Goal: Task Accomplishment & Management: Use online tool/utility

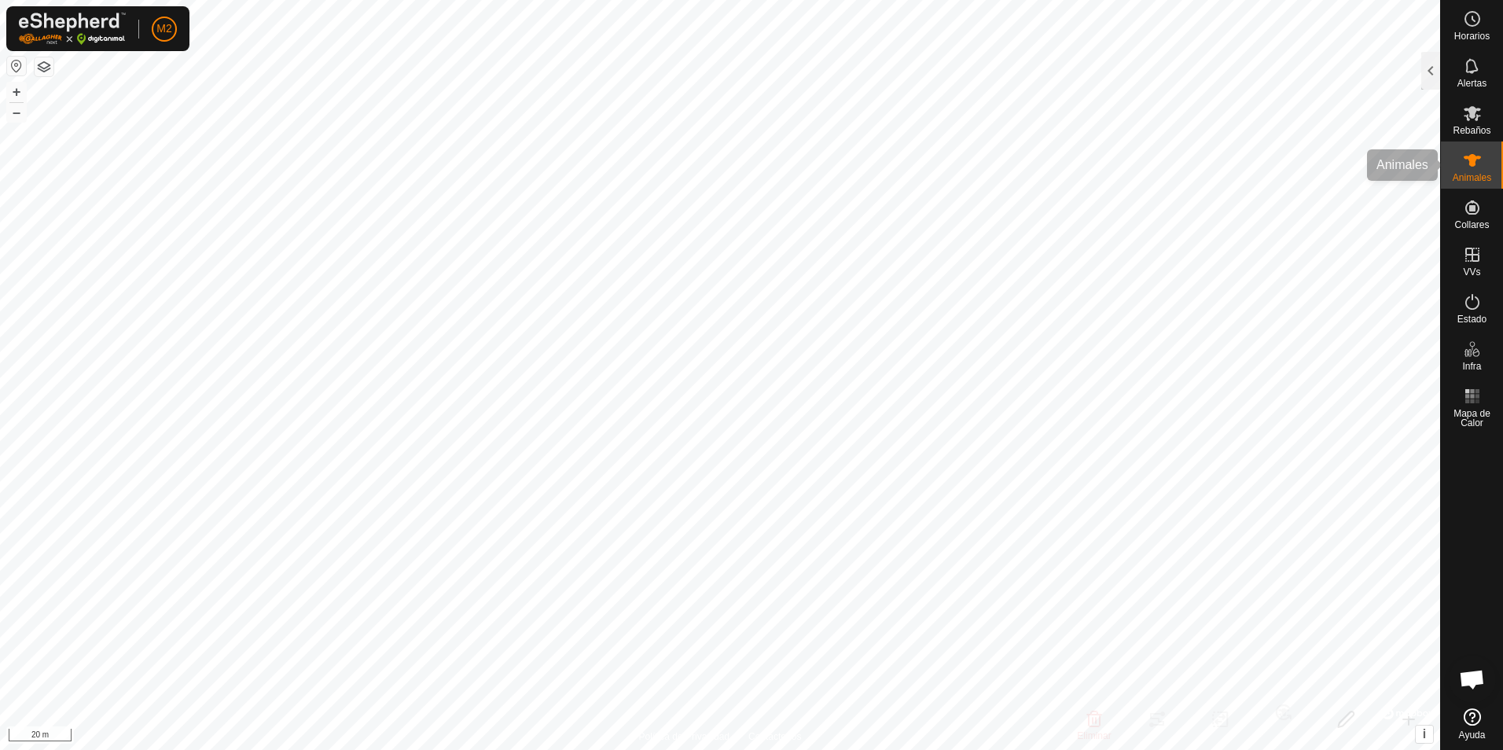
click at [1482, 160] on es-animals-svg-icon at bounding box center [1473, 160] width 28 height 25
click at [1430, 75] on div at bounding box center [1431, 71] width 19 height 38
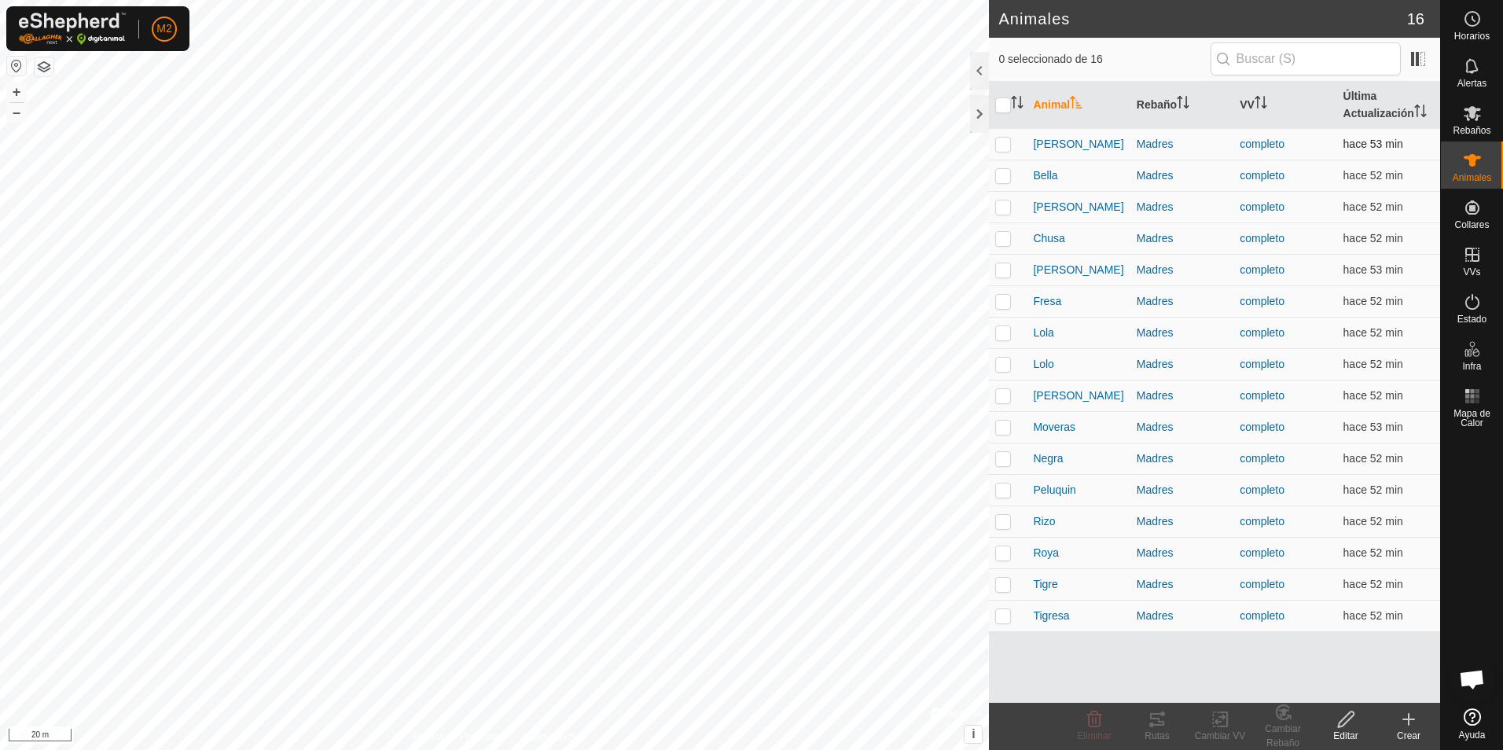
click at [1005, 145] on p-checkbox at bounding box center [1003, 144] width 16 height 13
checkbox input "true"
click at [1006, 178] on p-checkbox at bounding box center [1003, 175] width 16 height 13
checkbox input "true"
drag, startPoint x: 1006, startPoint y: 212, endPoint x: 1006, endPoint y: 230, distance: 18.1
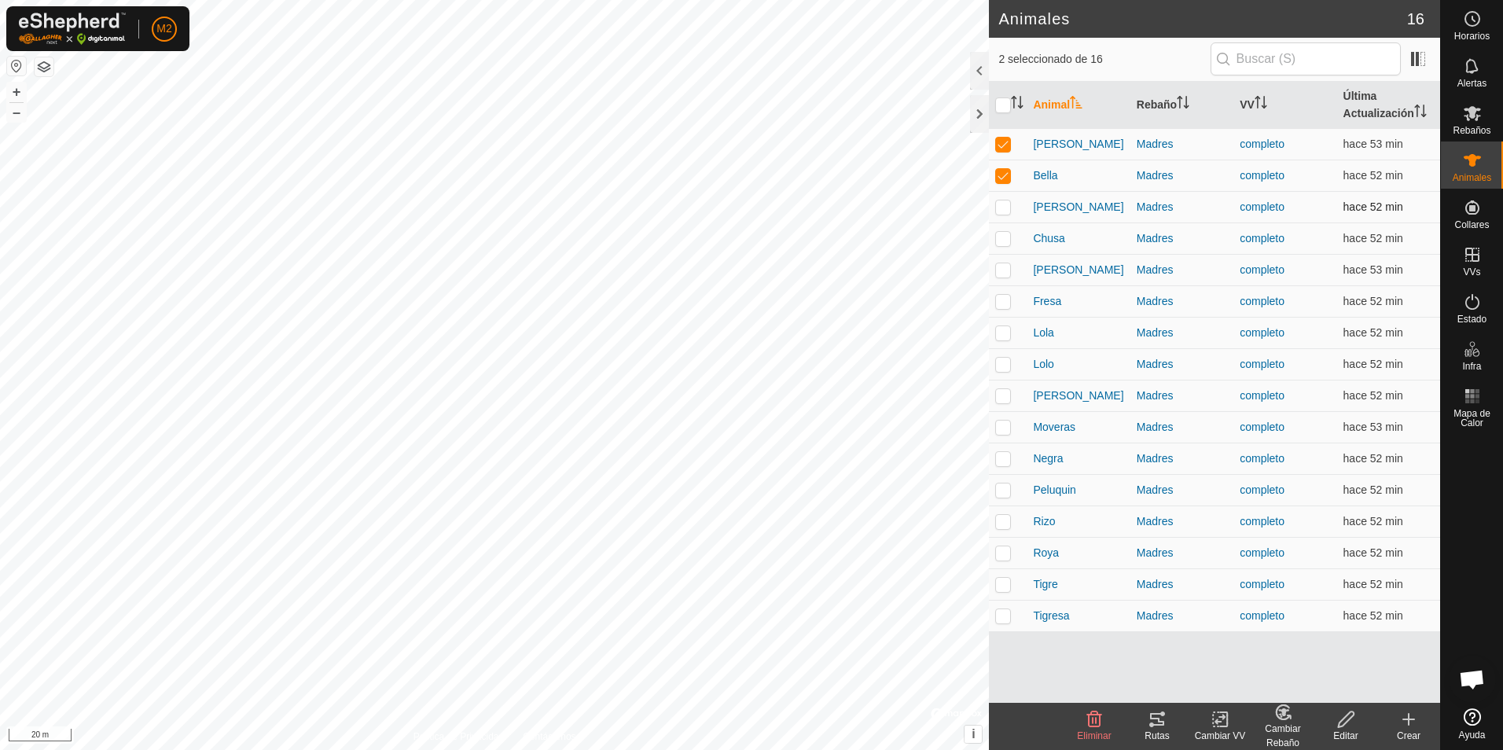
click at [1006, 213] on p-checkbox at bounding box center [1003, 207] width 16 height 13
checkbox input "true"
click at [1006, 240] on p-checkbox at bounding box center [1003, 238] width 16 height 13
checkbox input "true"
click at [1006, 273] on p-checkbox at bounding box center [1003, 269] width 16 height 13
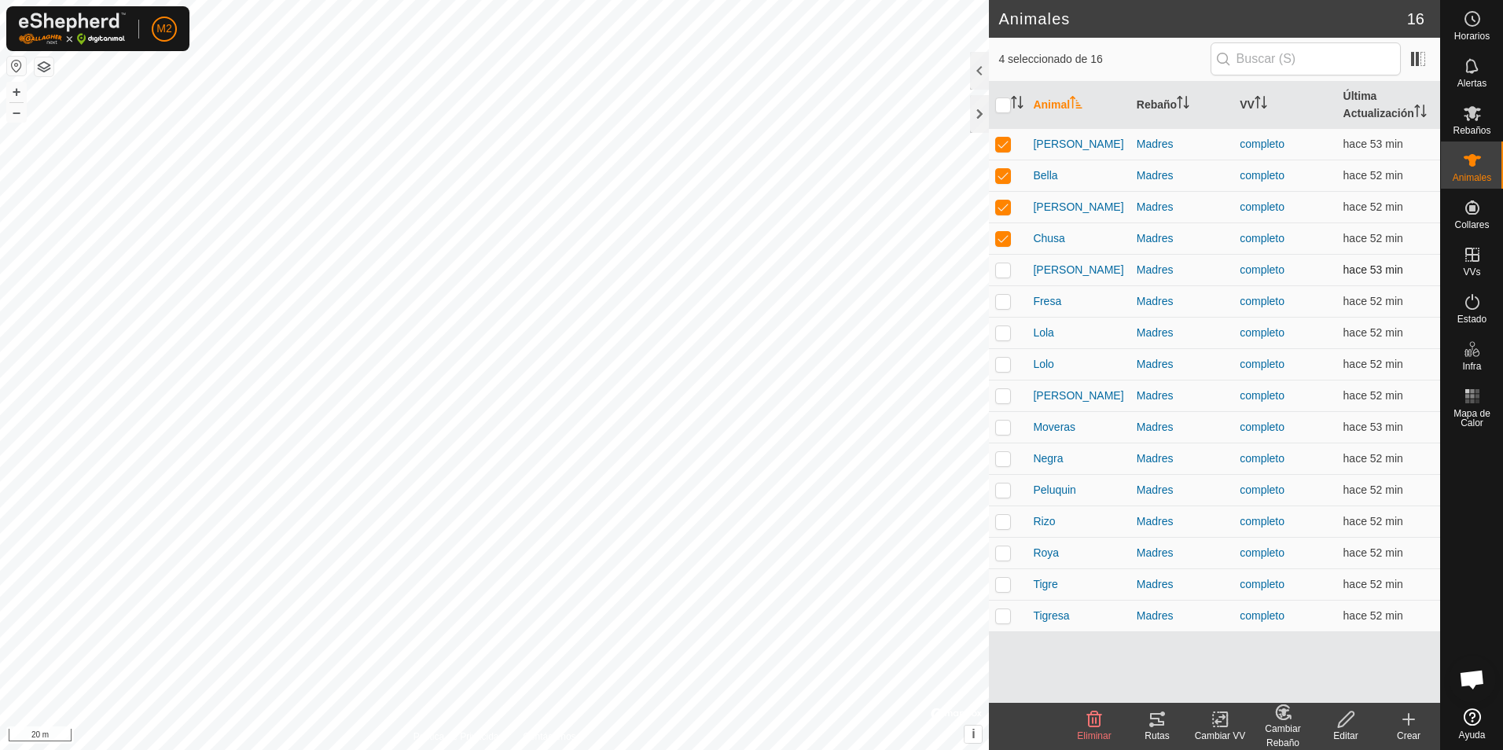
checkbox input "true"
click at [1003, 301] on p-checkbox at bounding box center [1003, 301] width 16 height 13
checkbox input "true"
click at [1004, 339] on p-checkbox at bounding box center [1003, 332] width 16 height 13
checkbox input "true"
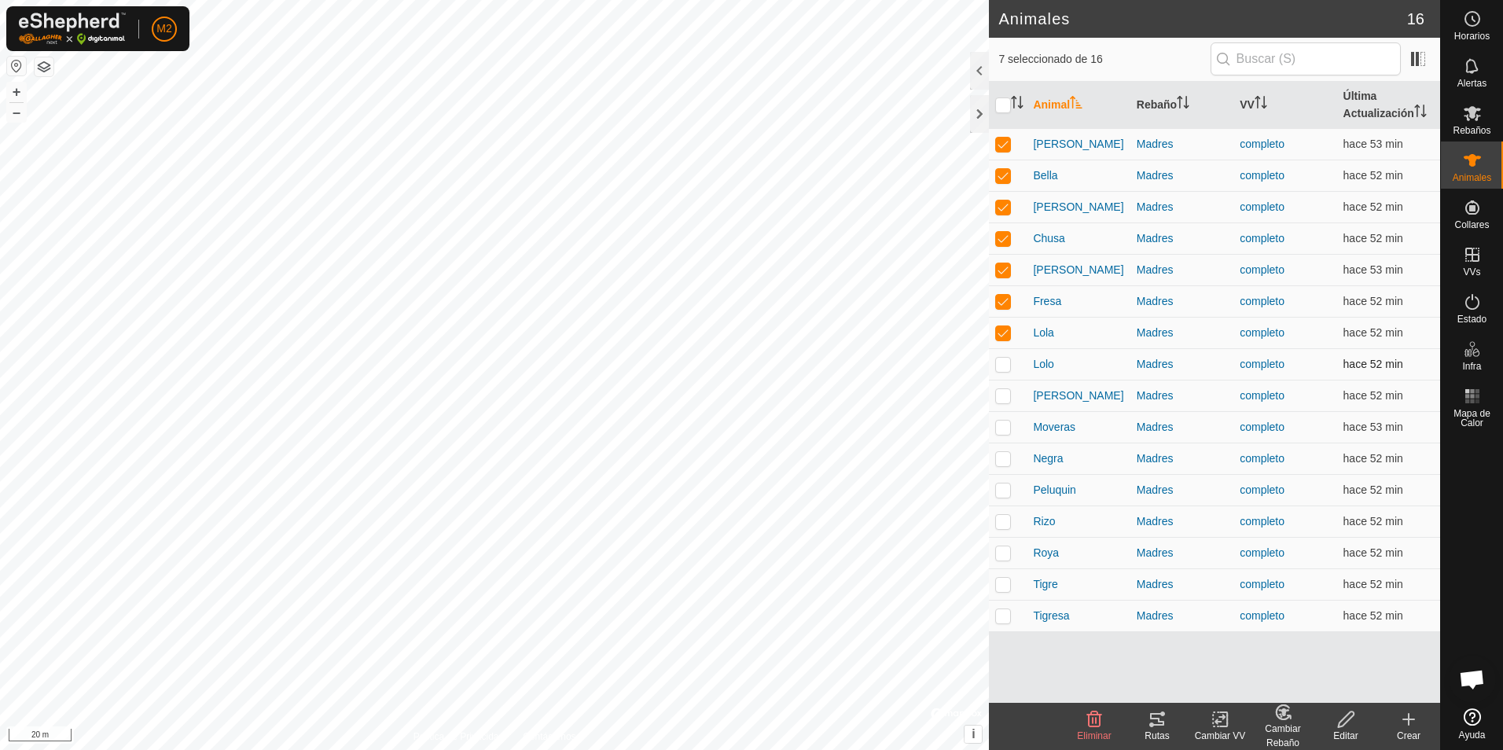
click at [1005, 365] on p-checkbox at bounding box center [1003, 364] width 16 height 13
checkbox input "true"
click at [1005, 398] on p-checkbox at bounding box center [1003, 395] width 16 height 13
checkbox input "true"
click at [1006, 429] on p-checkbox at bounding box center [1003, 427] width 16 height 13
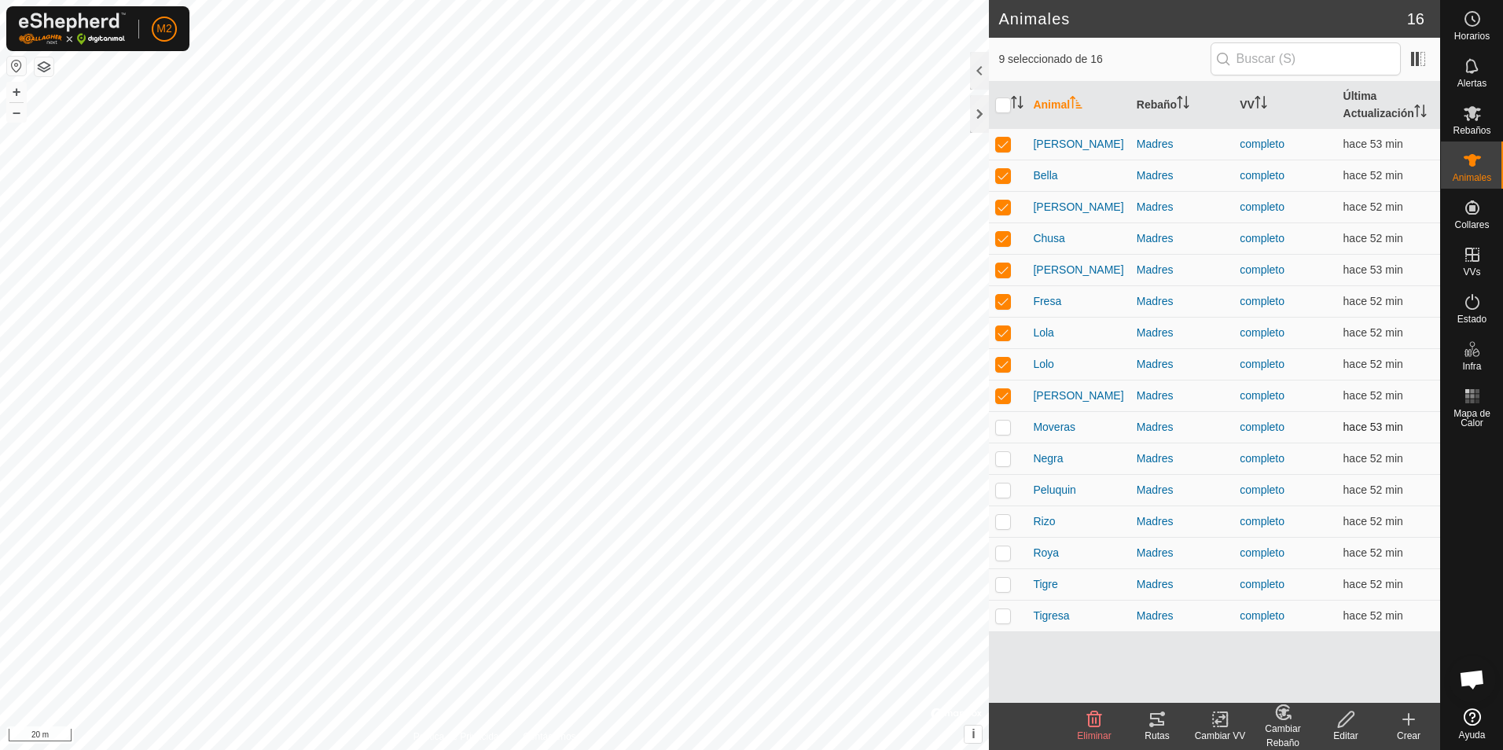
checkbox input "true"
click at [1004, 458] on p-checkbox at bounding box center [1003, 458] width 16 height 13
click at [1006, 455] on p-checkbox at bounding box center [1003, 458] width 16 height 13
checkbox input "false"
click at [1152, 722] on icon at bounding box center [1157, 719] width 19 height 19
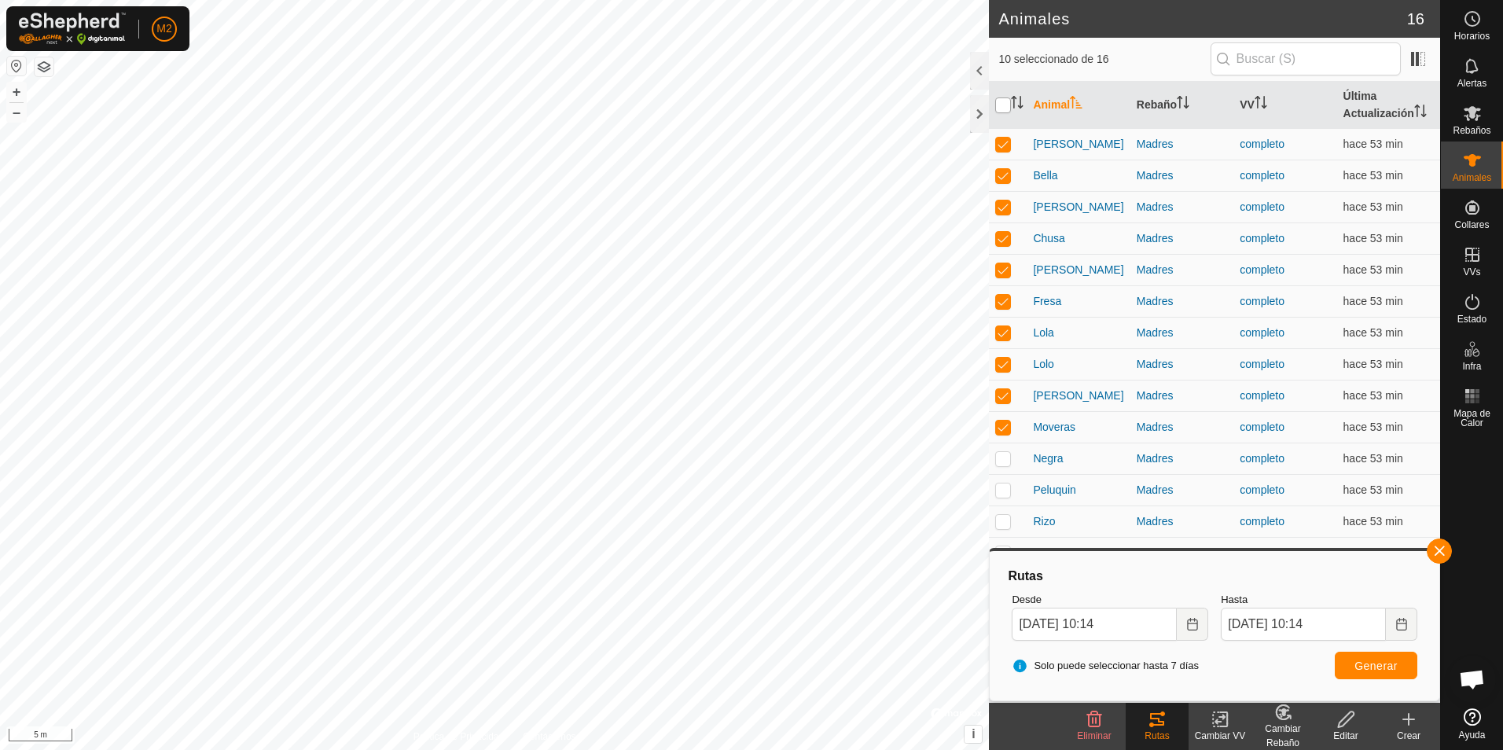
click at [1000, 107] on input "checkbox" at bounding box center [1003, 106] width 16 height 16
checkbox input "true"
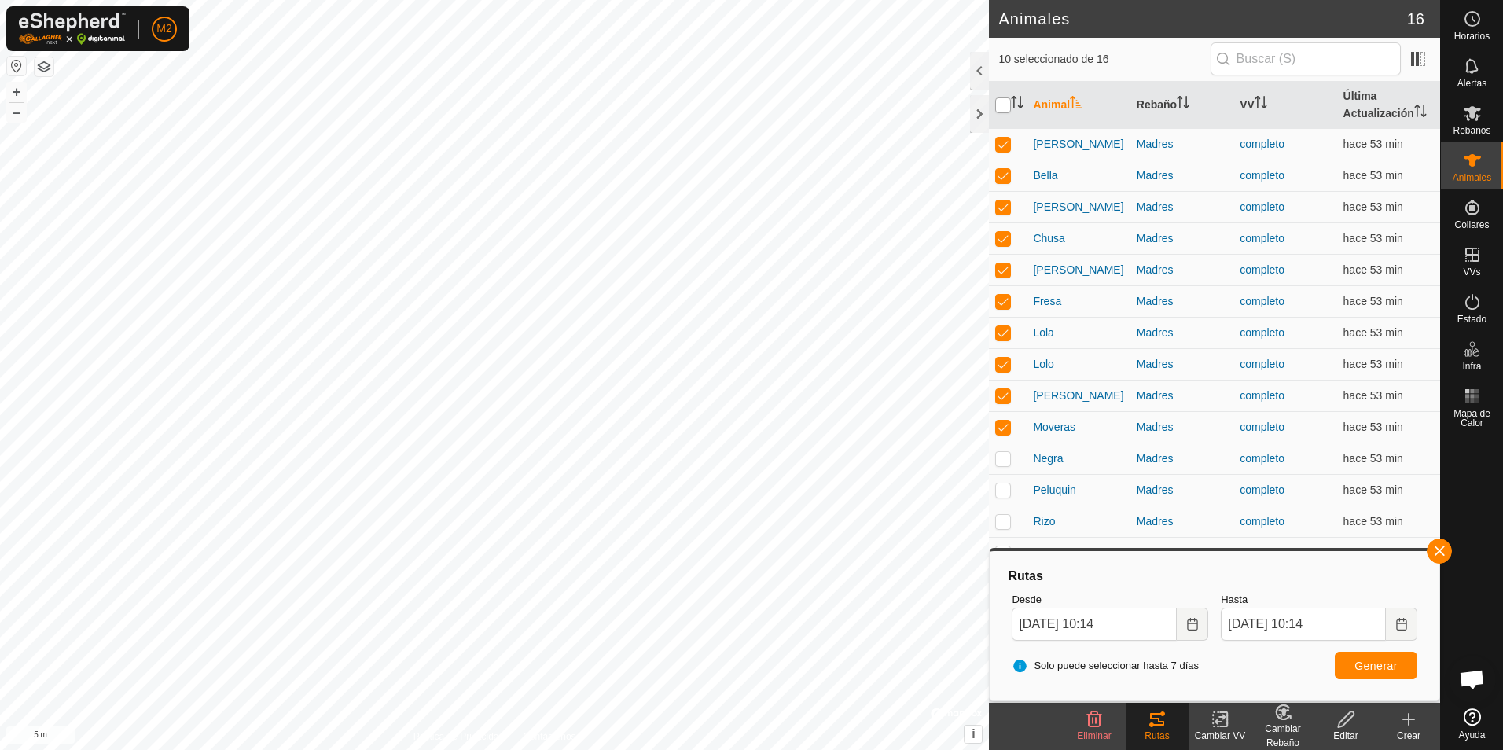
checkbox input "true"
click at [1000, 107] on input "checkbox" at bounding box center [1003, 106] width 16 height 16
checkbox input "false"
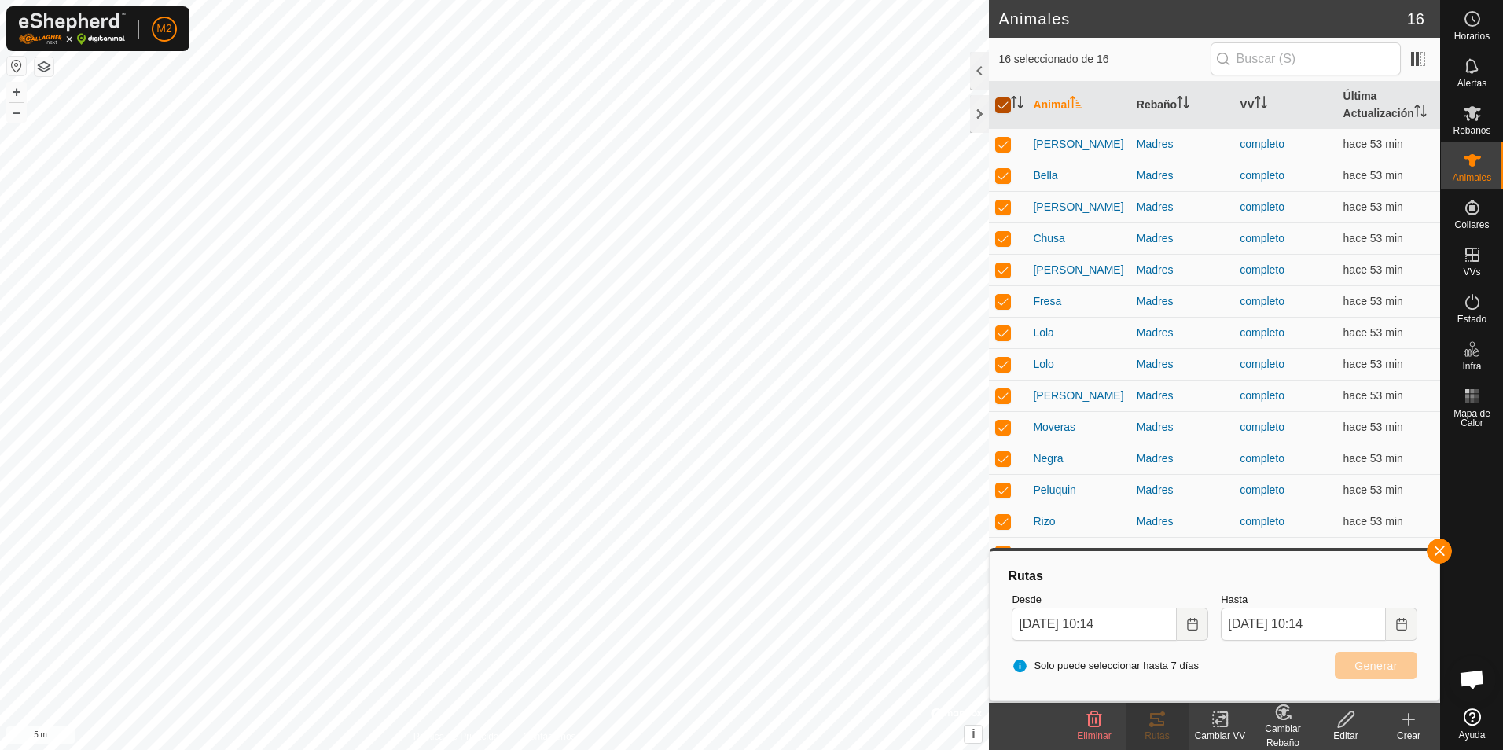
checkbox input "false"
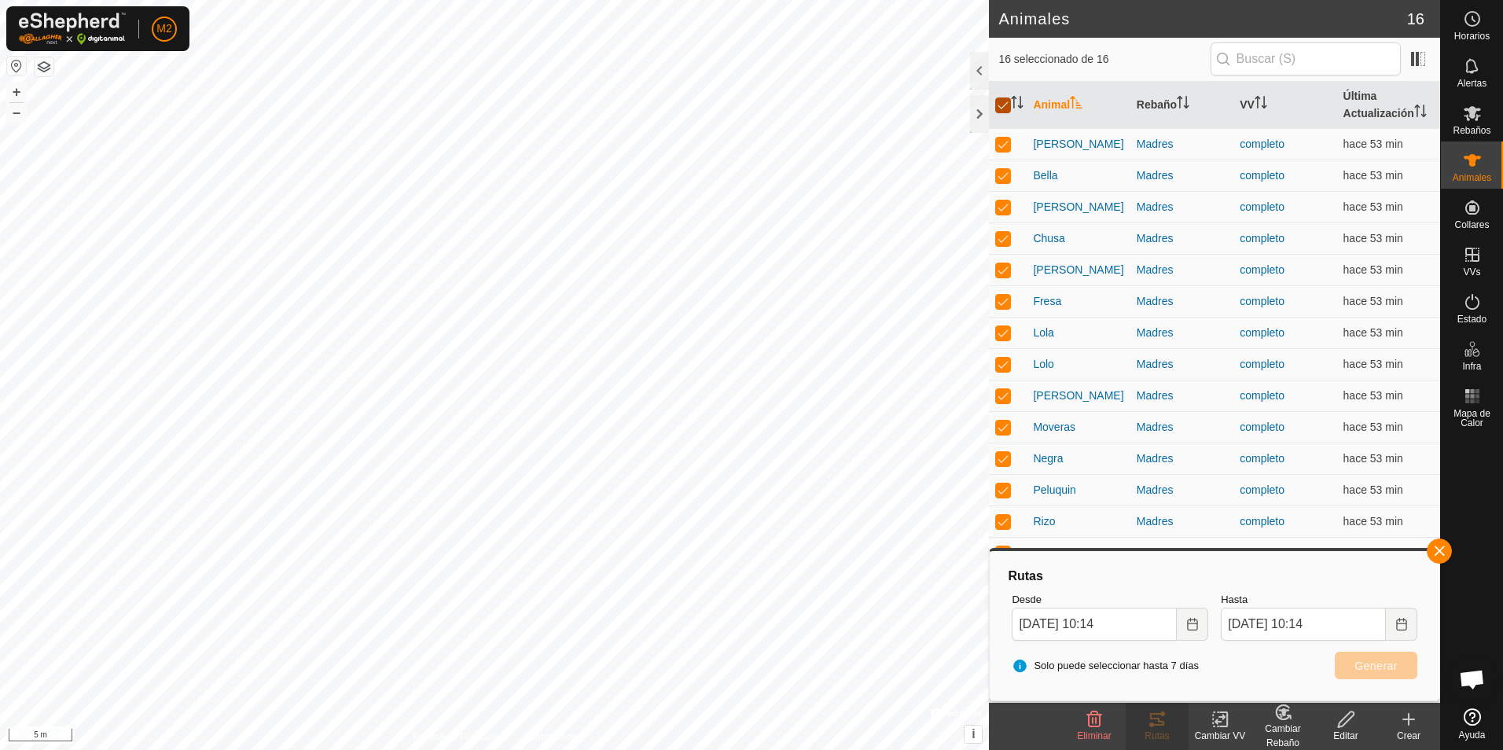
checkbox input "false"
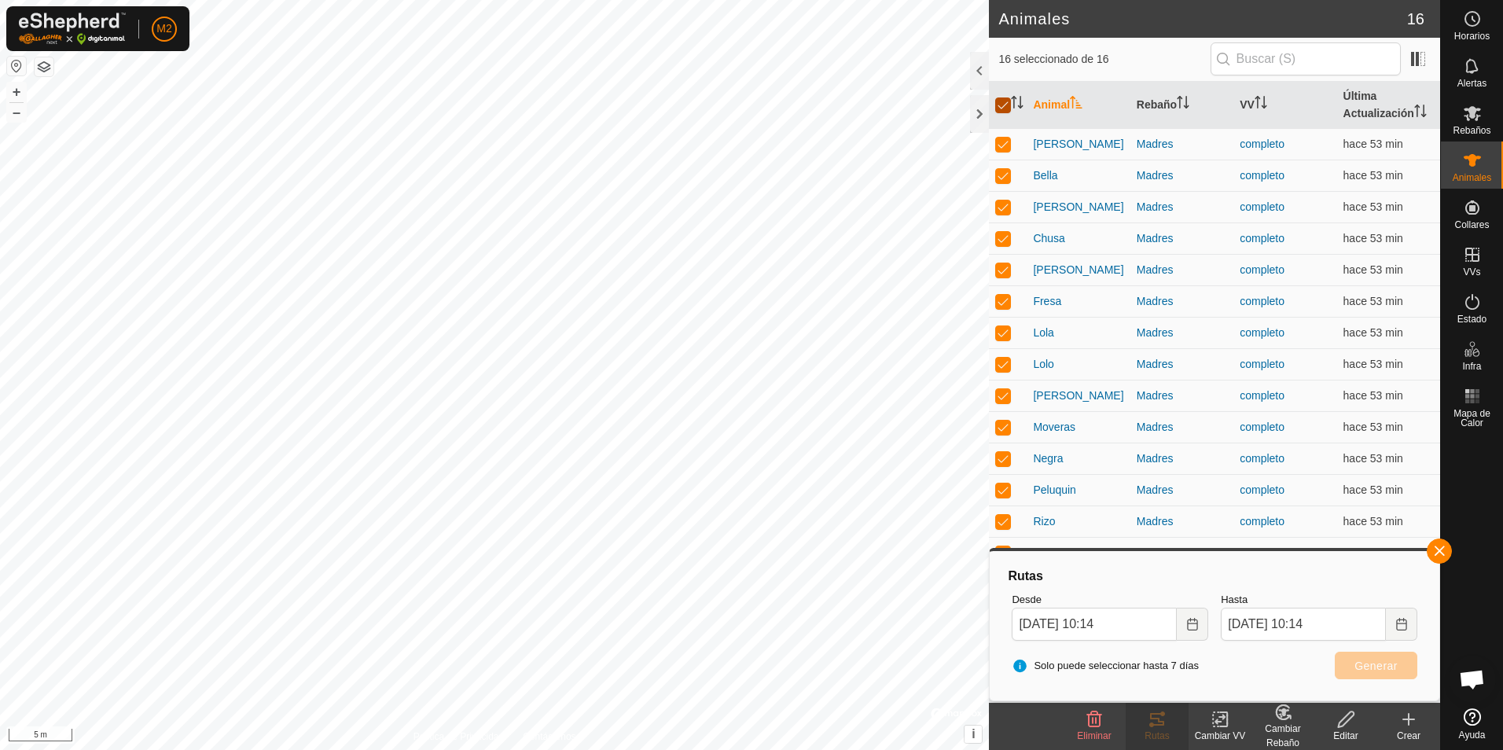
checkbox input "false"
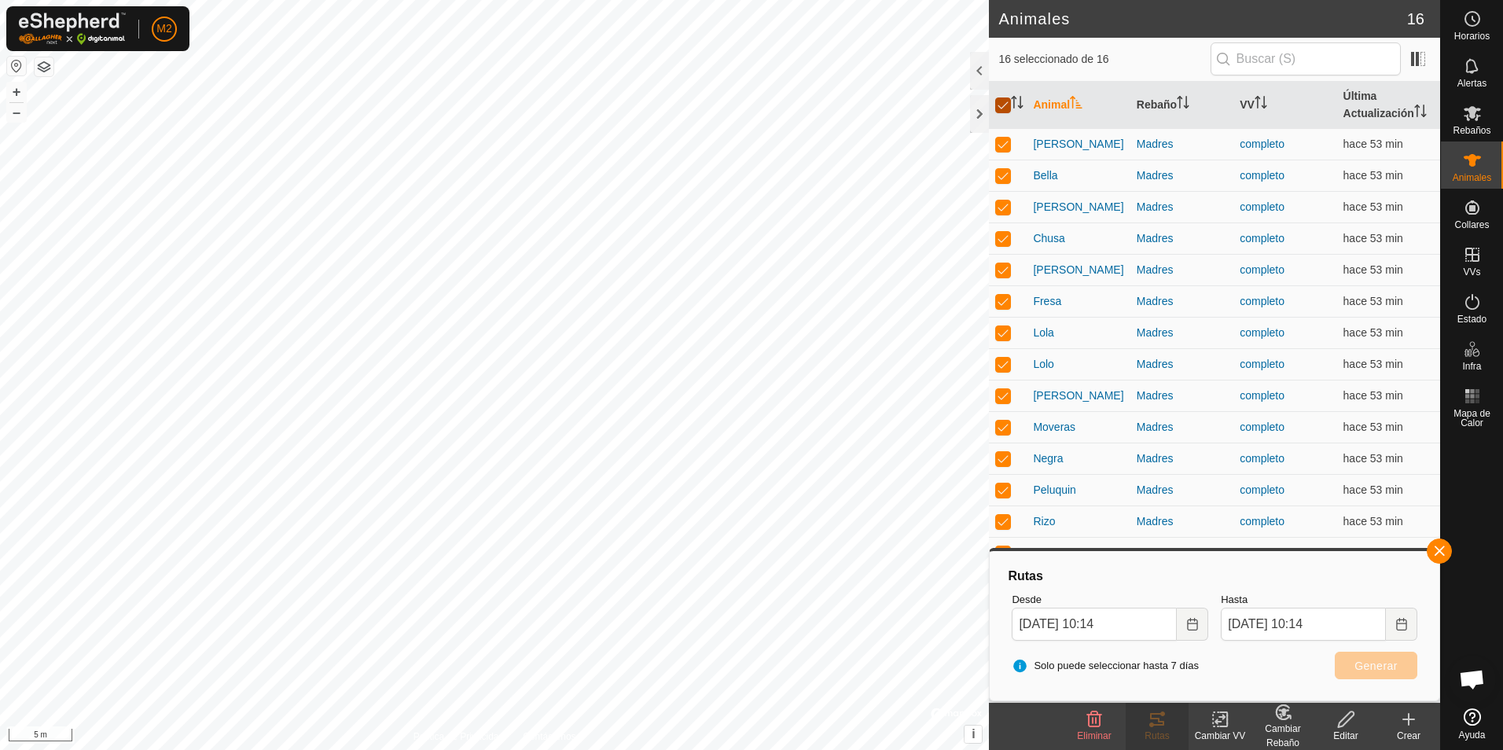
checkbox input "false"
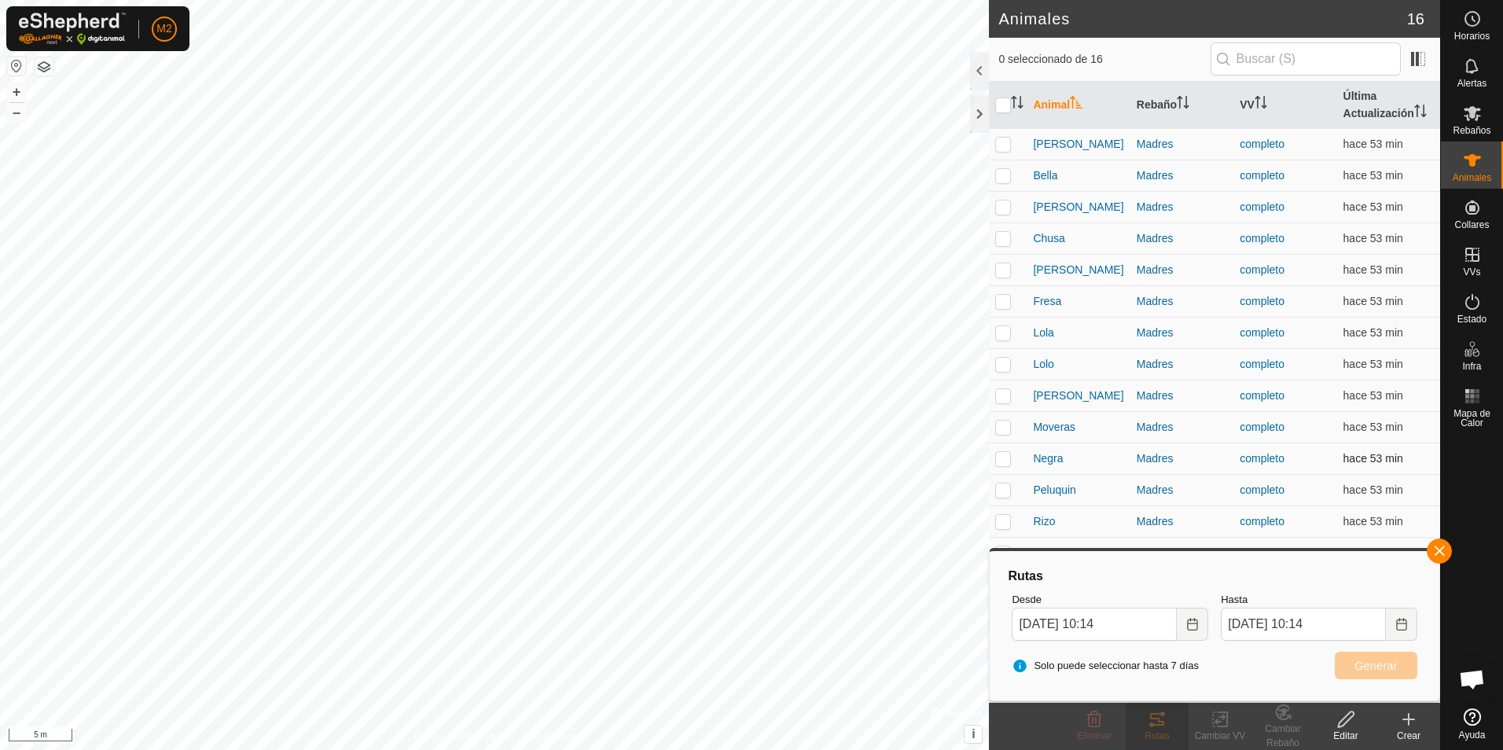
click at [1004, 457] on p-checkbox at bounding box center [1003, 458] width 16 height 13
checkbox input "true"
click at [1437, 556] on button "button" at bounding box center [1439, 551] width 25 height 25
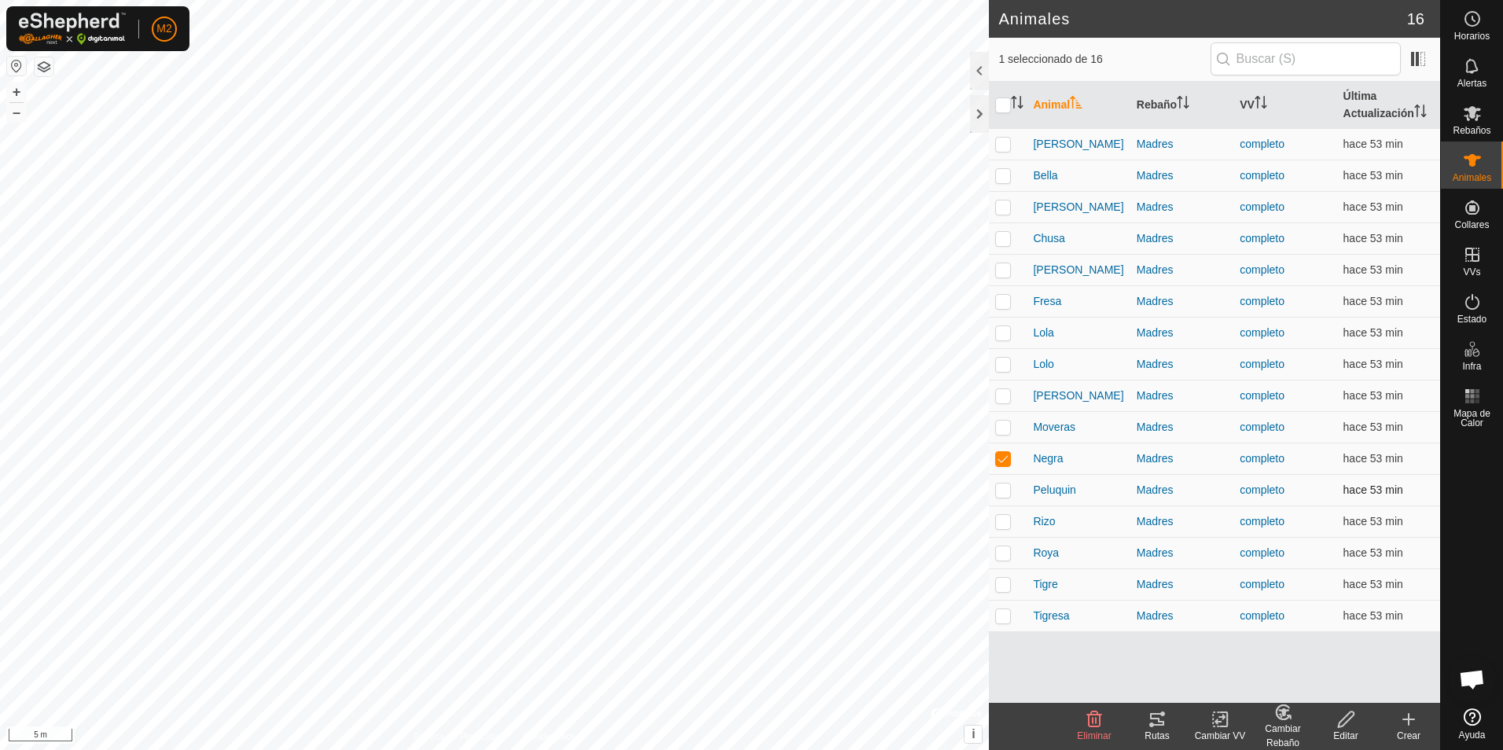
click at [1006, 489] on p-checkbox at bounding box center [1003, 490] width 16 height 13
checkbox input "true"
click at [1006, 523] on p-checkbox at bounding box center [1003, 521] width 16 height 13
checkbox input "true"
click at [1006, 553] on p-checkbox at bounding box center [1003, 552] width 16 height 13
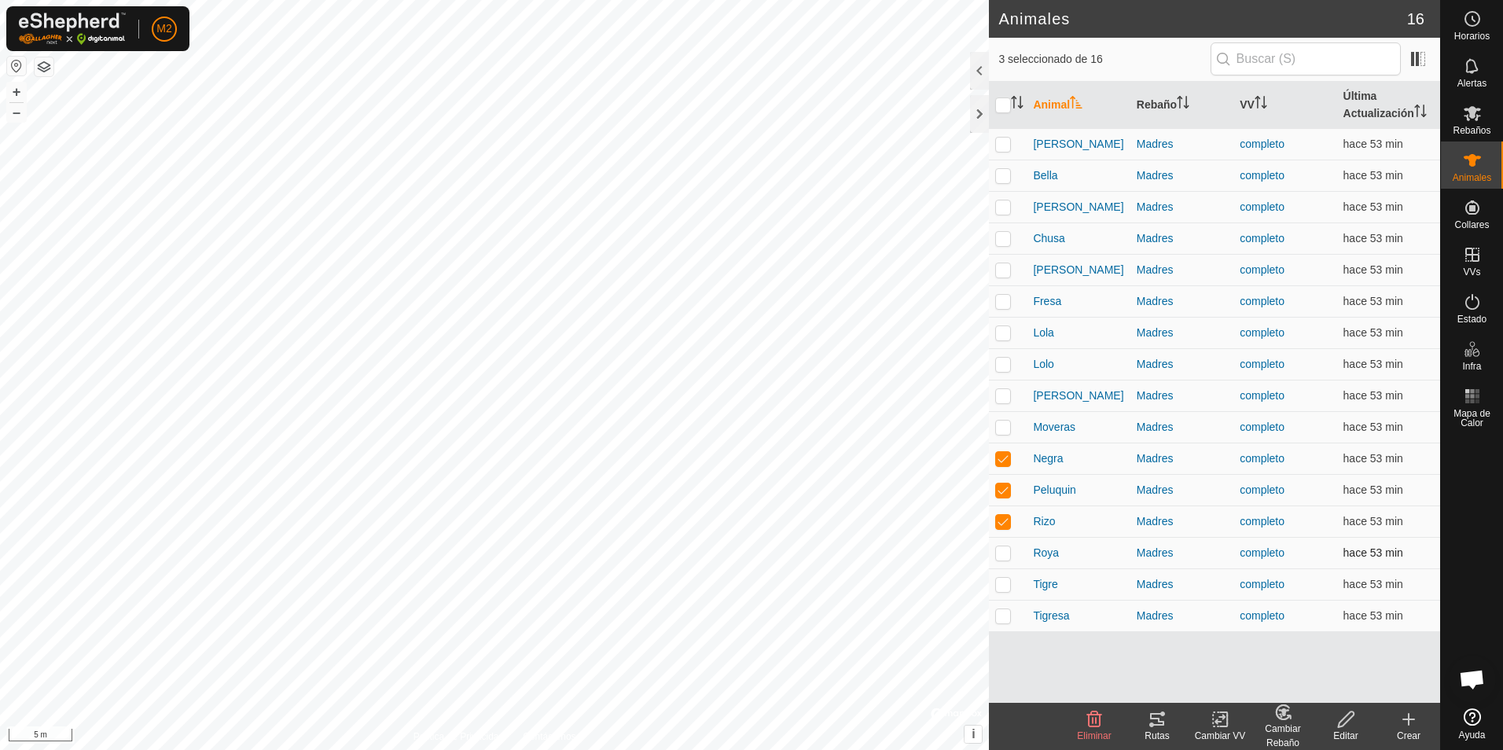
checkbox input "true"
click at [1006, 587] on p-checkbox at bounding box center [1003, 584] width 16 height 13
checkbox input "true"
drag, startPoint x: 1005, startPoint y: 623, endPoint x: 1126, endPoint y: 579, distance: 128.9
click at [1005, 624] on td at bounding box center [1008, 615] width 38 height 31
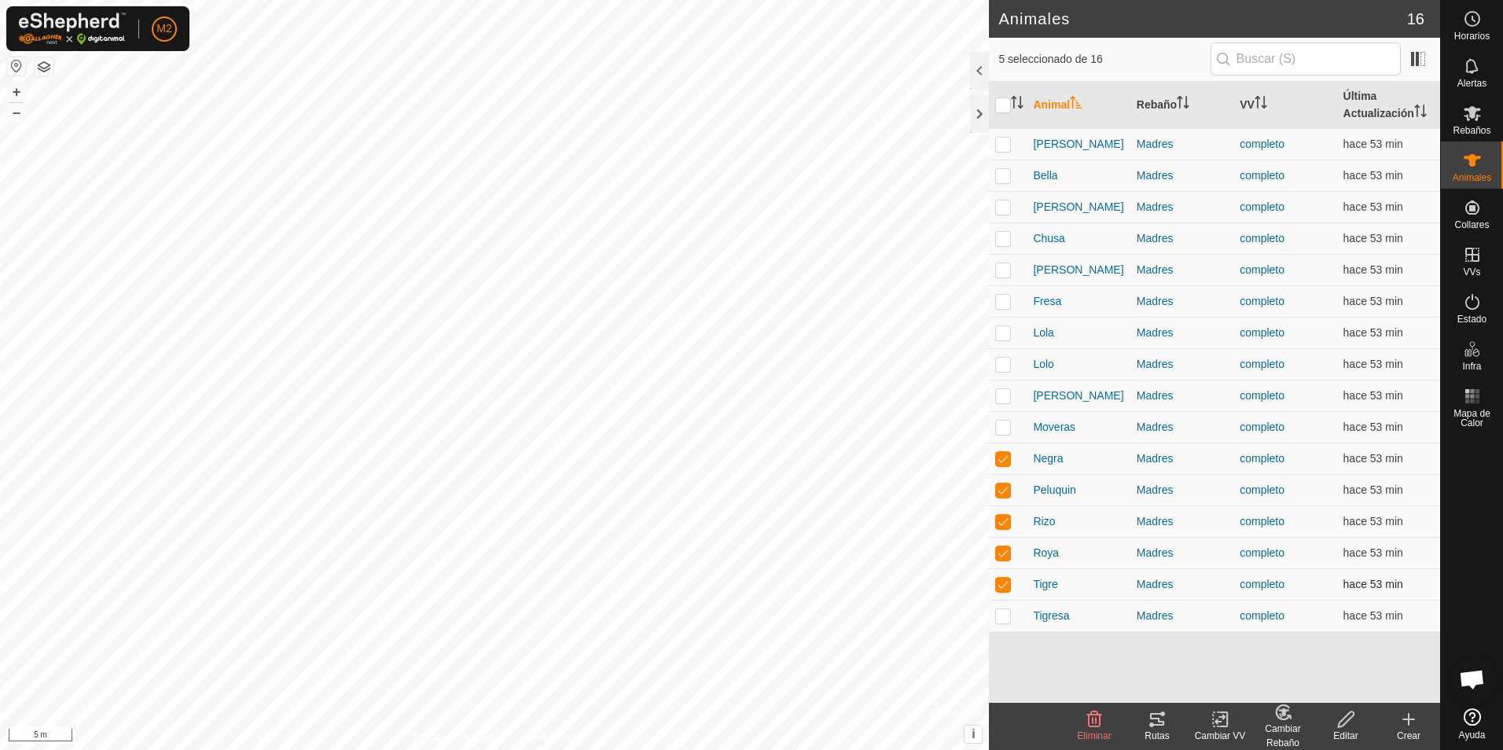
checkbox input "true"
click at [1154, 723] on icon at bounding box center [1157, 719] width 19 height 19
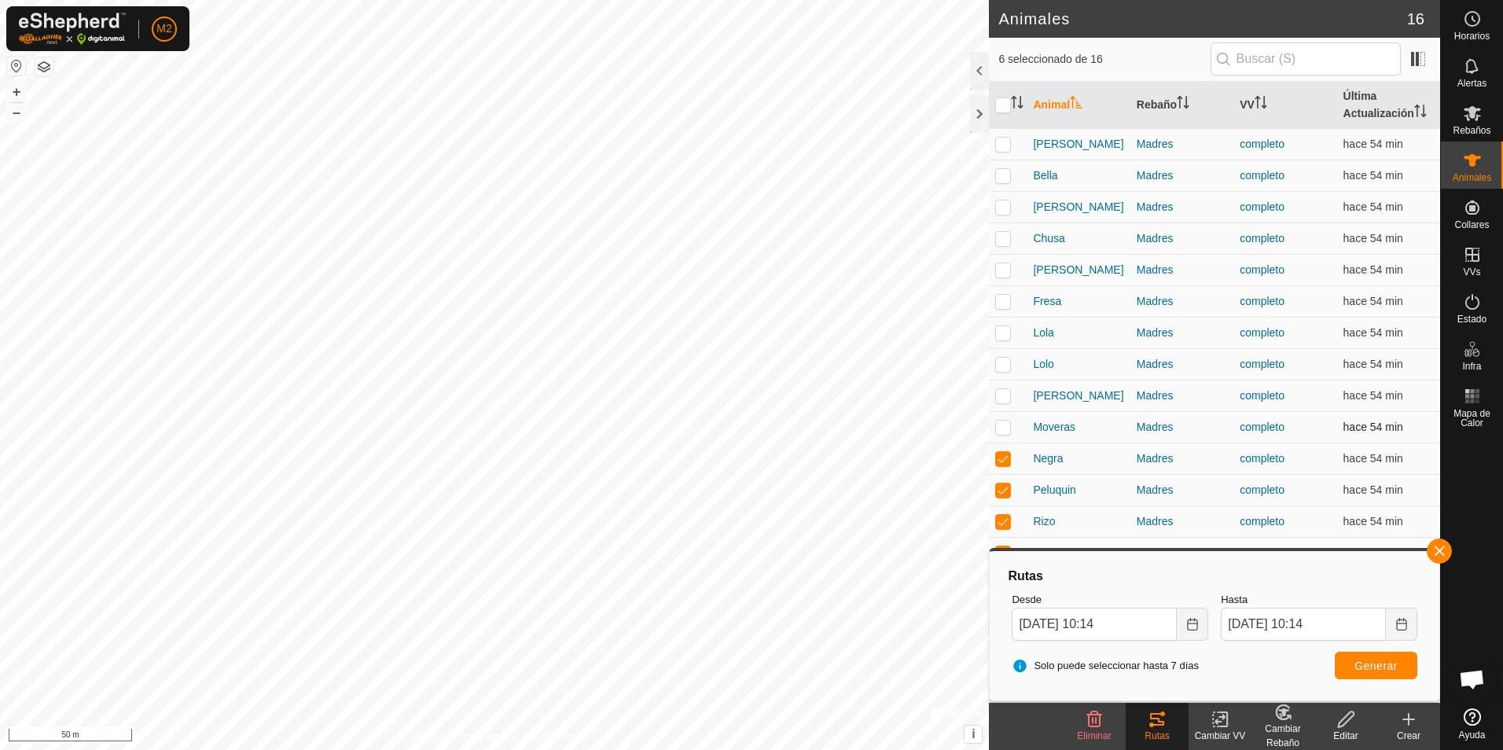
click at [1003, 427] on p-checkbox at bounding box center [1003, 427] width 16 height 13
checkbox input "true"
click at [1001, 397] on p-checkbox at bounding box center [1003, 395] width 16 height 13
checkbox input "true"
click at [1439, 552] on button "button" at bounding box center [1439, 551] width 25 height 25
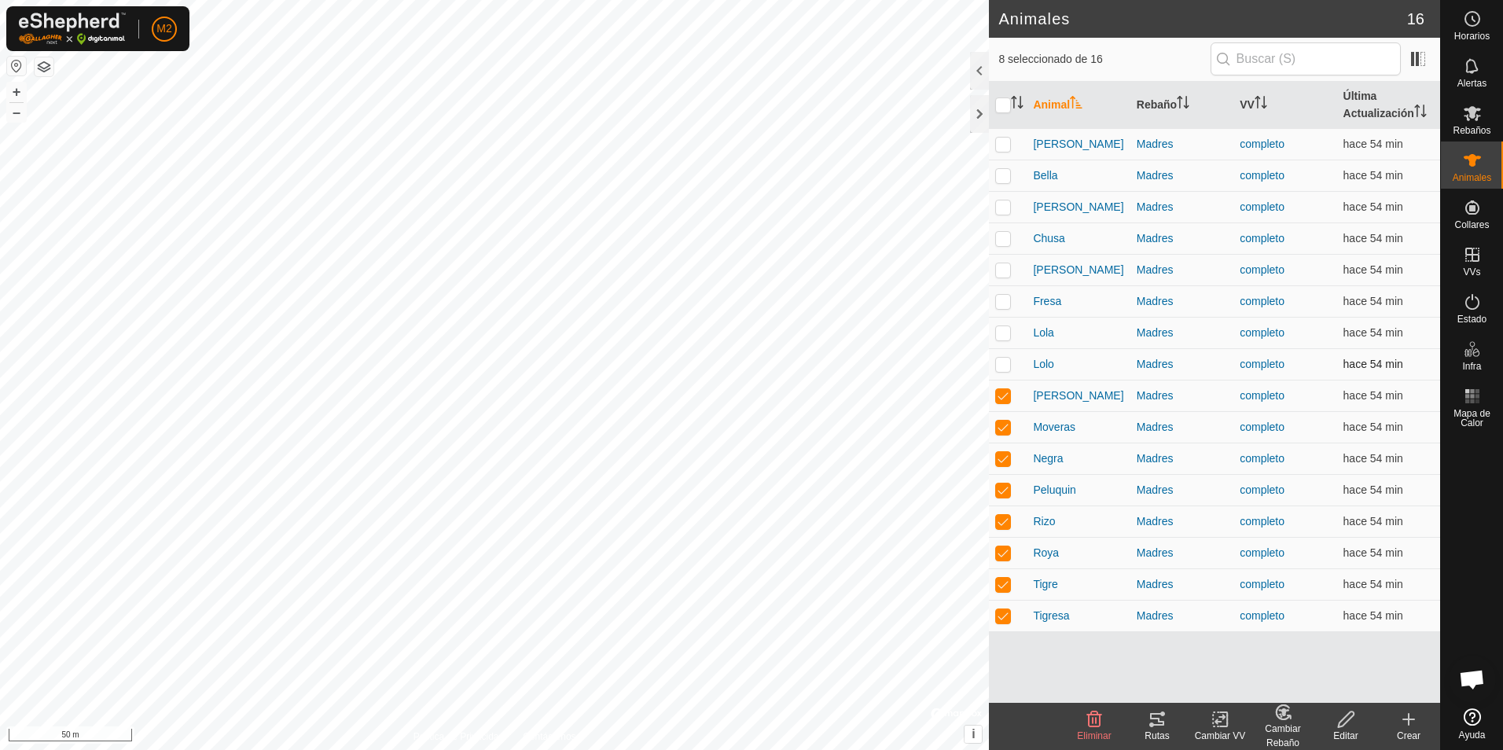
click at [999, 366] on p-checkbox at bounding box center [1003, 364] width 16 height 13
checkbox input "true"
click at [1006, 331] on p-checkbox at bounding box center [1003, 332] width 16 height 13
checkbox input "true"
click at [1006, 299] on p-checkbox at bounding box center [1003, 301] width 16 height 13
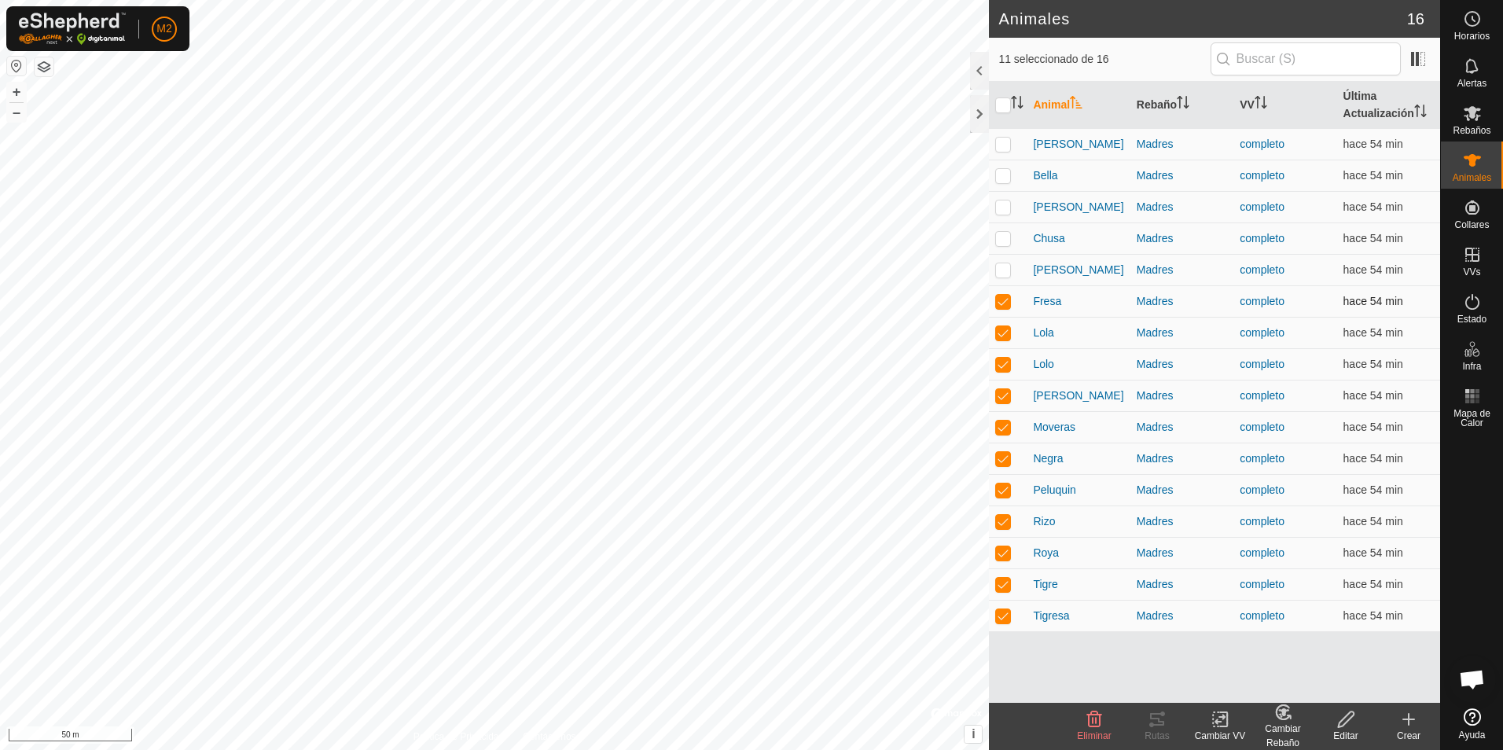
click at [1002, 300] on p-checkbox at bounding box center [1003, 301] width 16 height 13
checkbox input "false"
click at [1160, 718] on icon at bounding box center [1157, 719] width 19 height 19
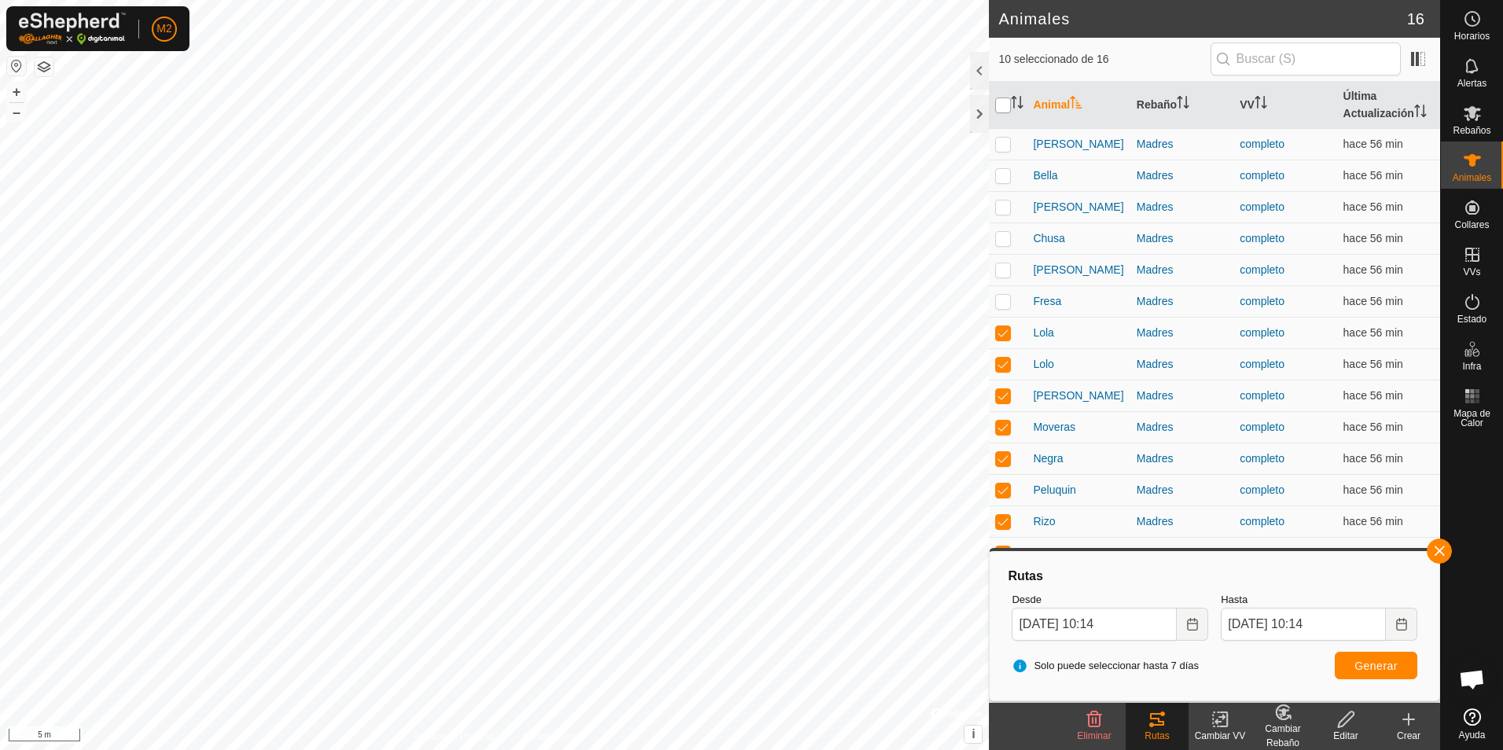
click at [1003, 106] on input "checkbox" at bounding box center [1003, 106] width 16 height 16
checkbox input "true"
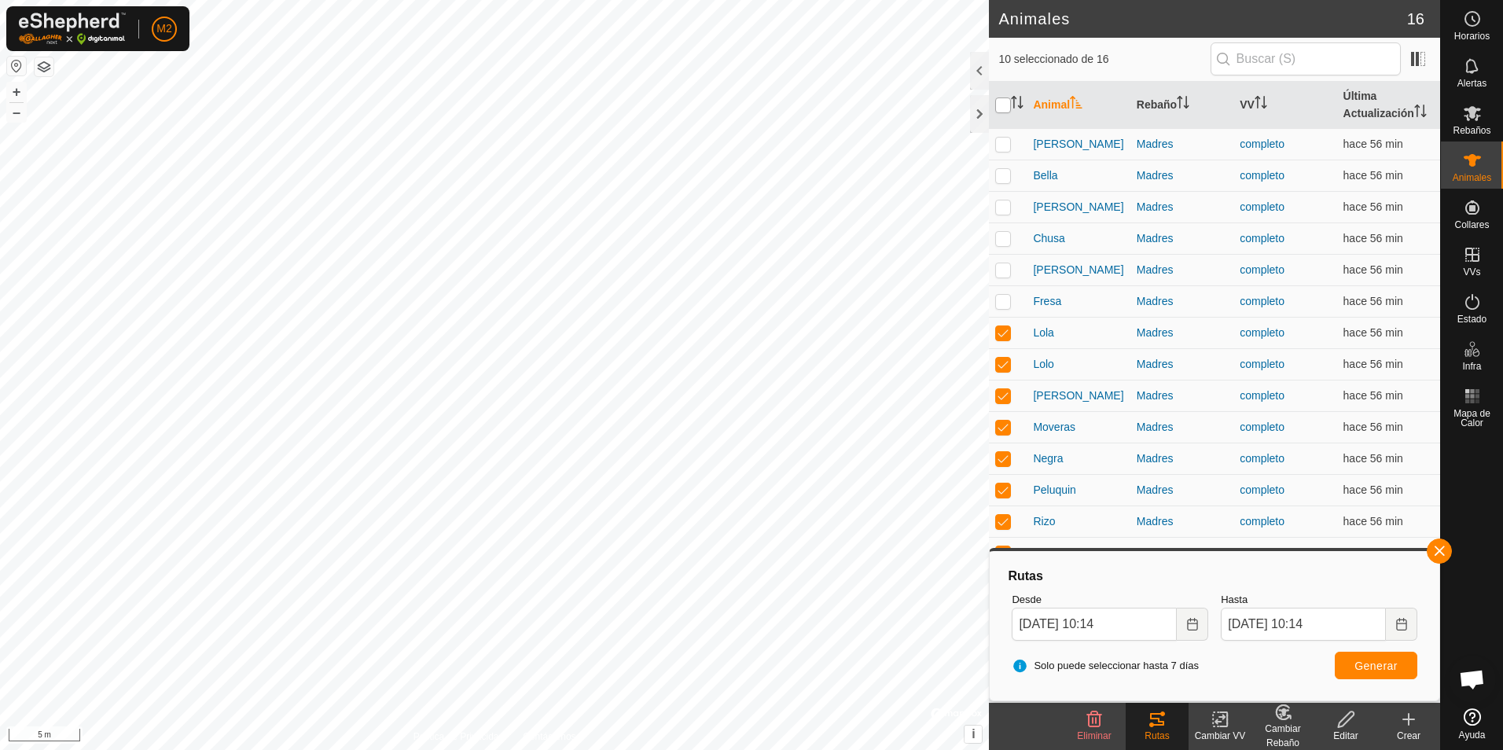
checkbox input "true"
click at [1003, 106] on input "checkbox" at bounding box center [1003, 106] width 16 height 16
checkbox input "false"
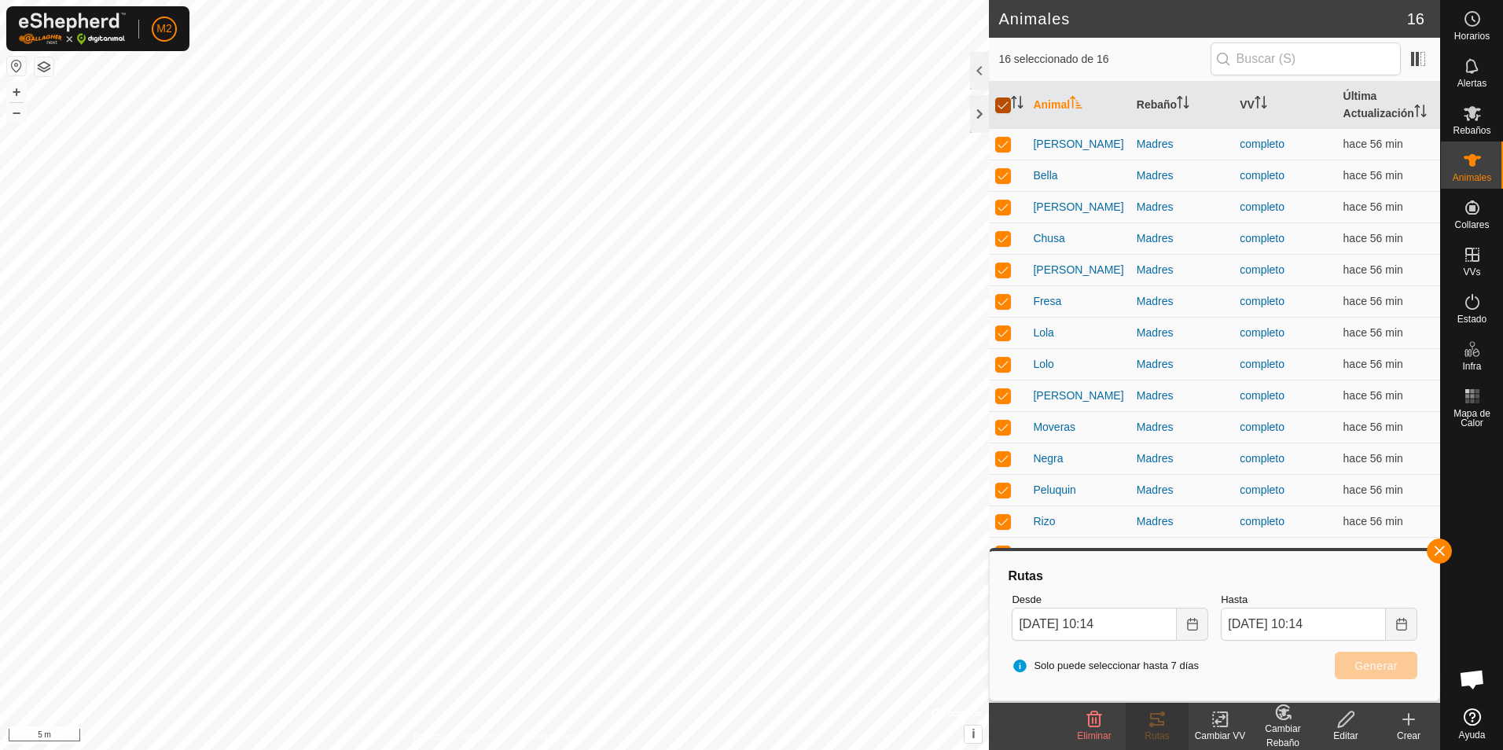
checkbox input "false"
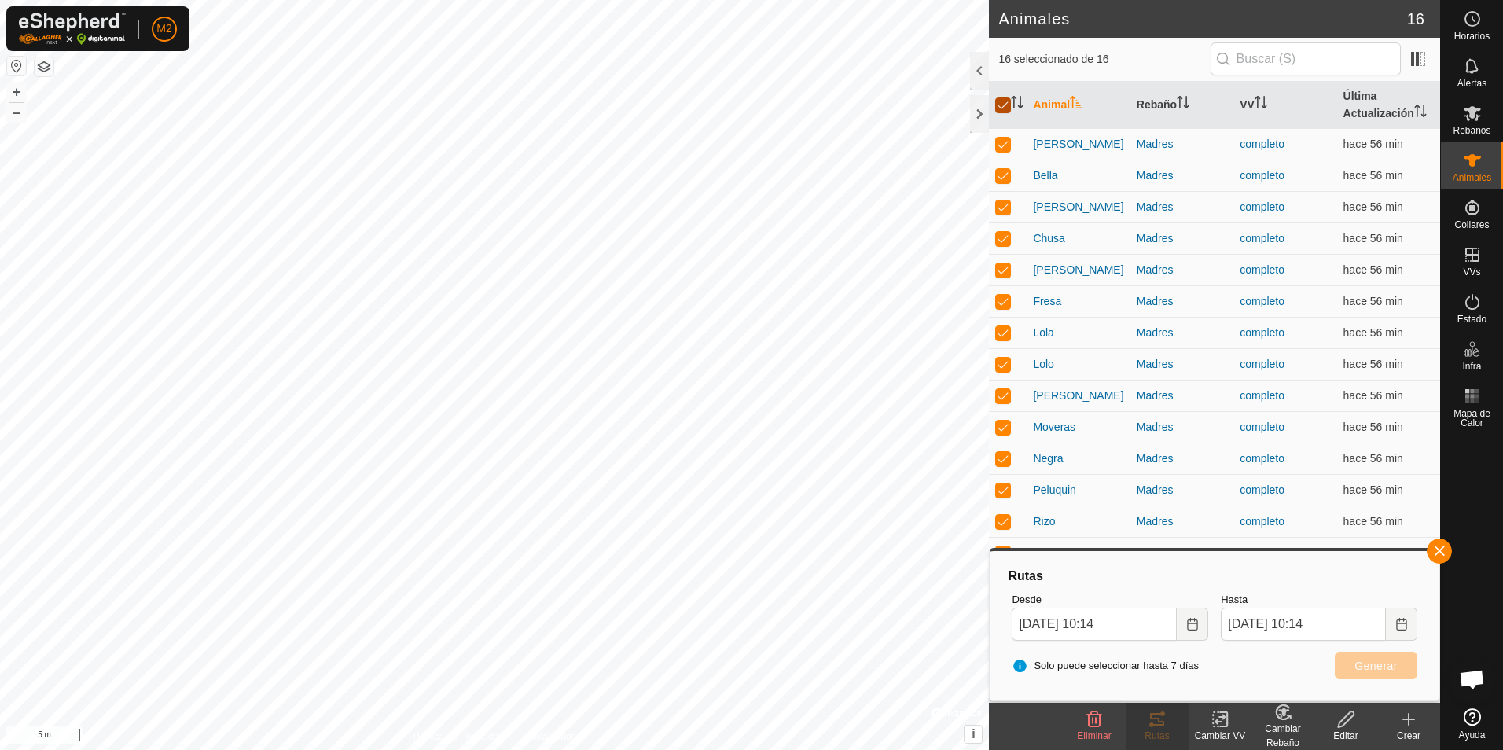
checkbox input "false"
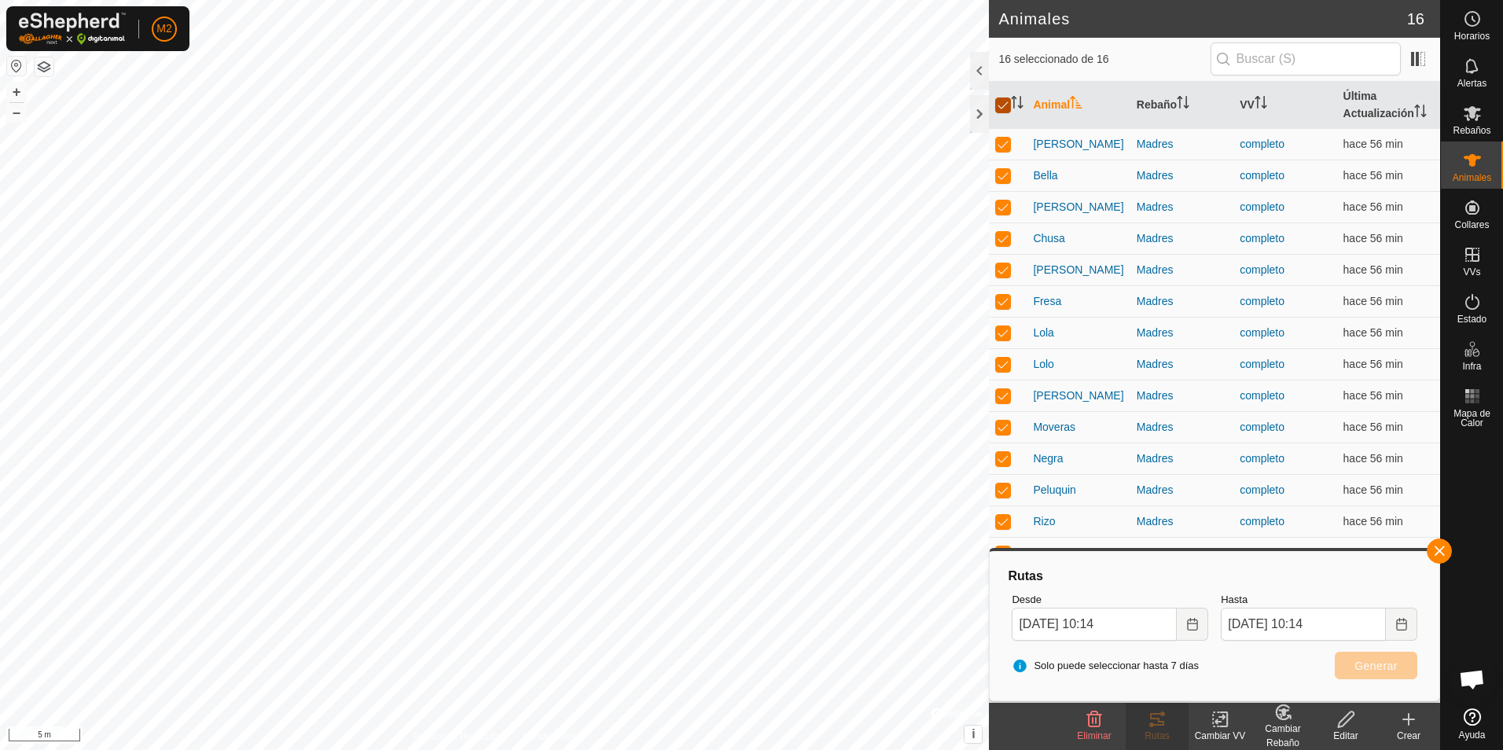
checkbox input "false"
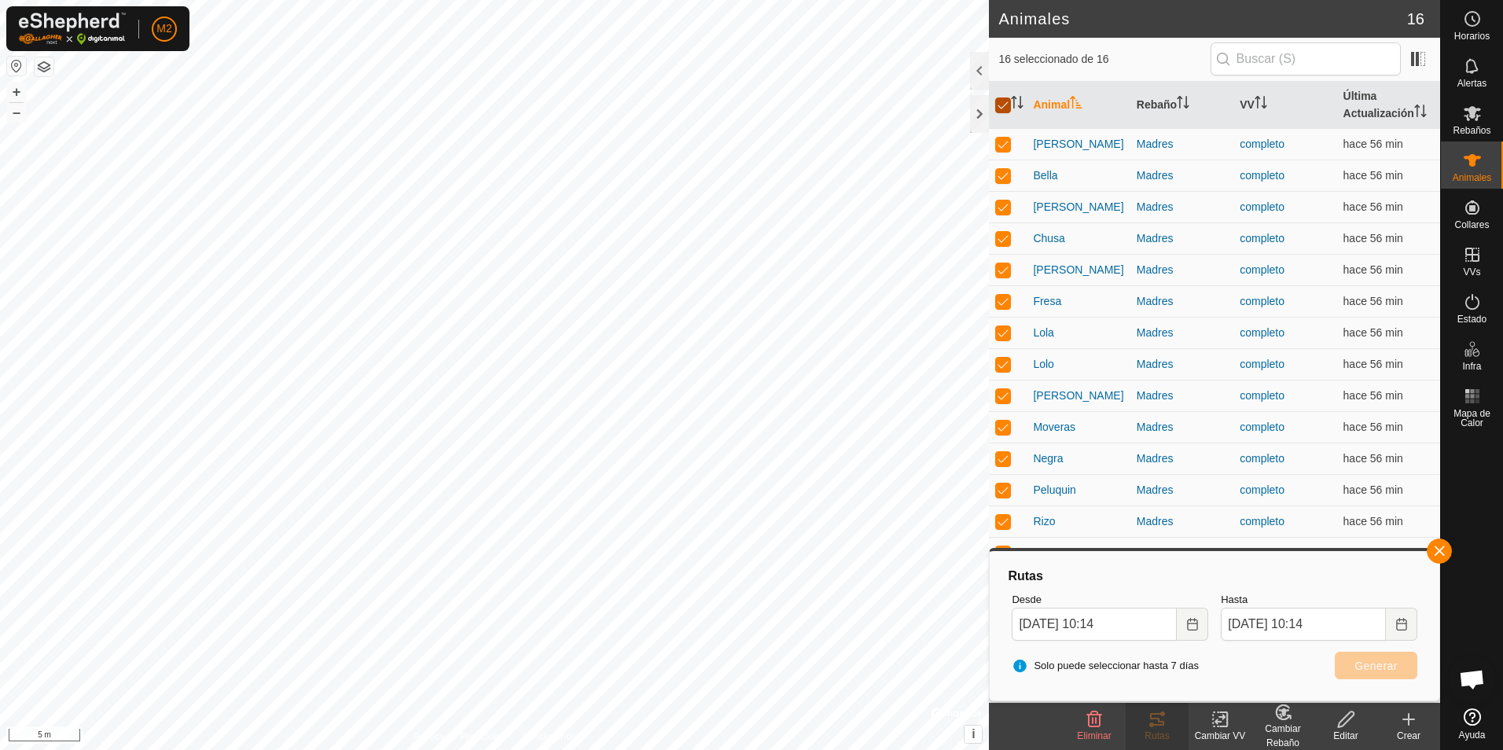
checkbox input "false"
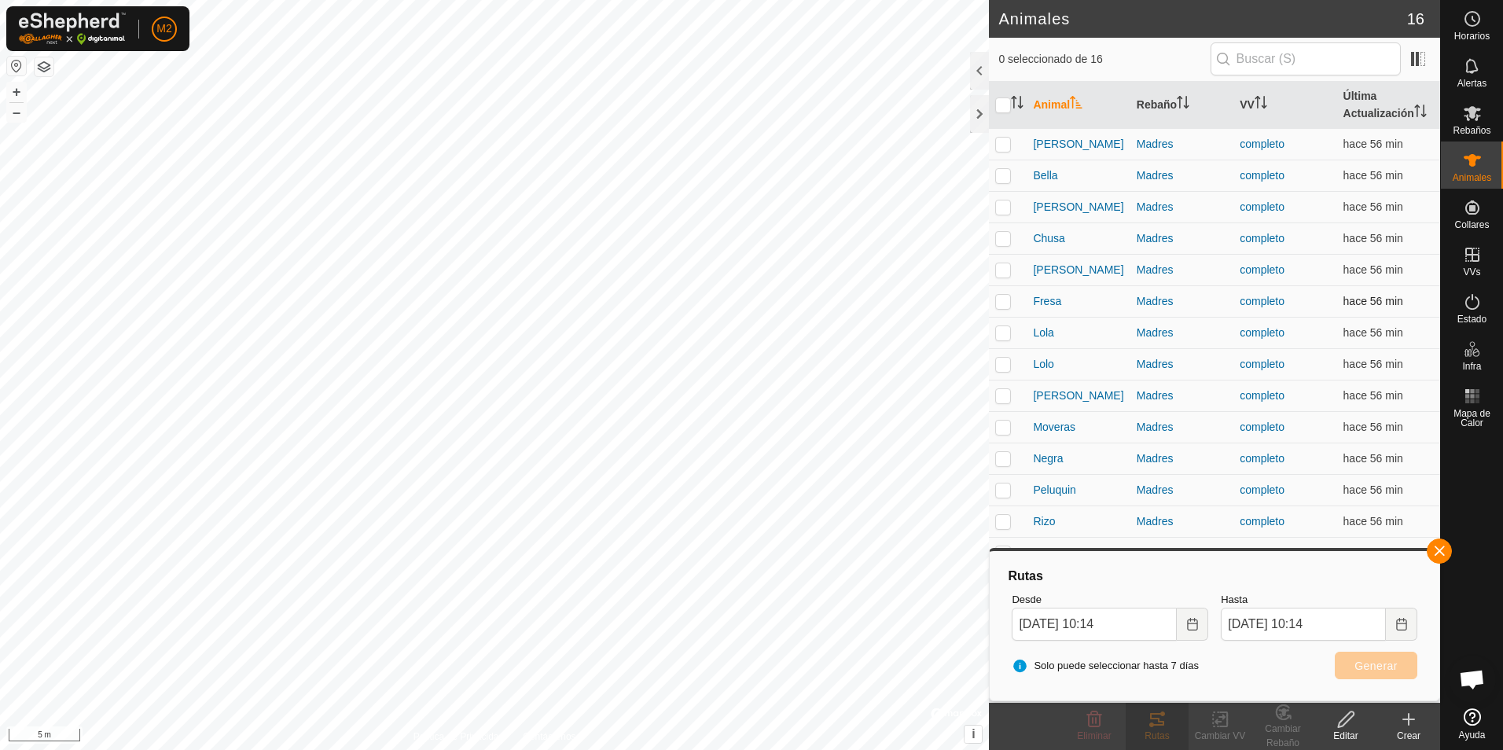
click at [1006, 308] on td at bounding box center [1008, 300] width 38 height 31
checkbox input "true"
click at [1003, 273] on p-checkbox at bounding box center [1003, 269] width 16 height 13
checkbox input "true"
click at [1000, 235] on p-checkbox at bounding box center [1003, 238] width 16 height 13
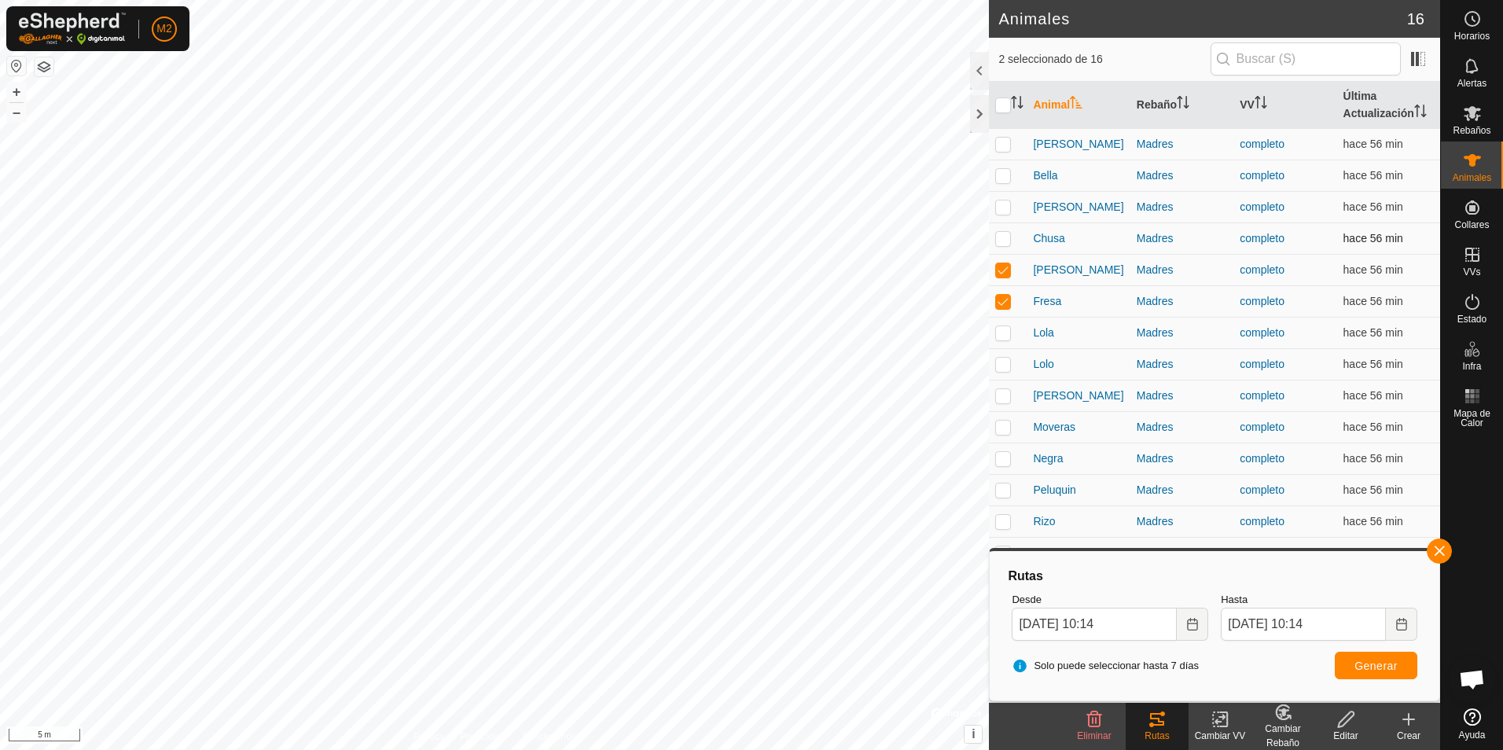
checkbox input "true"
click at [1002, 209] on p-checkbox at bounding box center [1003, 207] width 16 height 13
checkbox input "true"
click at [1004, 179] on p-checkbox at bounding box center [1003, 175] width 16 height 13
checkbox input "true"
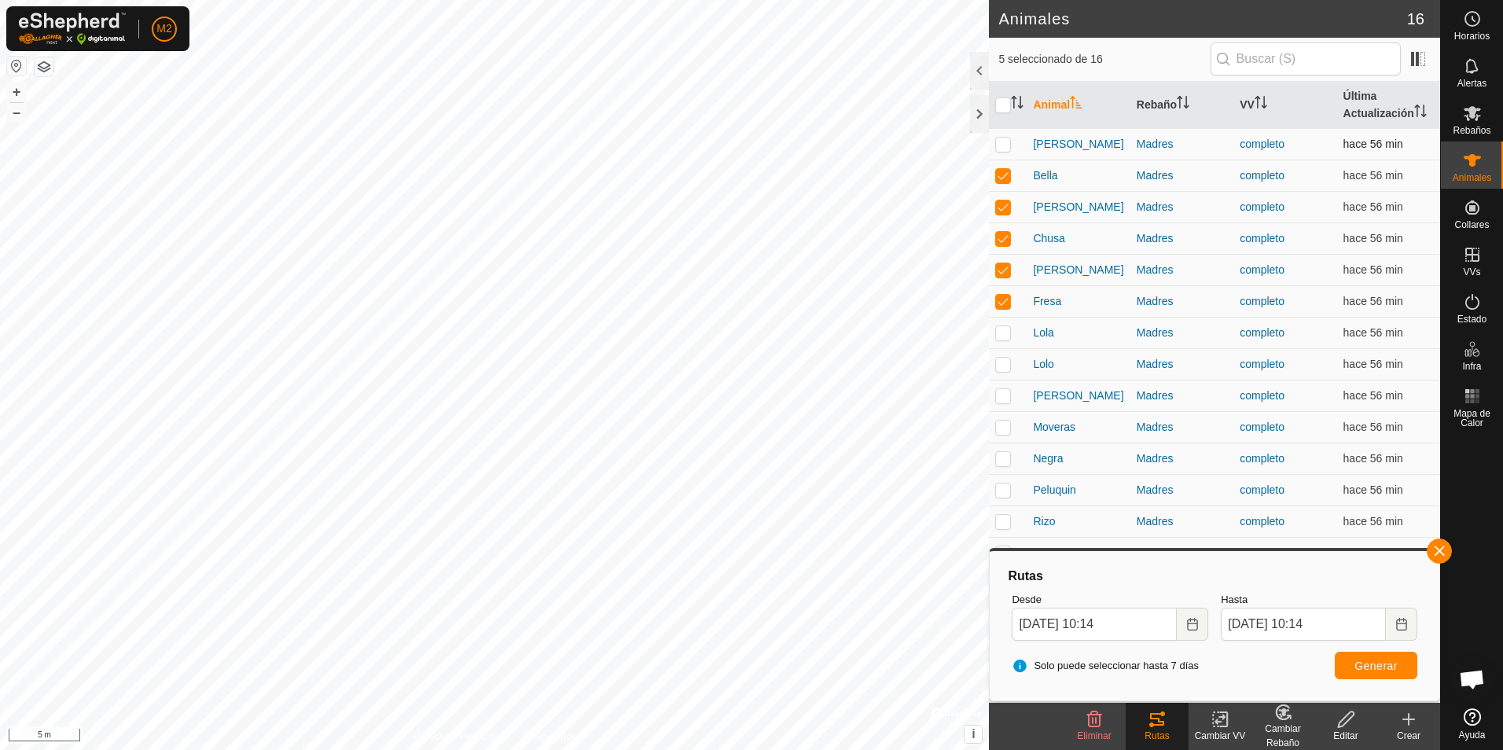
click at [1004, 143] on p-checkbox at bounding box center [1003, 144] width 16 height 13
checkbox input "true"
click at [1114, 627] on input "[DATE] 10:14" at bounding box center [1094, 624] width 165 height 33
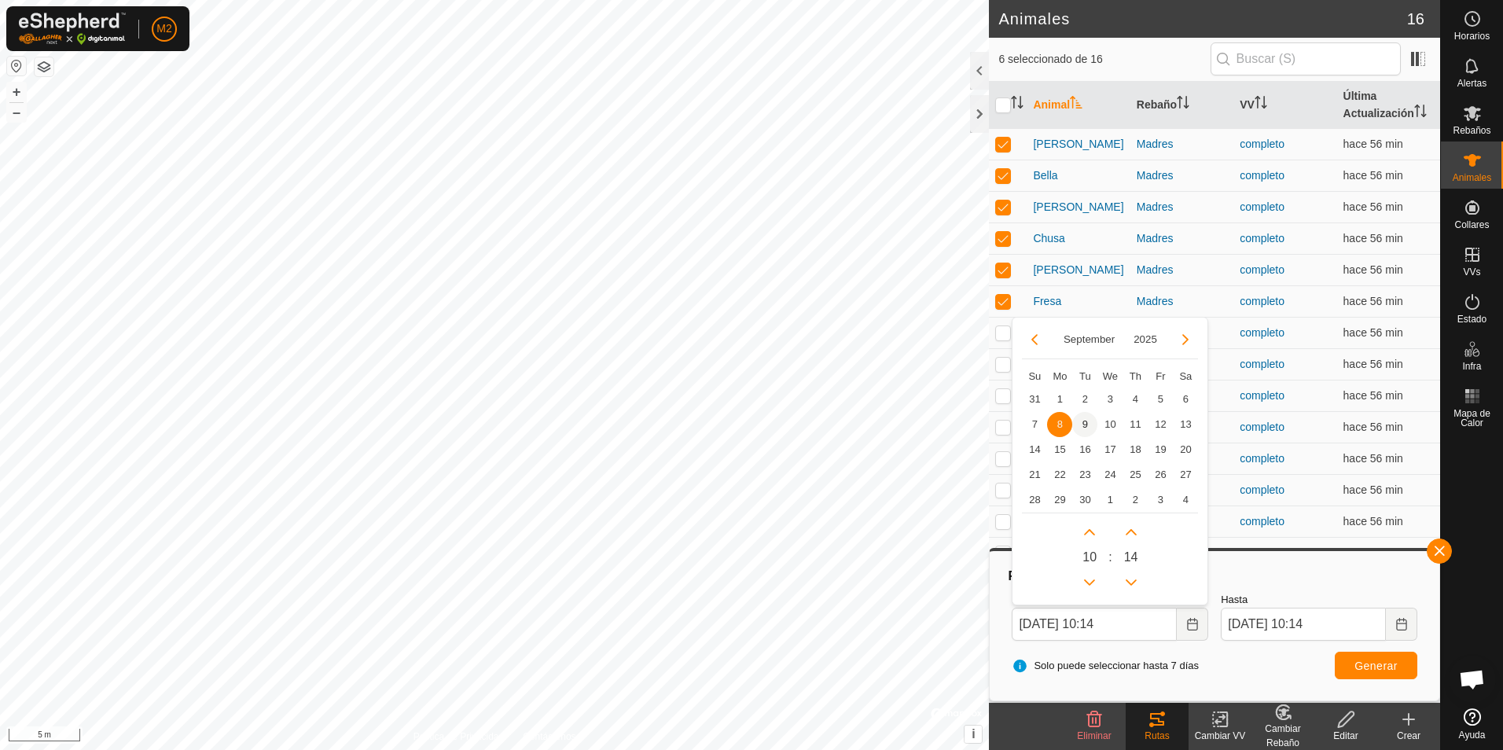
click at [1084, 426] on span "9" at bounding box center [1085, 424] width 25 height 25
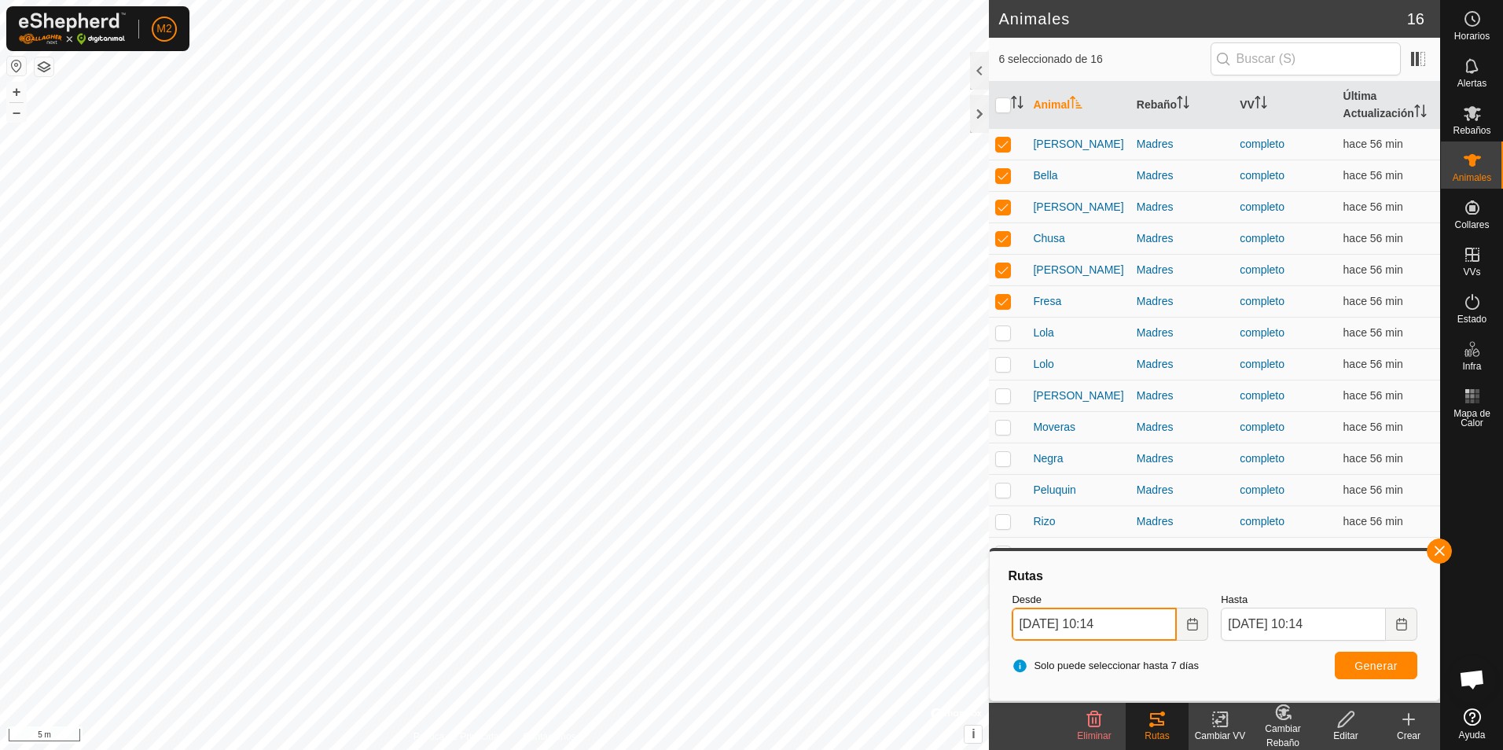
click at [1106, 625] on input "[DATE] 10:14" at bounding box center [1094, 624] width 165 height 33
type input "[DATE] 01:14"
click at [1284, 563] on div "Rutas Desde [DATE] 01:14 September 2025 Su Mo Tu We Th Fr Sa 31 1 2 3 4 5 6 7 8…" at bounding box center [1214, 626] width 437 height 137
click at [1371, 668] on span "Generar" at bounding box center [1376, 666] width 43 height 13
click at [1448, 554] on button "button" at bounding box center [1439, 551] width 25 height 25
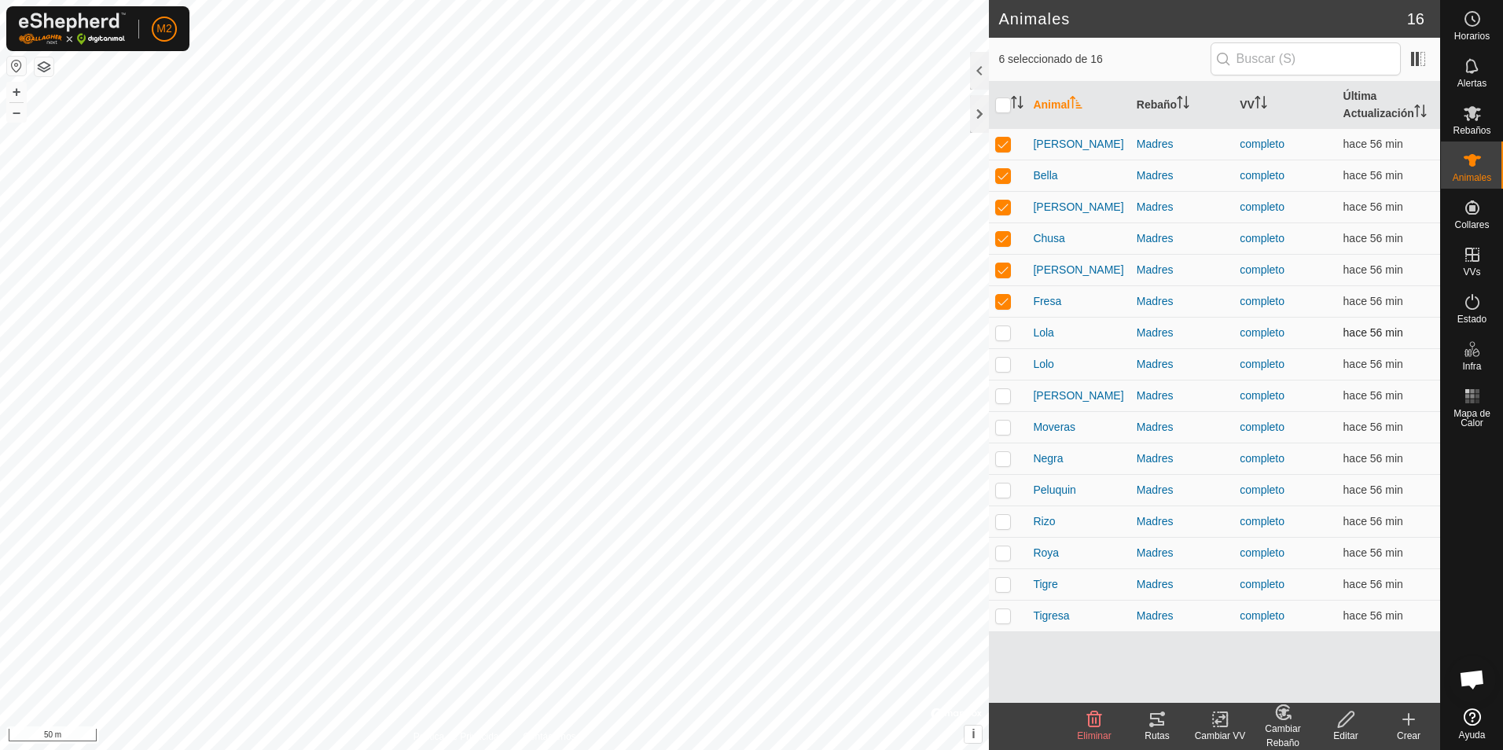
click at [1001, 336] on p-checkbox at bounding box center [1003, 332] width 16 height 13
checkbox input "true"
click at [1003, 106] on input "checkbox" at bounding box center [1003, 106] width 16 height 16
checkbox input "true"
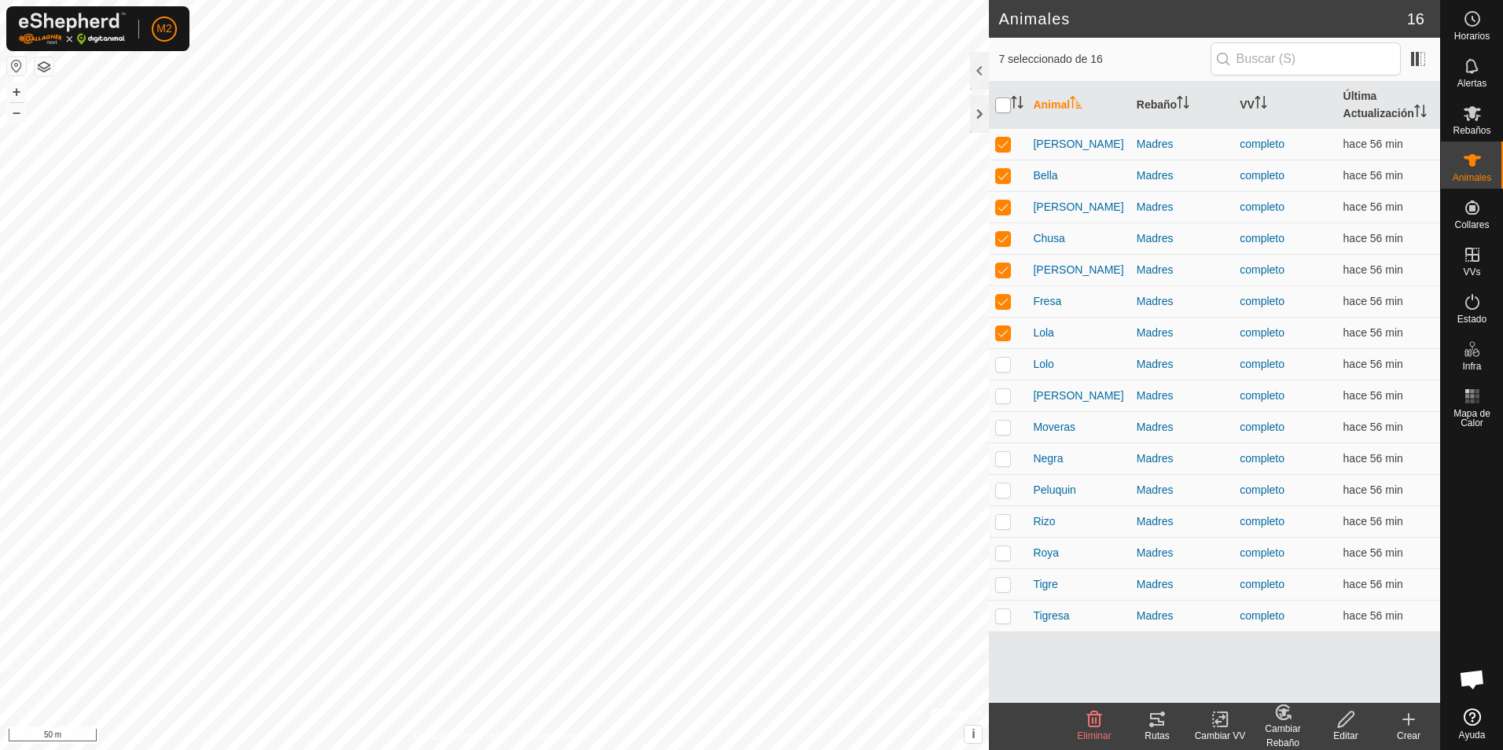
checkbox input "true"
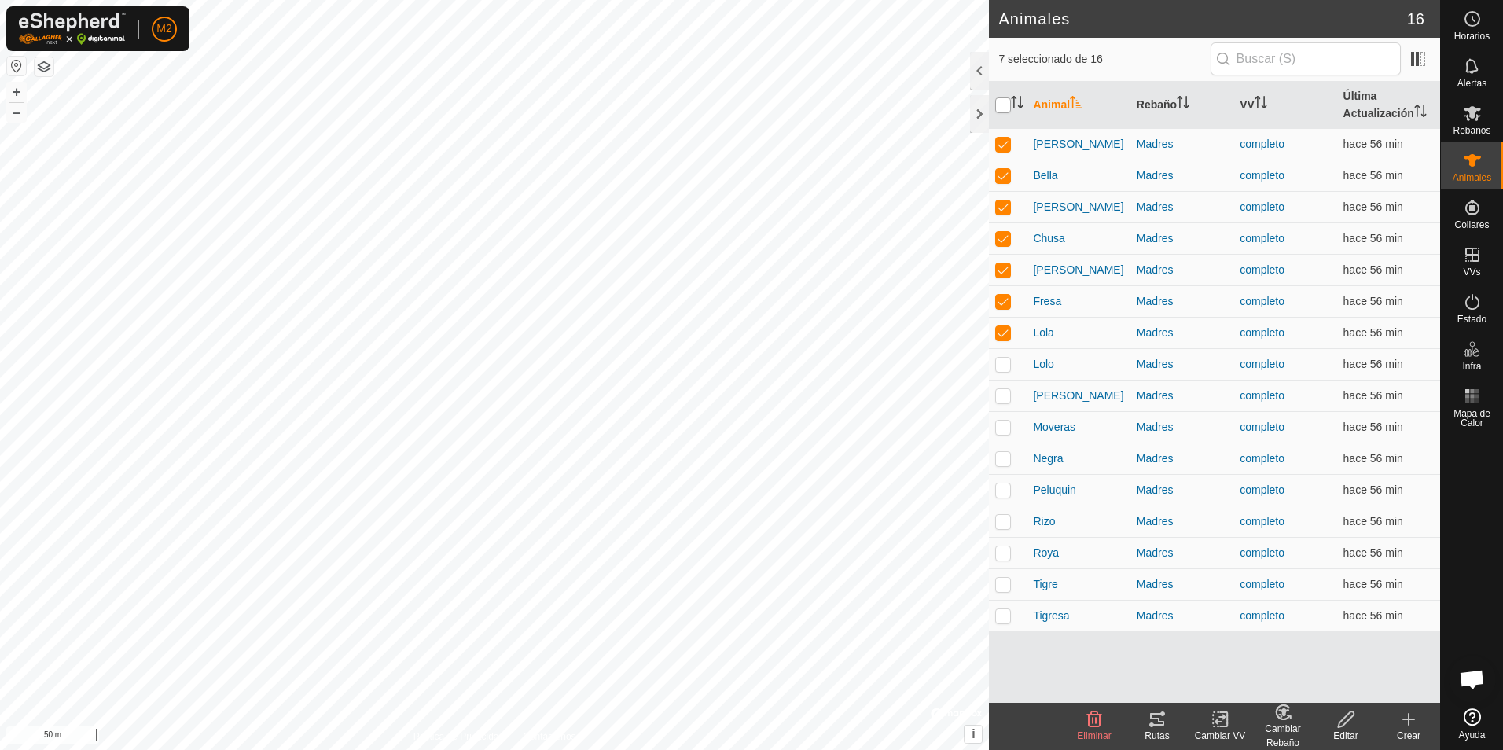
checkbox input "true"
click at [1003, 106] on input "checkbox" at bounding box center [1003, 106] width 16 height 16
checkbox input "false"
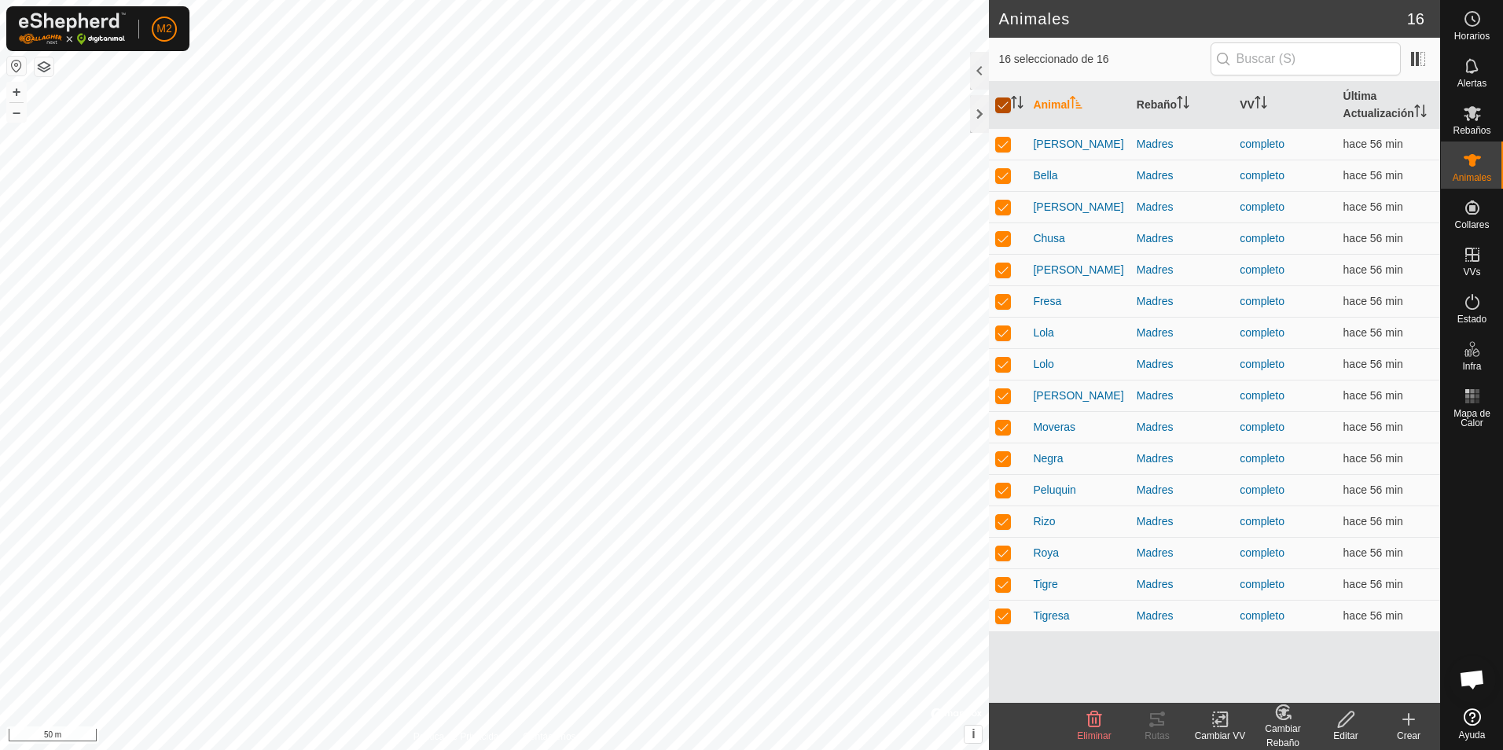
checkbox input "false"
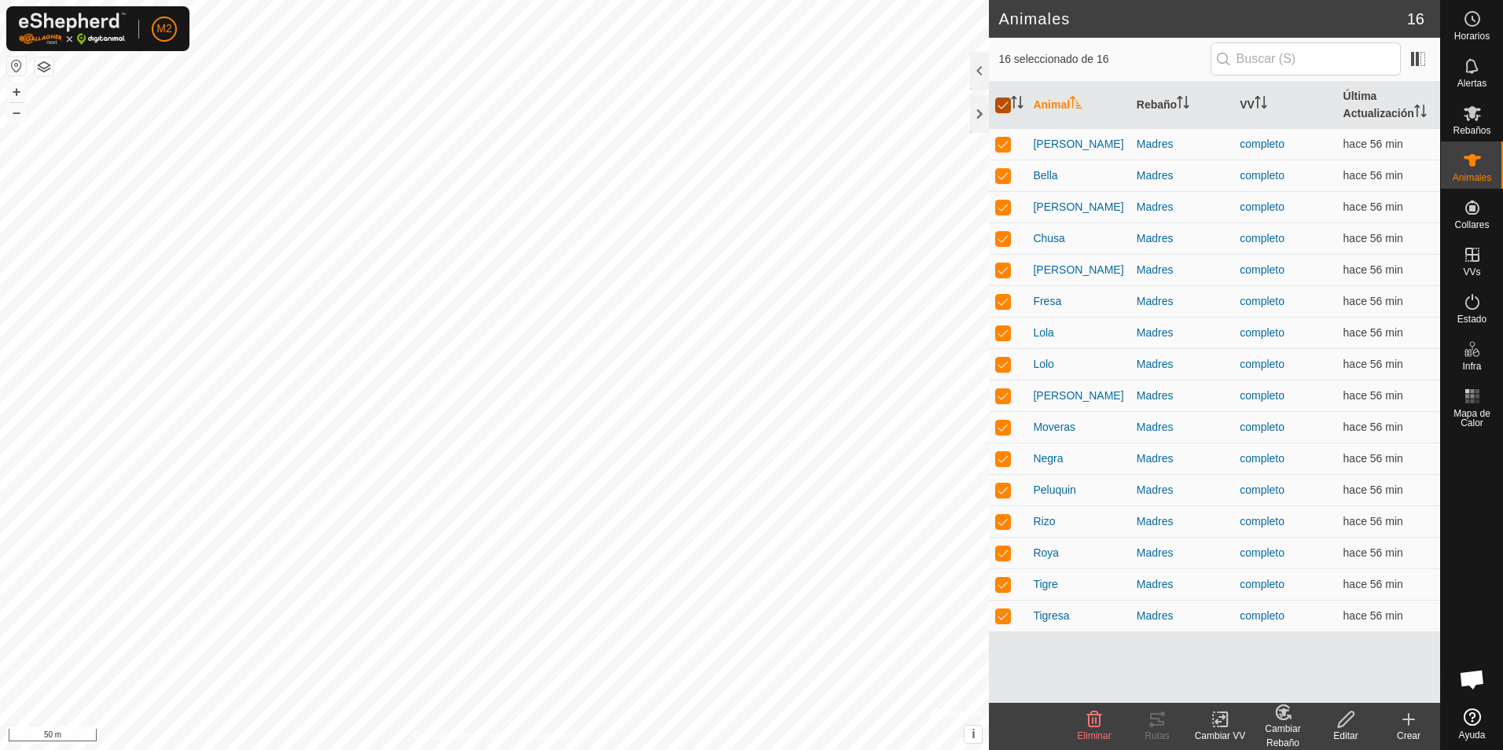
checkbox input "false"
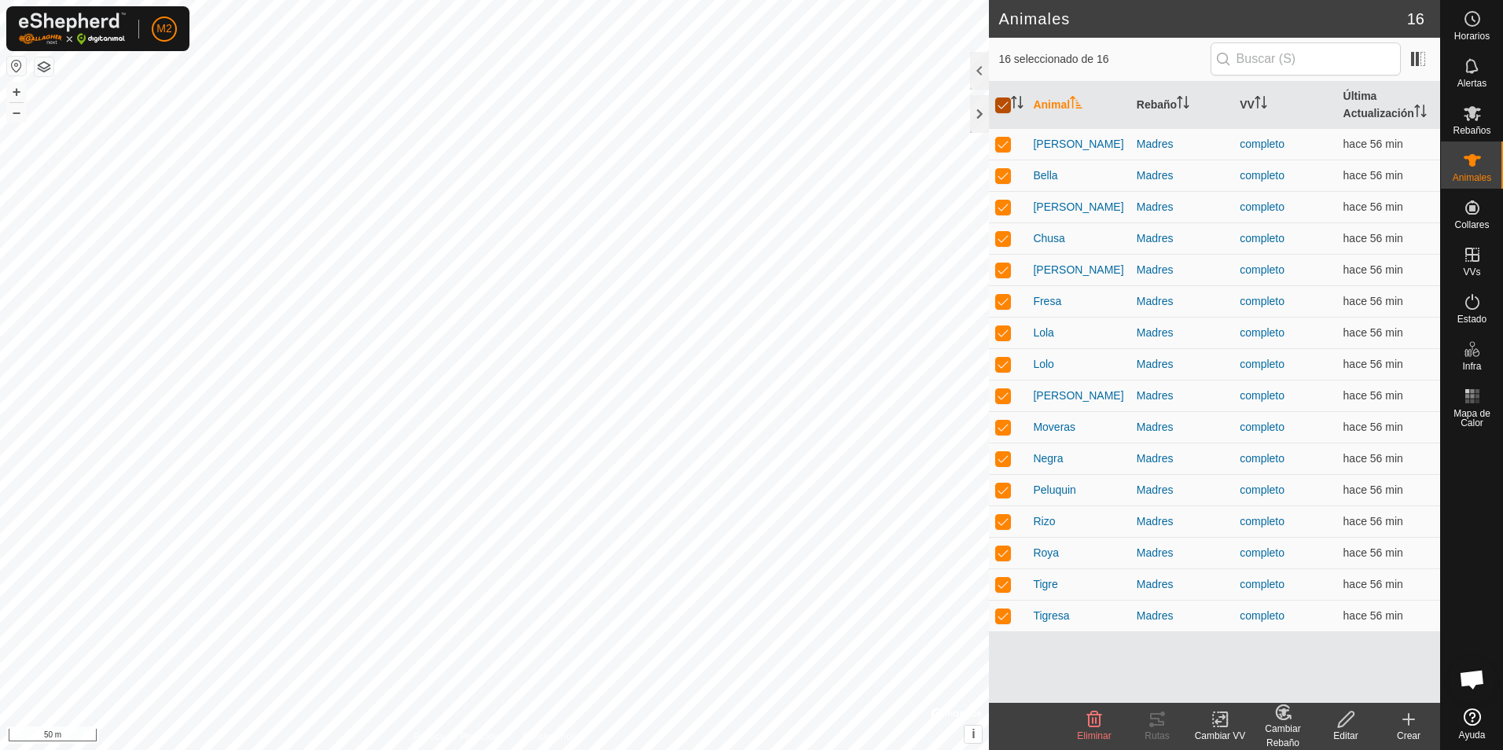
checkbox input "false"
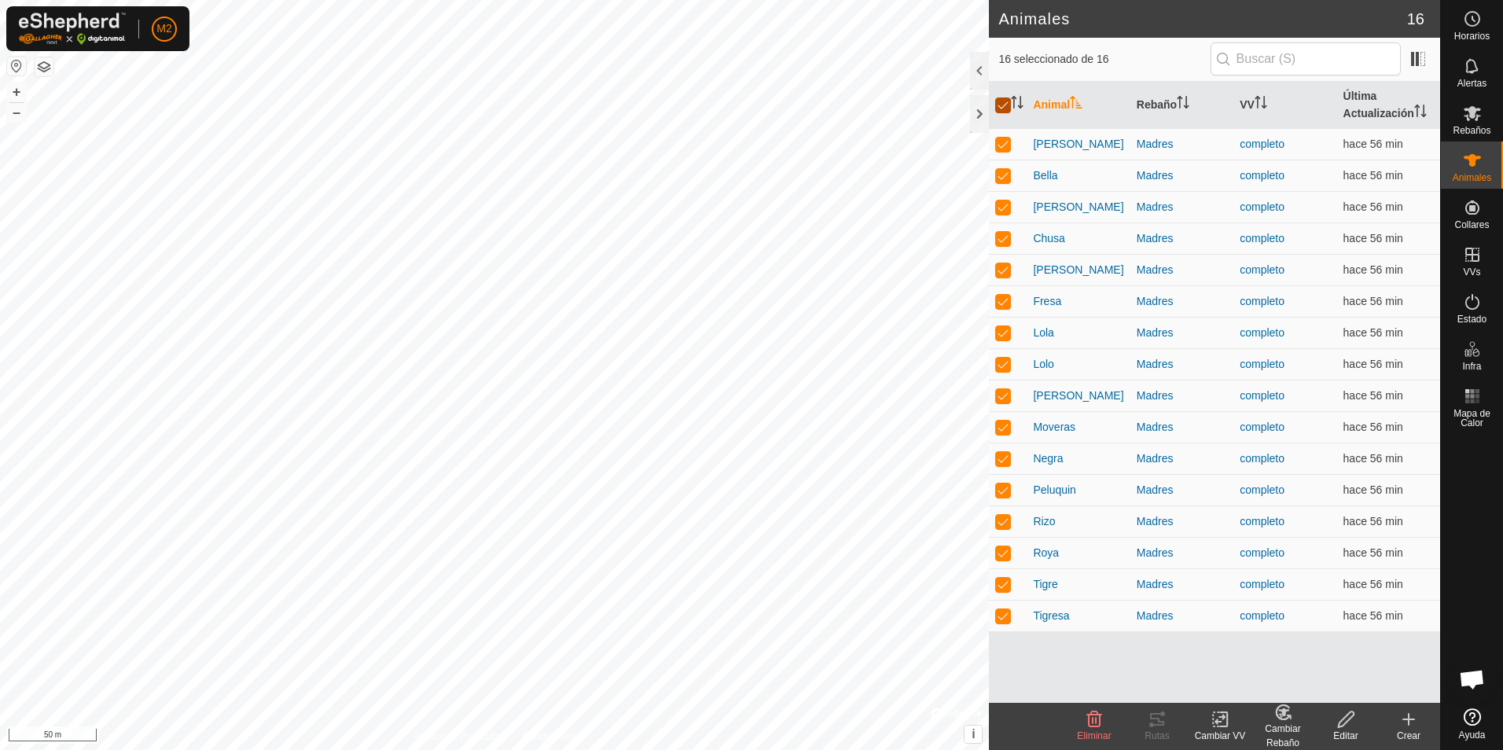
checkbox input "false"
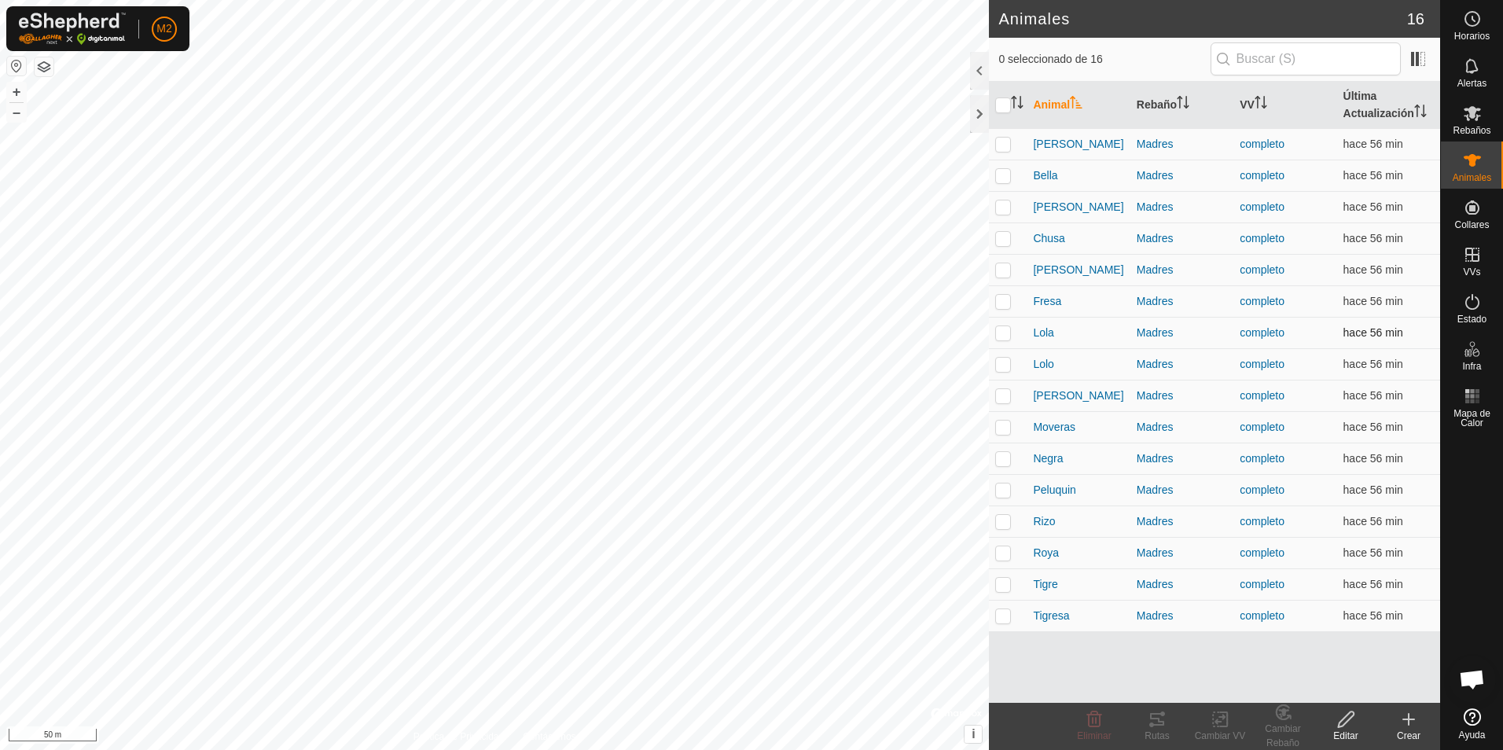
click at [999, 335] on p-checkbox at bounding box center [1003, 332] width 16 height 13
checkbox input "true"
click at [1000, 373] on td at bounding box center [1008, 363] width 38 height 31
checkbox input "true"
drag, startPoint x: 1006, startPoint y: 396, endPoint x: 1006, endPoint y: 421, distance: 24.4
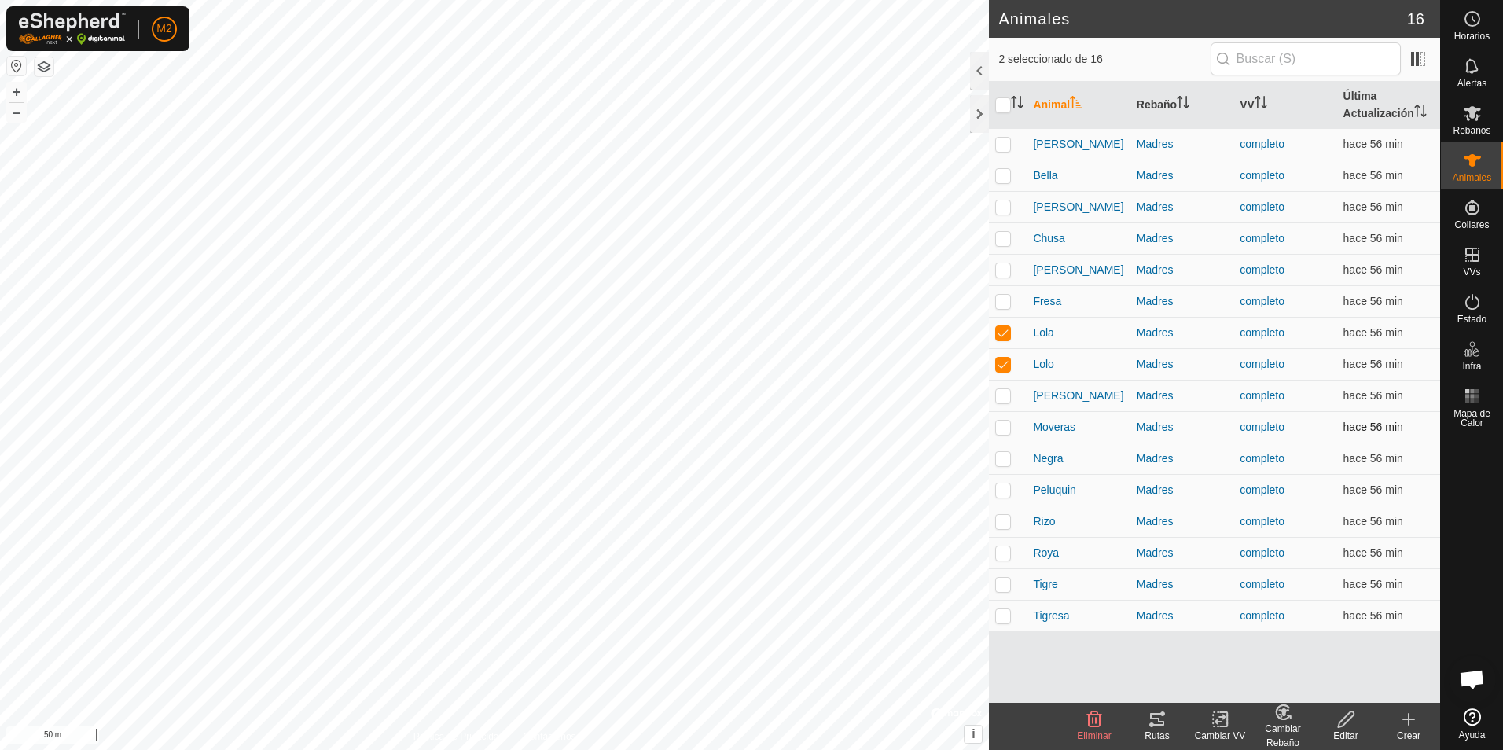
click at [1006, 397] on p-checkbox at bounding box center [1003, 395] width 16 height 13
checkbox input "true"
click at [1006, 434] on td at bounding box center [1008, 426] width 38 height 31
checkbox input "true"
drag, startPoint x: 1006, startPoint y: 451, endPoint x: 1007, endPoint y: 465, distance: 13.4
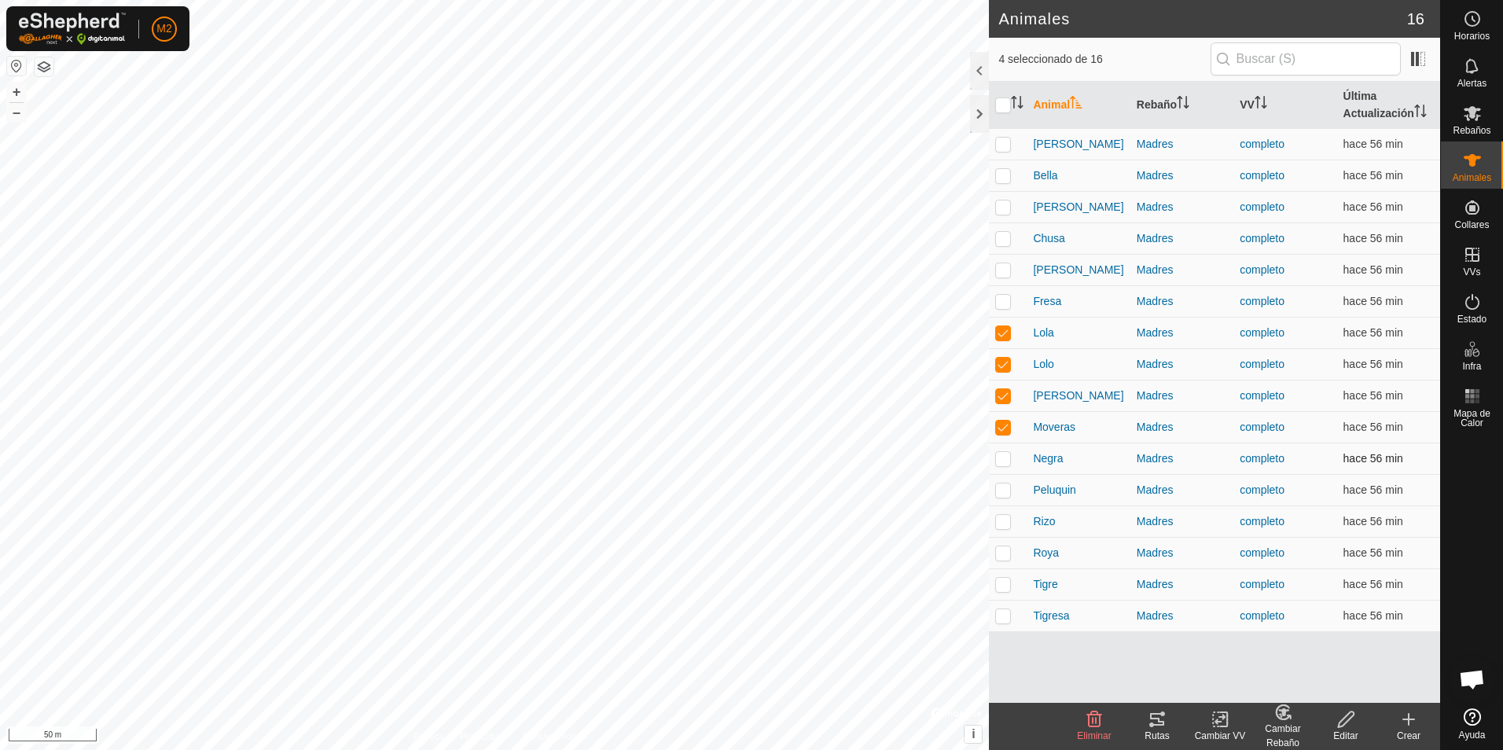
click at [1006, 452] on p-tablecheckbox at bounding box center [1003, 458] width 16 height 13
checkbox input "true"
click at [1010, 494] on p-checkbox at bounding box center [1003, 490] width 16 height 13
checkbox input "true"
click at [1007, 522] on p-checkbox at bounding box center [1003, 521] width 16 height 13
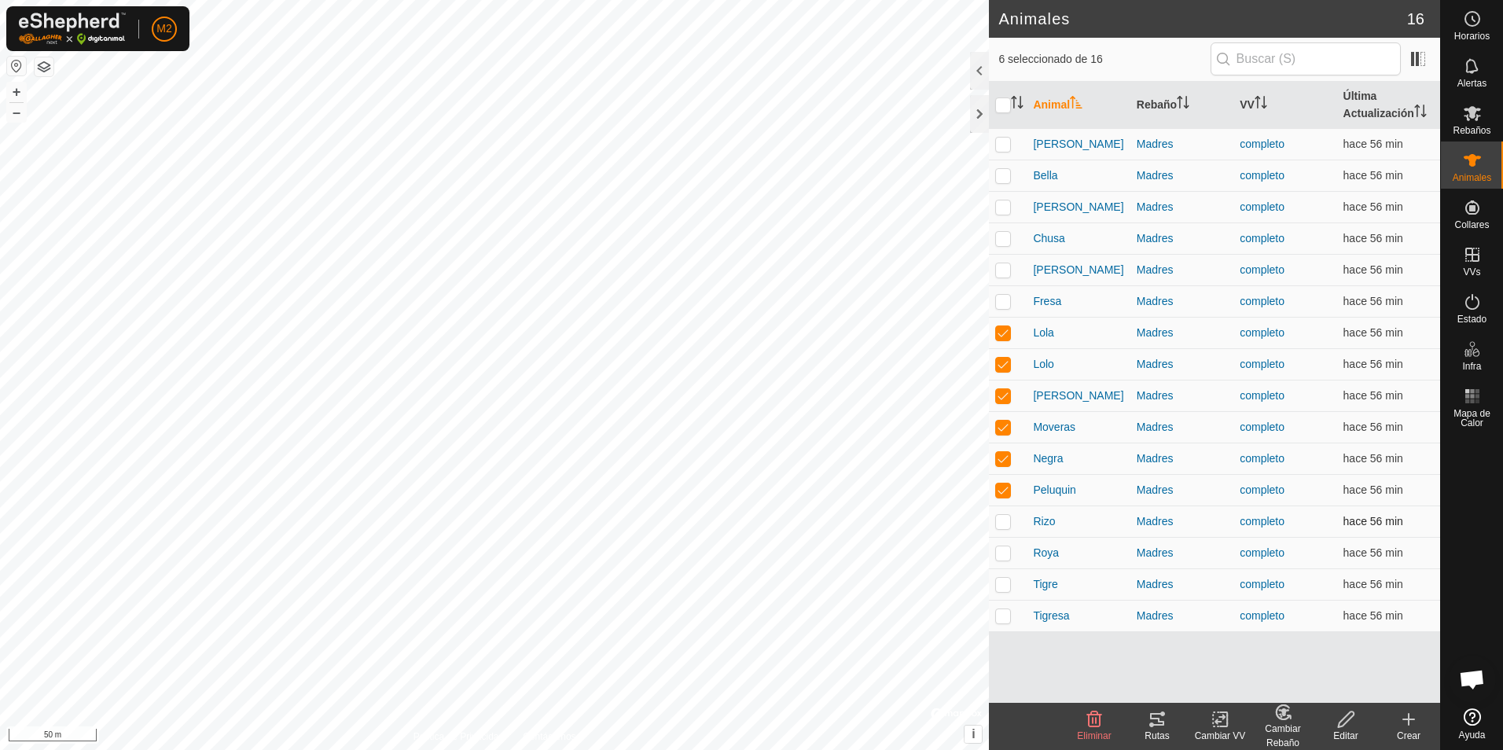
checkbox input "true"
click at [1004, 553] on p-checkbox at bounding box center [1003, 552] width 16 height 13
checkbox input "true"
drag, startPoint x: 1006, startPoint y: 588, endPoint x: 1007, endPoint y: 617, distance: 29.1
click at [1006, 589] on p-checkbox at bounding box center [1003, 584] width 16 height 13
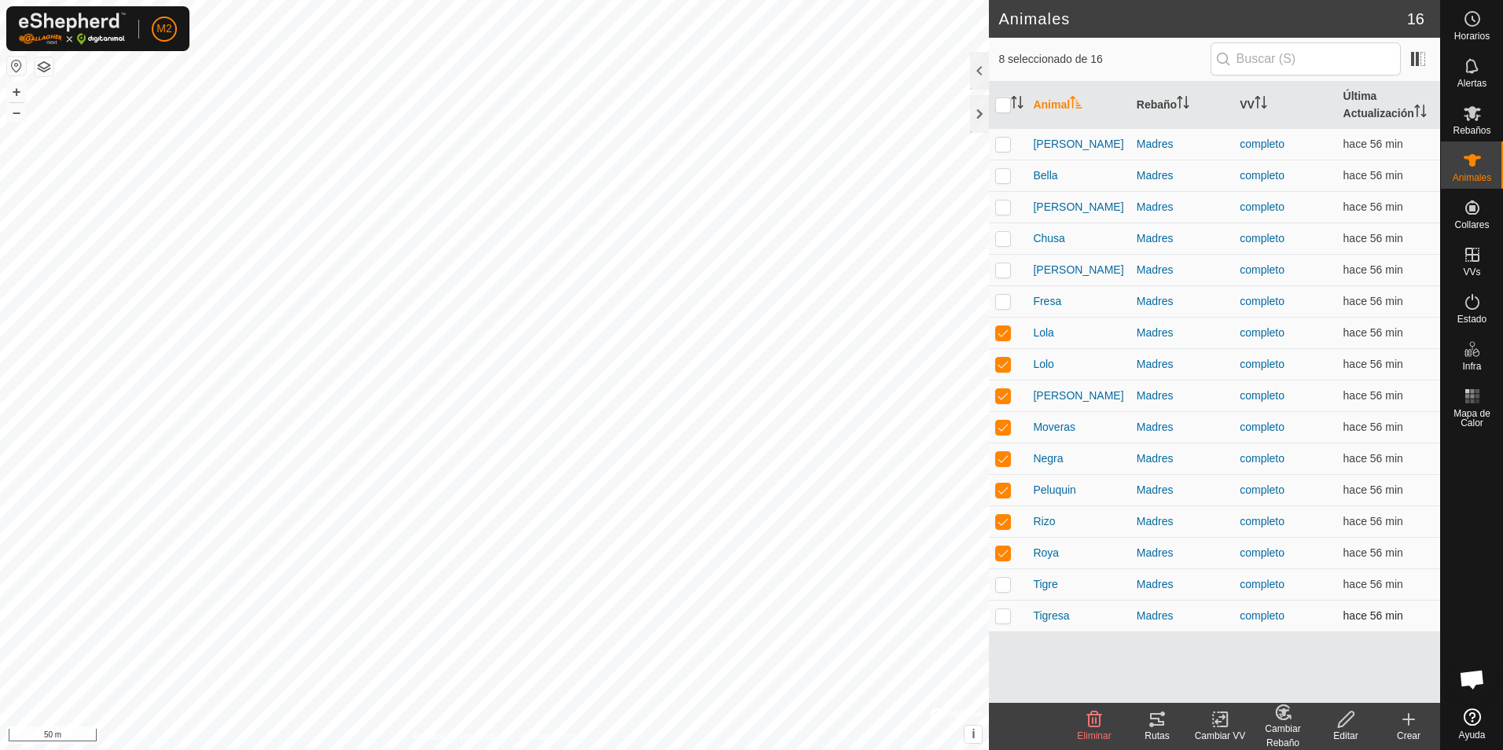
checkbox input "true"
click at [1007, 619] on p-checkbox at bounding box center [1003, 615] width 16 height 13
checkbox input "true"
click at [1158, 730] on div "Rutas" at bounding box center [1157, 736] width 63 height 14
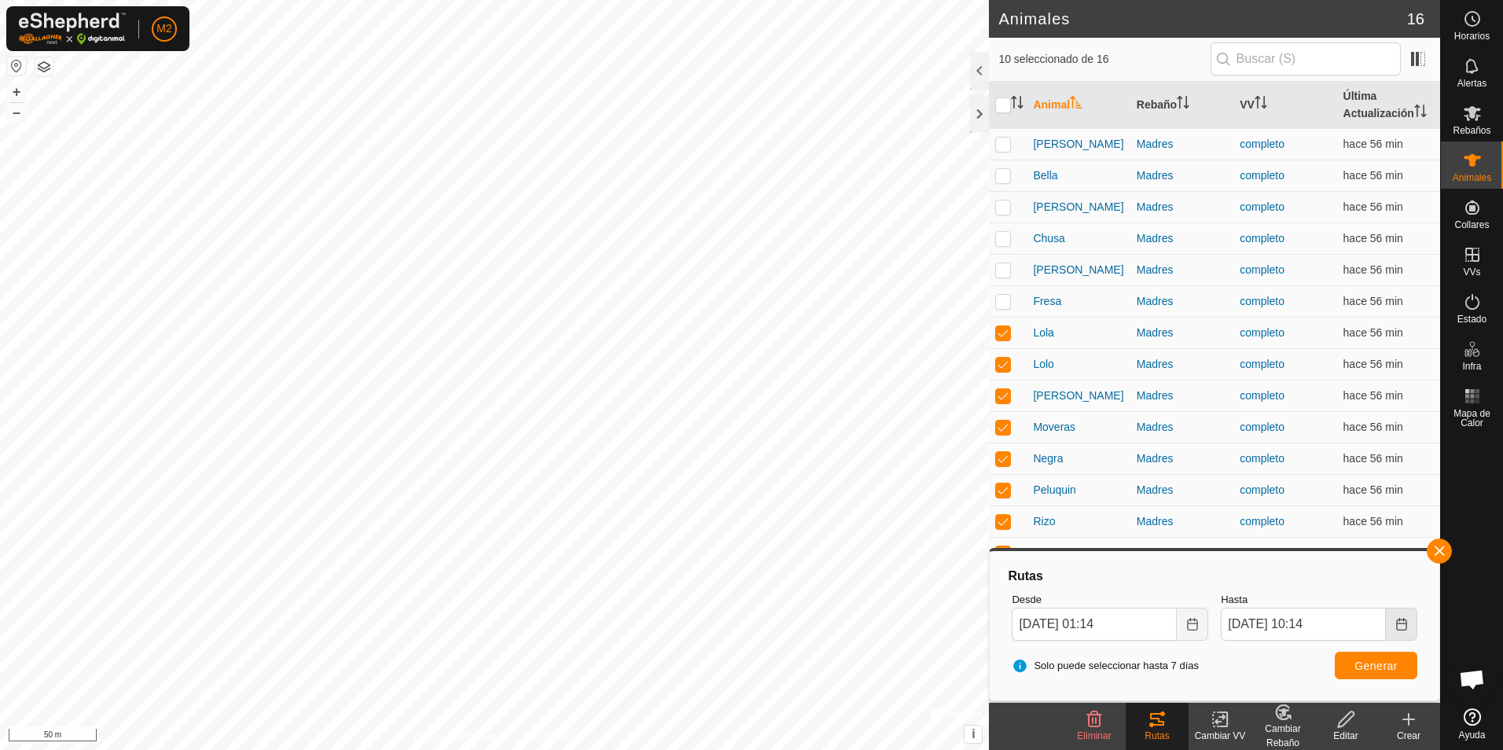
click at [1404, 627] on icon "Choose Date" at bounding box center [1402, 624] width 13 height 13
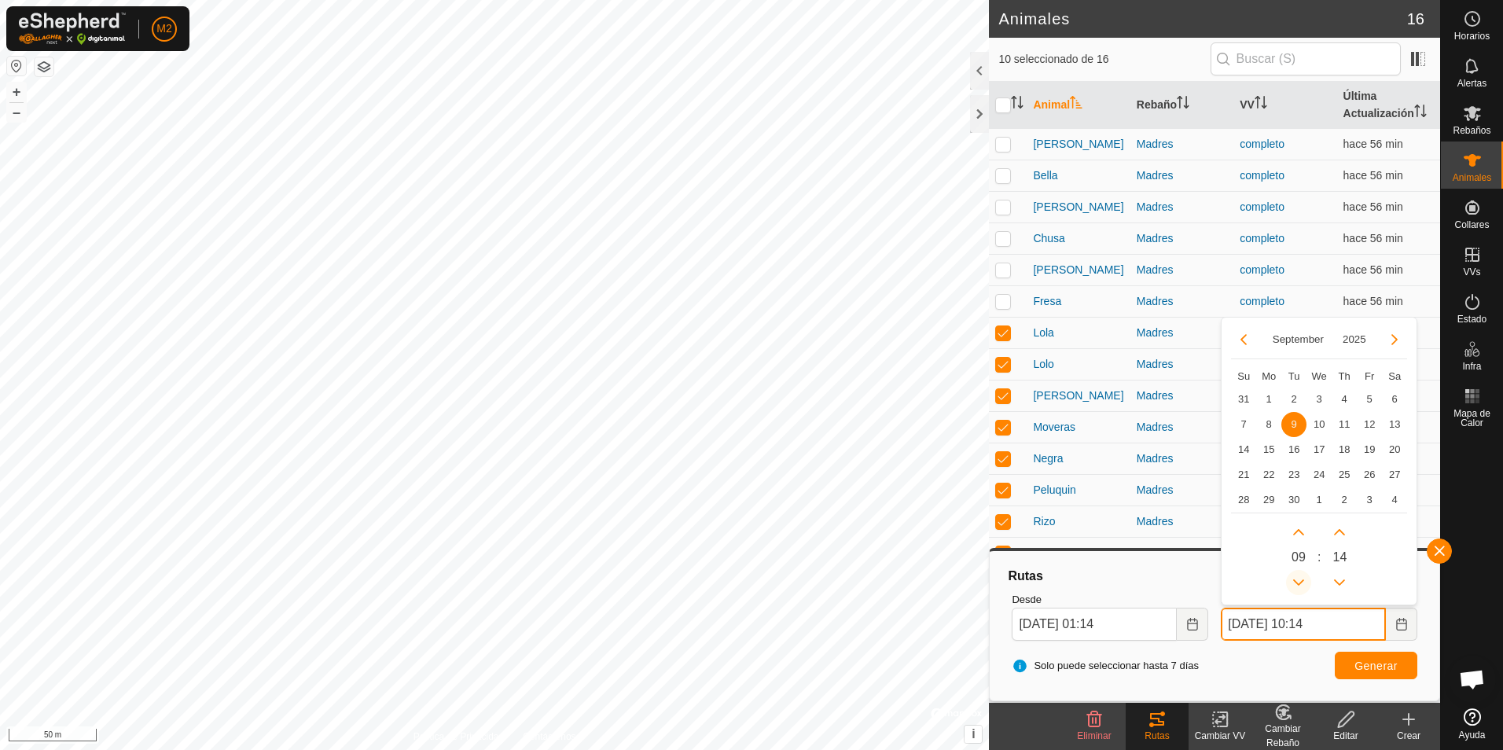
click at [1304, 579] on button "Previous Hour" at bounding box center [1298, 582] width 25 height 25
click at [1291, 528] on button "Next Hour" at bounding box center [1298, 532] width 25 height 25
click at [1291, 527] on button "Next Hour" at bounding box center [1298, 532] width 25 height 25
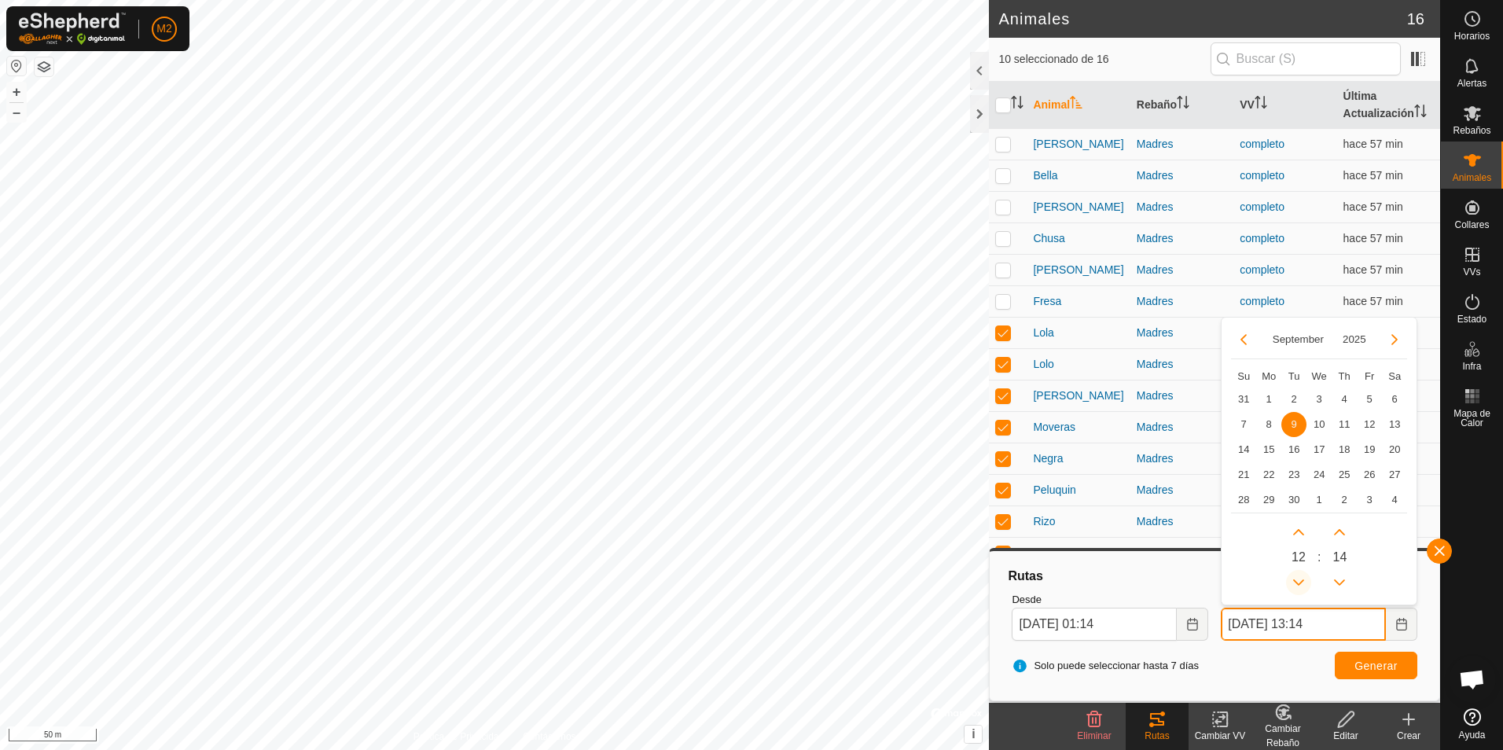
click at [1299, 586] on button "Previous Hour" at bounding box center [1298, 582] width 25 height 25
type input "[DATE] 11:14"
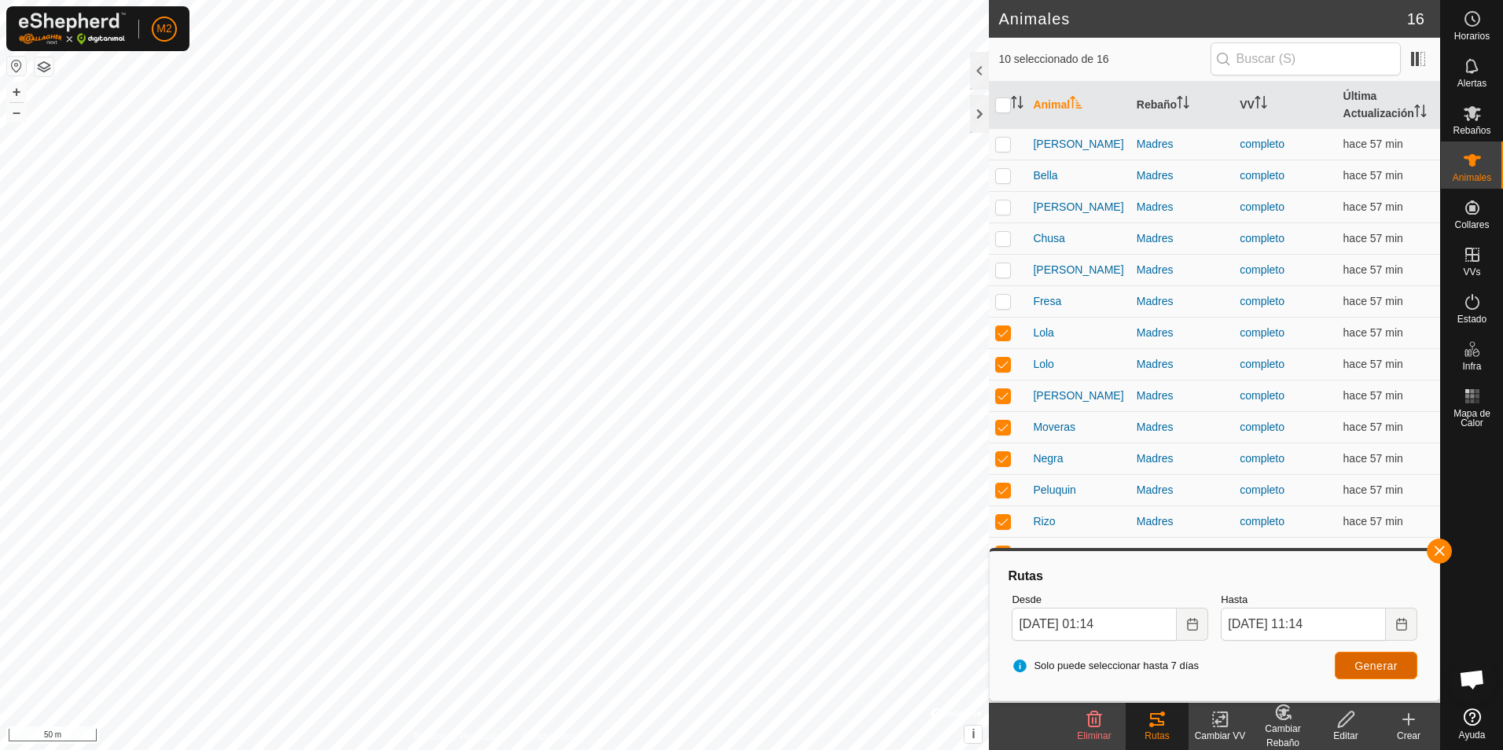
click at [1395, 669] on span "Generar" at bounding box center [1376, 666] width 43 height 13
click at [1393, 665] on span "Generar" at bounding box center [1376, 666] width 43 height 13
click at [999, 100] on input "checkbox" at bounding box center [1003, 106] width 16 height 16
checkbox input "true"
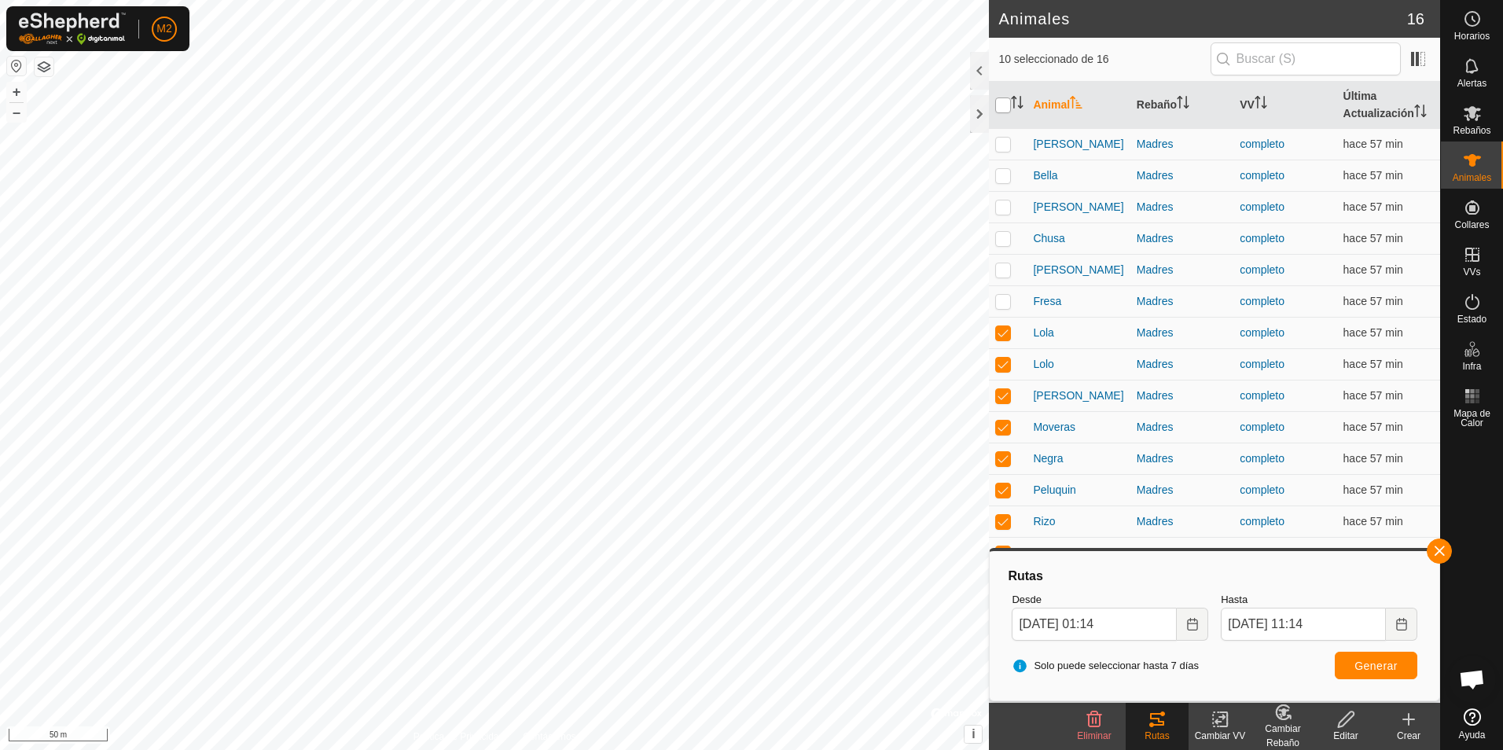
checkbox input "true"
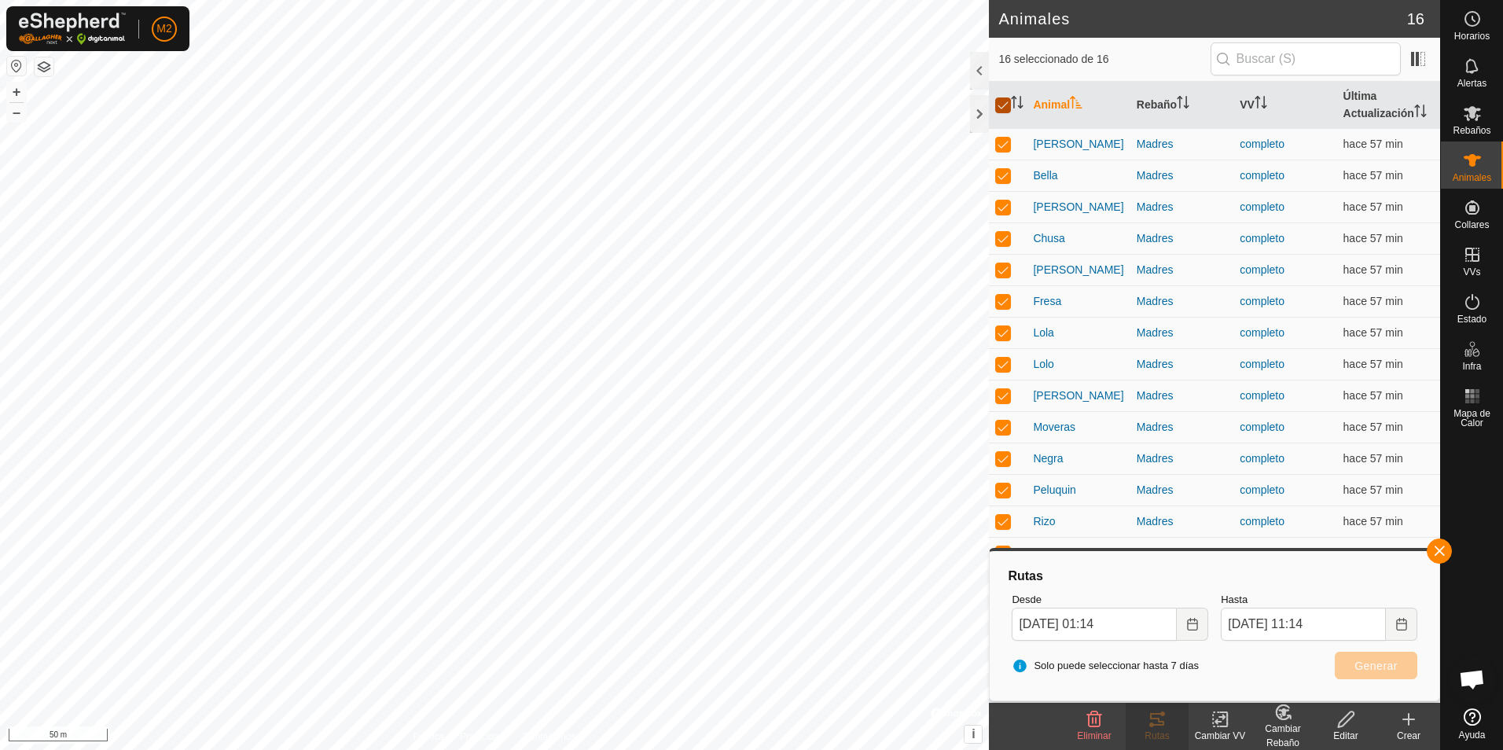
click at [999, 100] on input "checkbox" at bounding box center [1003, 106] width 16 height 16
checkbox input "false"
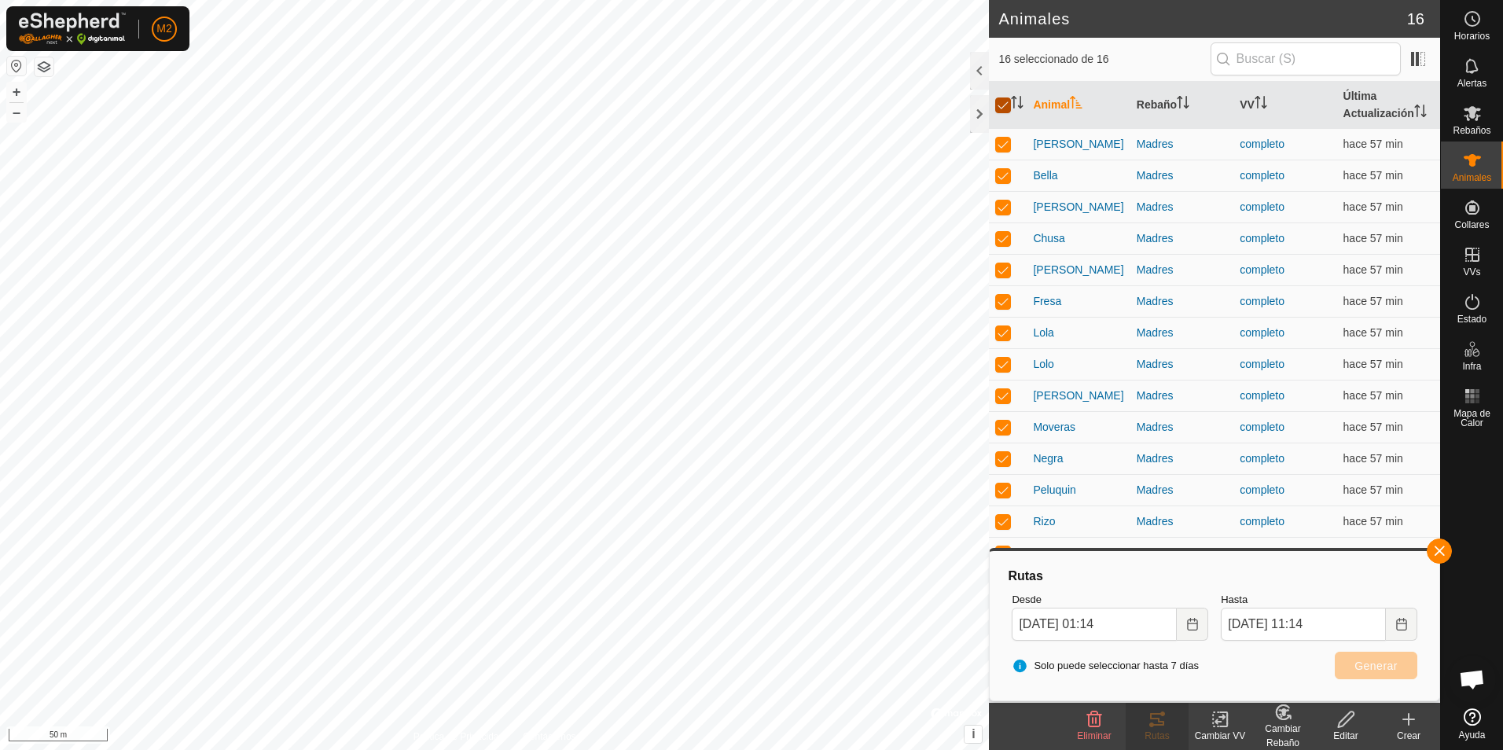
checkbox input "false"
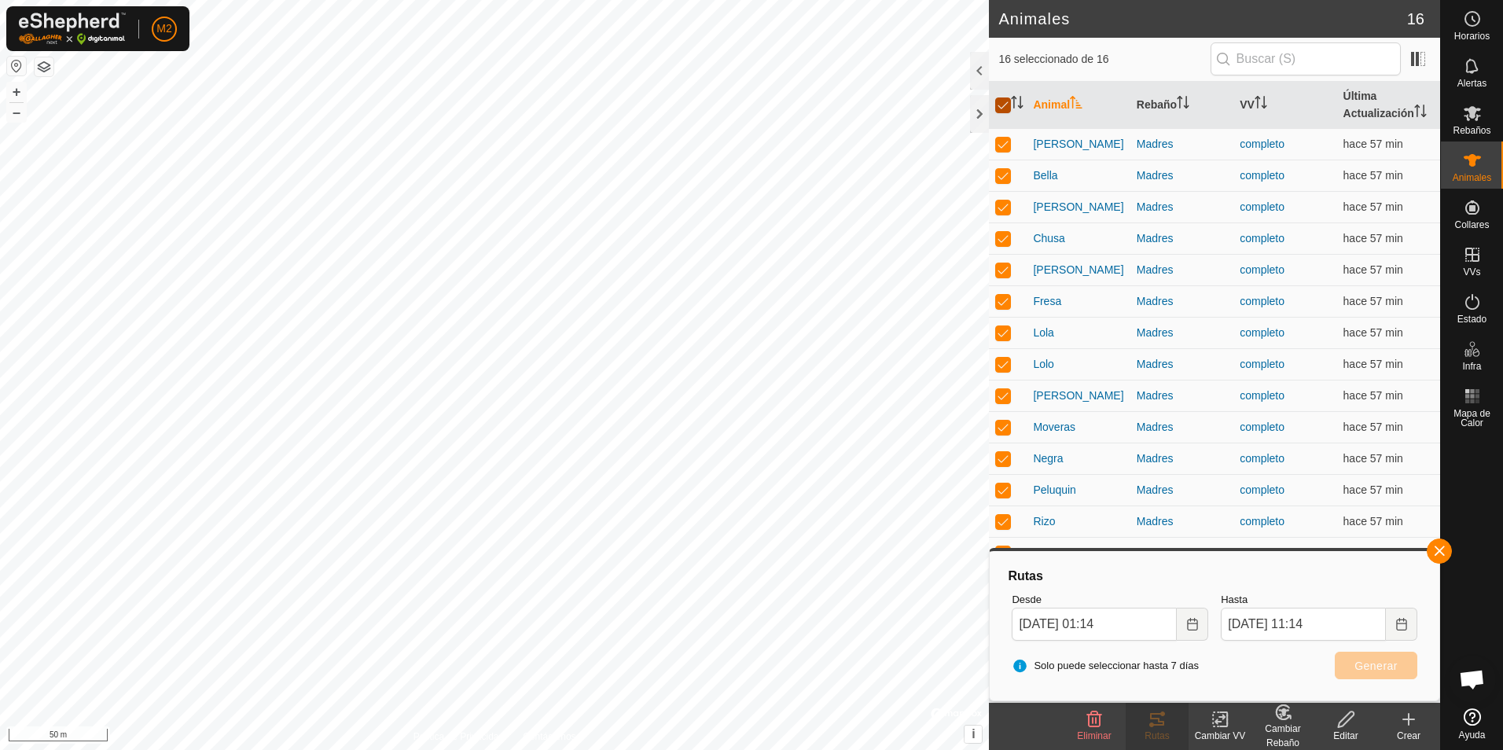
checkbox input "false"
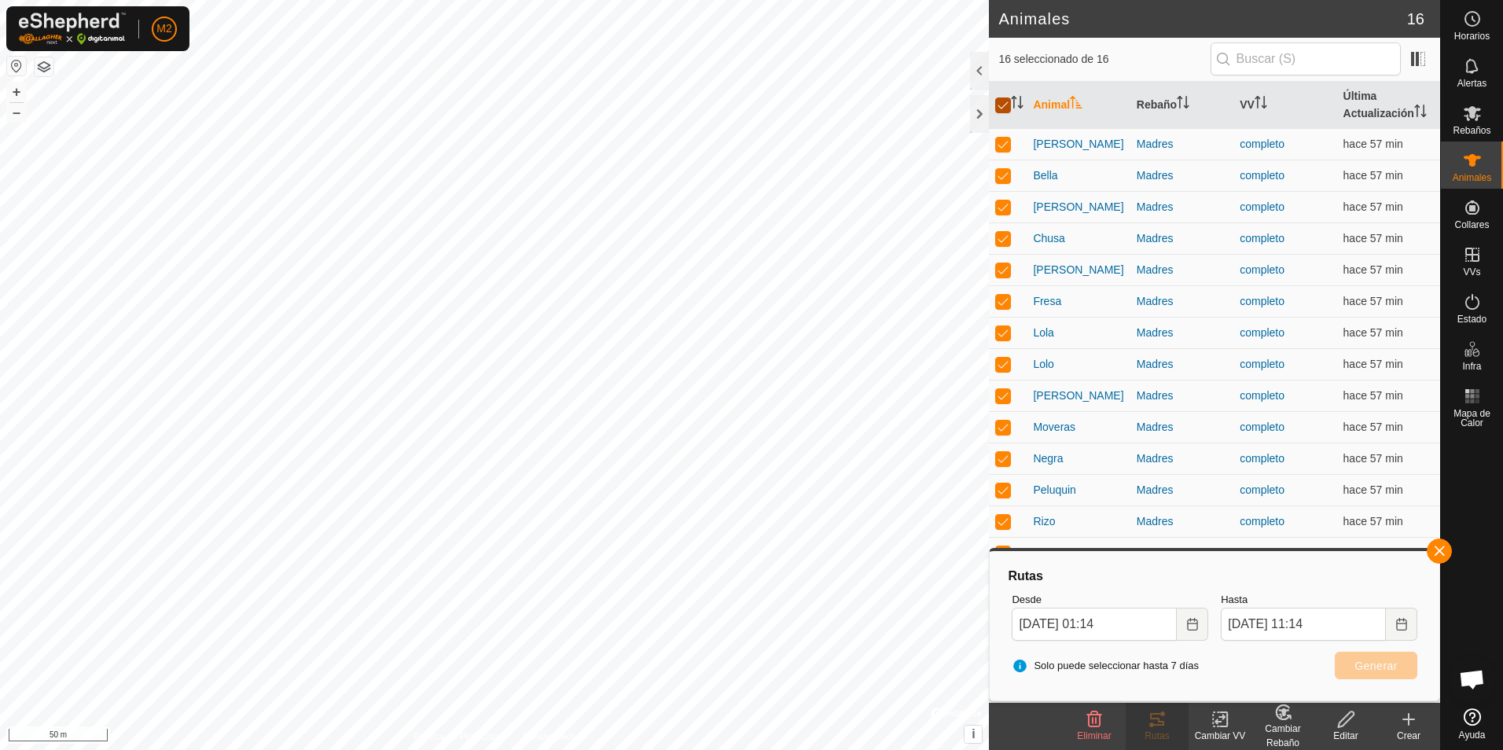
checkbox input "false"
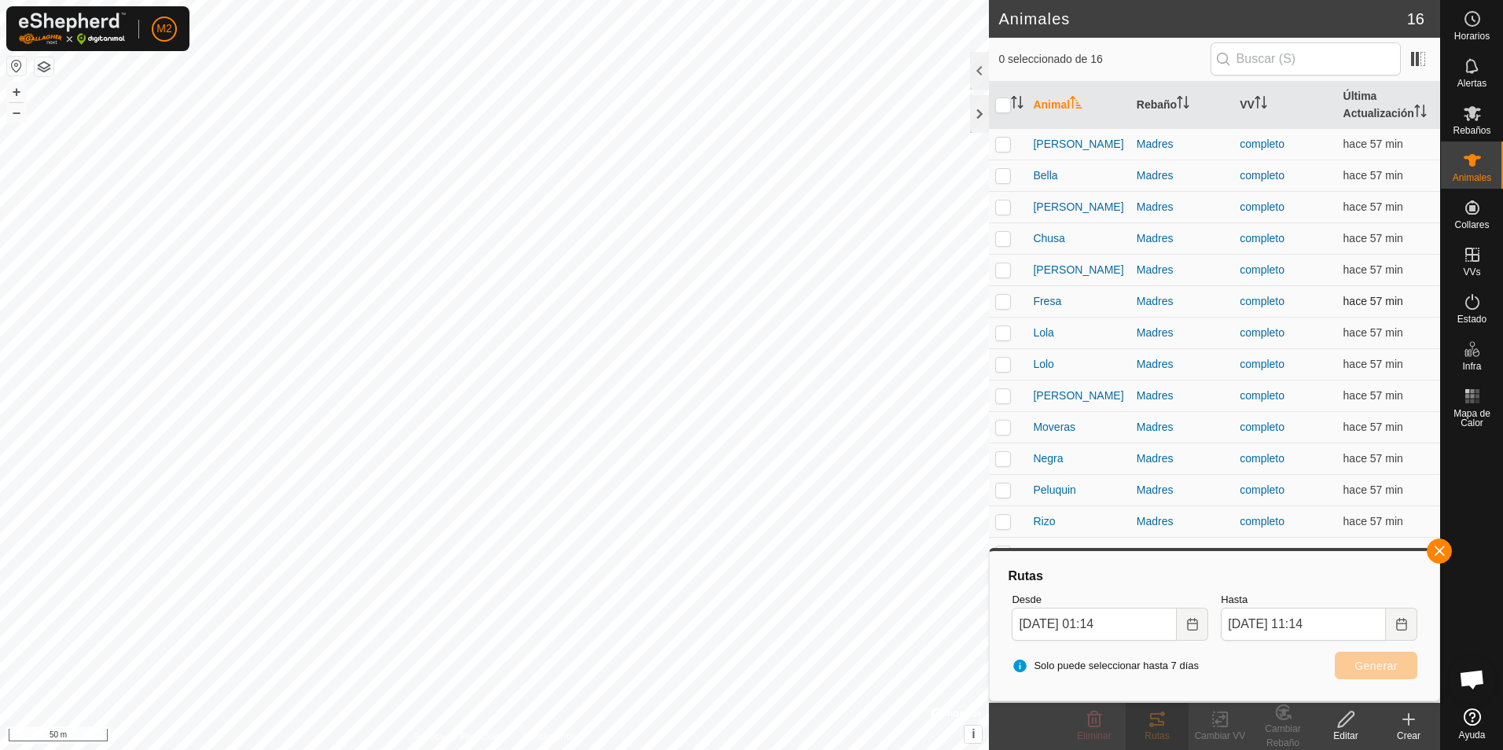
click at [1005, 299] on p-checkbox at bounding box center [1003, 301] width 16 height 13
checkbox input "true"
click at [1003, 271] on p-checkbox at bounding box center [1003, 269] width 16 height 13
checkbox input "true"
drag, startPoint x: 1005, startPoint y: 239, endPoint x: 1010, endPoint y: 215, distance: 25.0
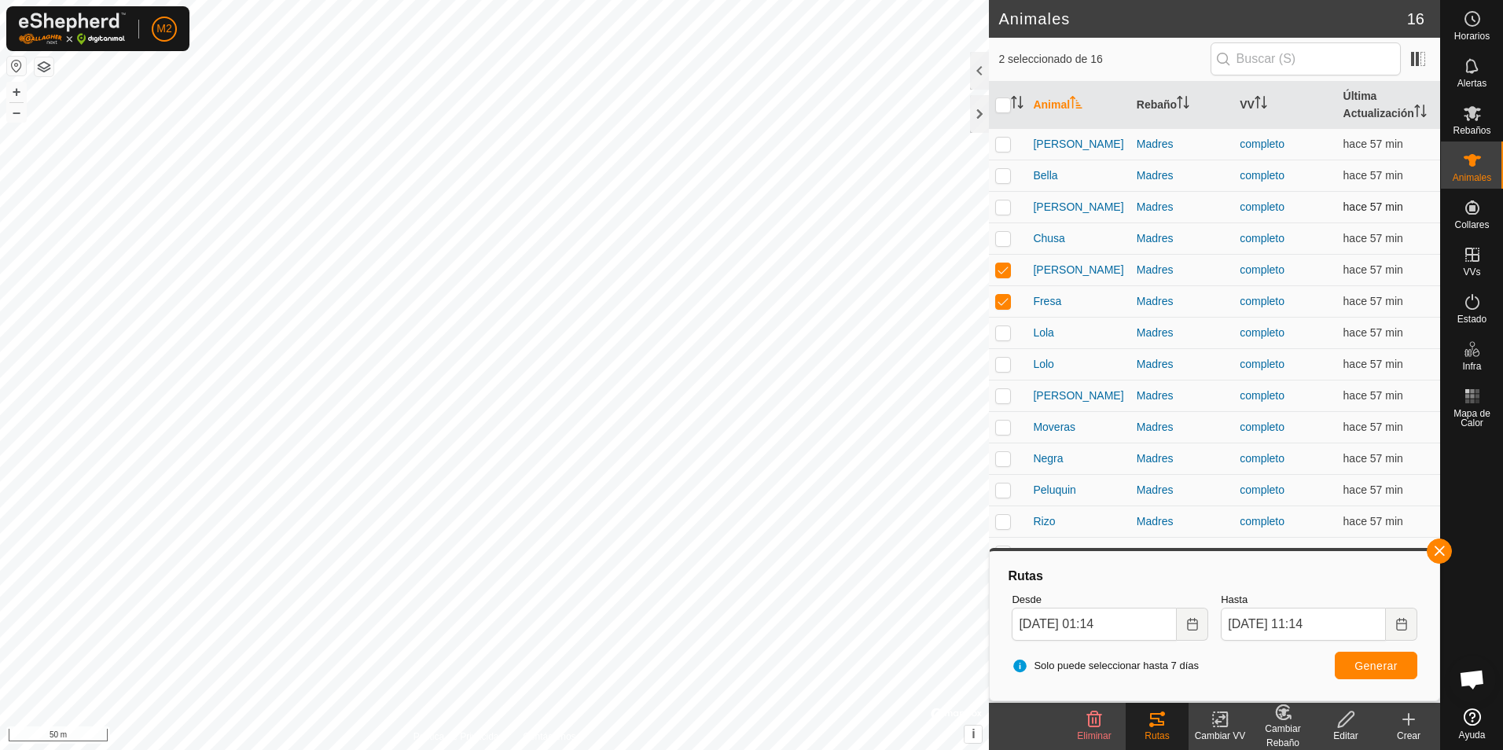
click at [1005, 237] on p-checkbox at bounding box center [1003, 238] width 16 height 13
checkbox input "true"
click at [1006, 206] on p-checkbox at bounding box center [1003, 207] width 16 height 13
checkbox input "true"
click at [1004, 172] on p-checkbox at bounding box center [1003, 175] width 16 height 13
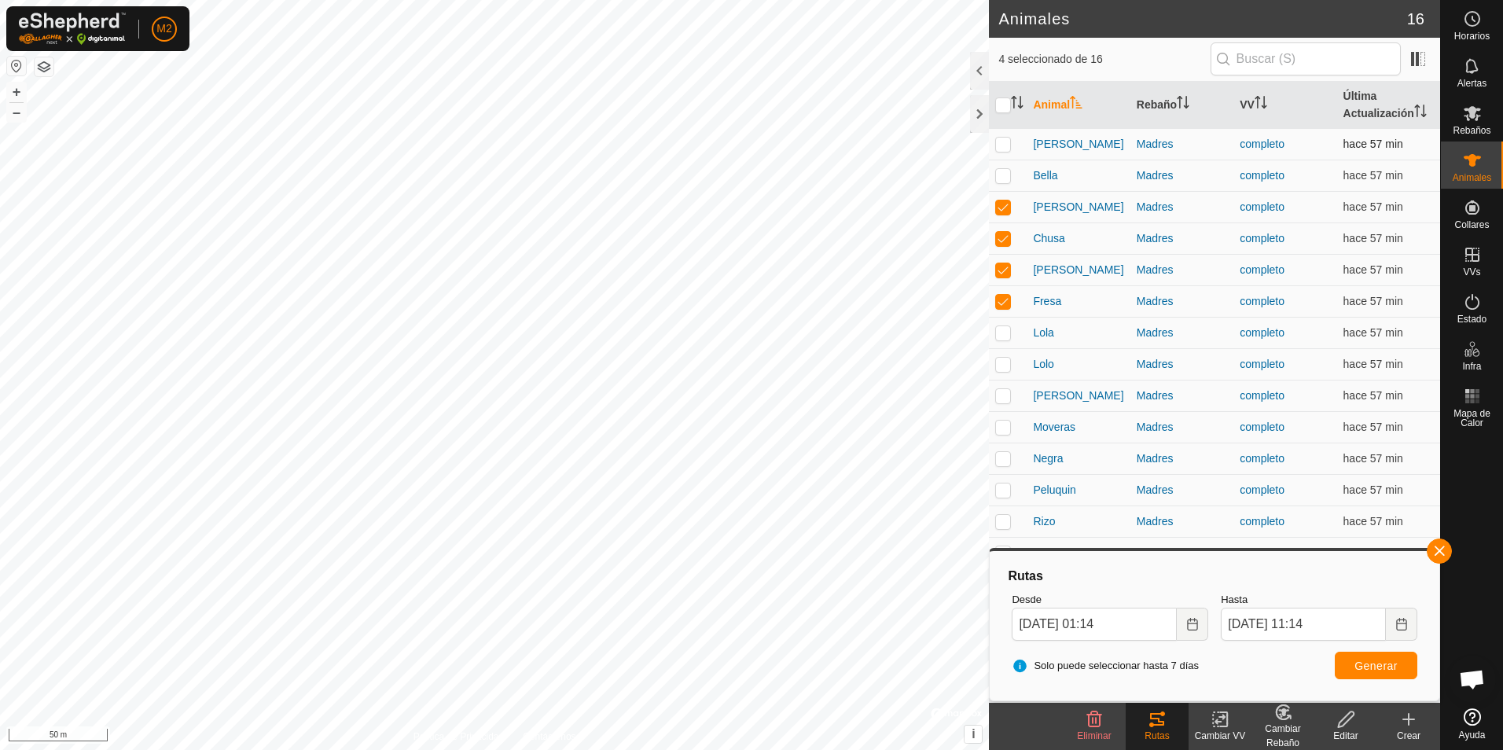
checkbox input "true"
click at [1004, 142] on p-checkbox at bounding box center [1003, 144] width 16 height 13
checkbox input "true"
click at [1371, 664] on span "Generar" at bounding box center [1376, 666] width 43 height 13
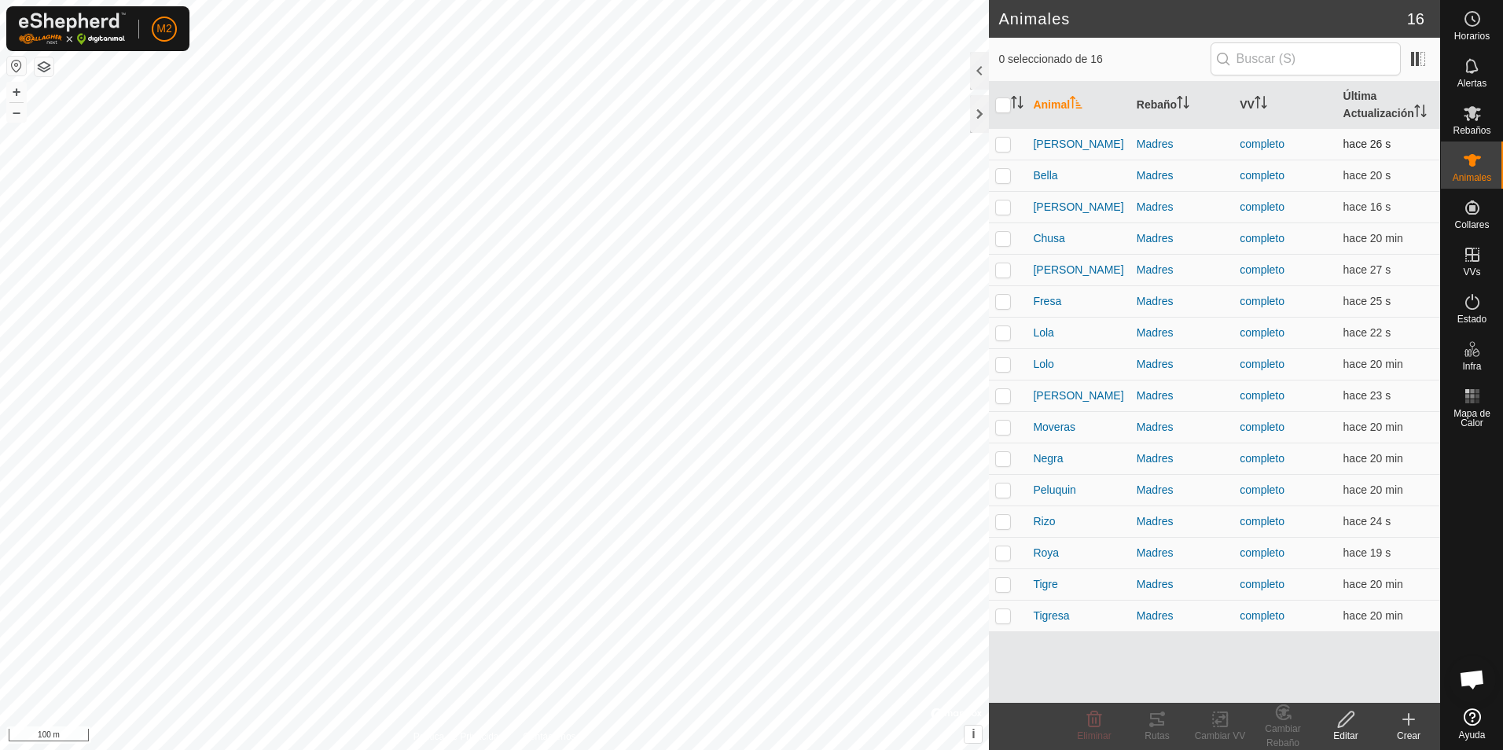
click at [1003, 145] on p-checkbox at bounding box center [1003, 144] width 16 height 13
checkbox input "true"
click at [1003, 175] on p-checkbox at bounding box center [1003, 175] width 16 height 13
checkbox input "true"
click at [1000, 214] on td at bounding box center [1008, 206] width 38 height 31
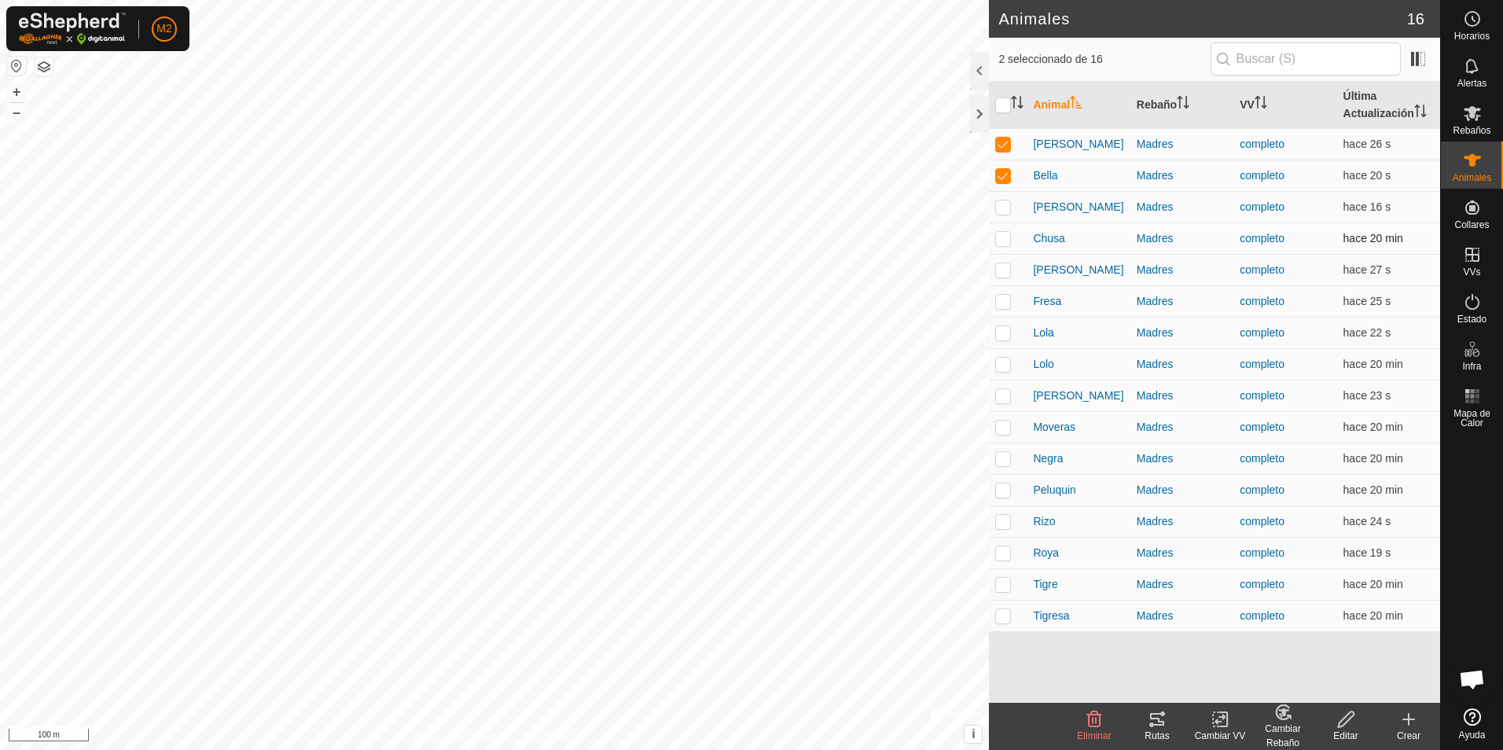
checkbox input "true"
click at [1002, 241] on p-checkbox at bounding box center [1003, 238] width 16 height 13
checkbox input "true"
click at [1003, 263] on p-checkbox at bounding box center [1003, 269] width 16 height 13
checkbox input "true"
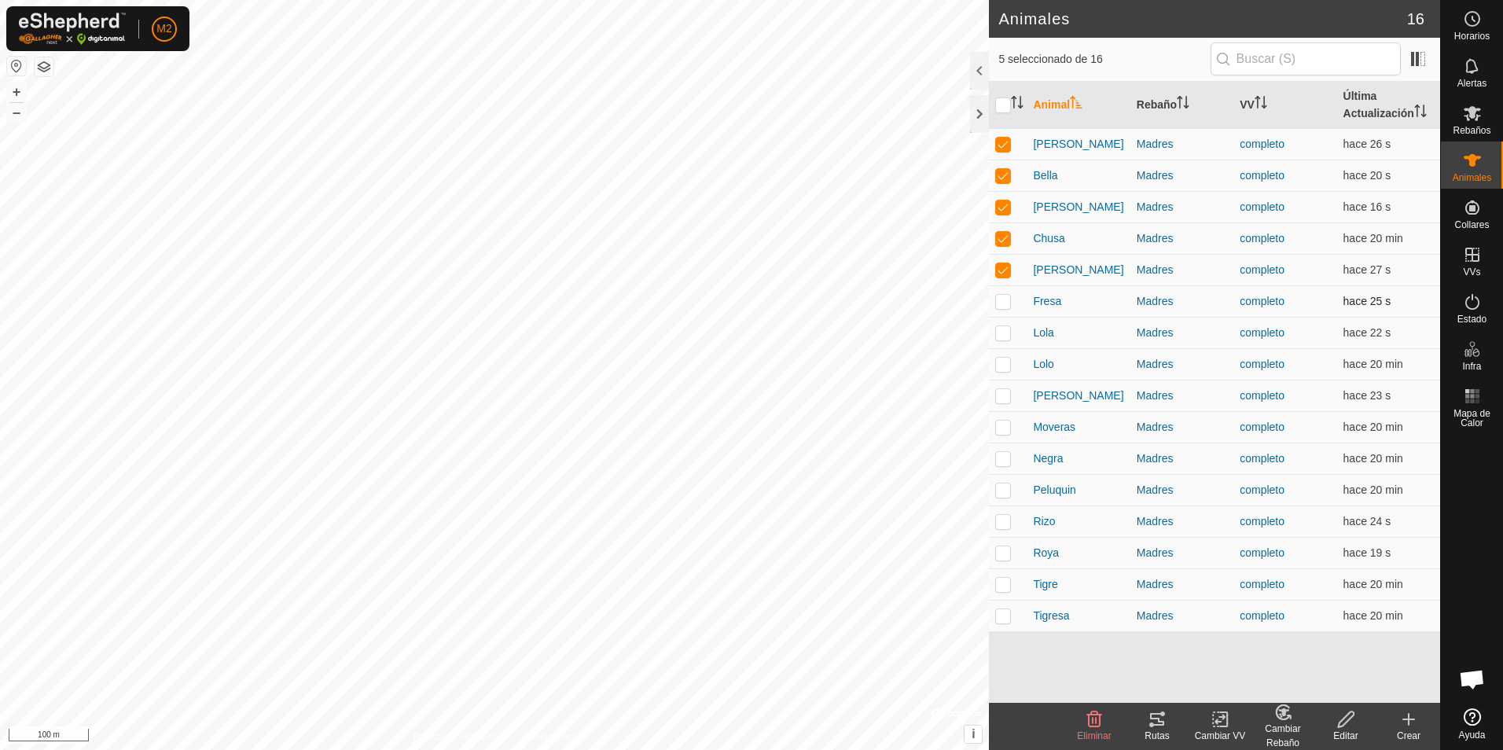
click at [1000, 307] on p-checkbox at bounding box center [1003, 301] width 16 height 13
checkbox input "true"
click at [1001, 329] on p-checkbox at bounding box center [1003, 332] width 16 height 13
checkbox input "true"
click at [1010, 361] on p-checkbox at bounding box center [1003, 364] width 16 height 13
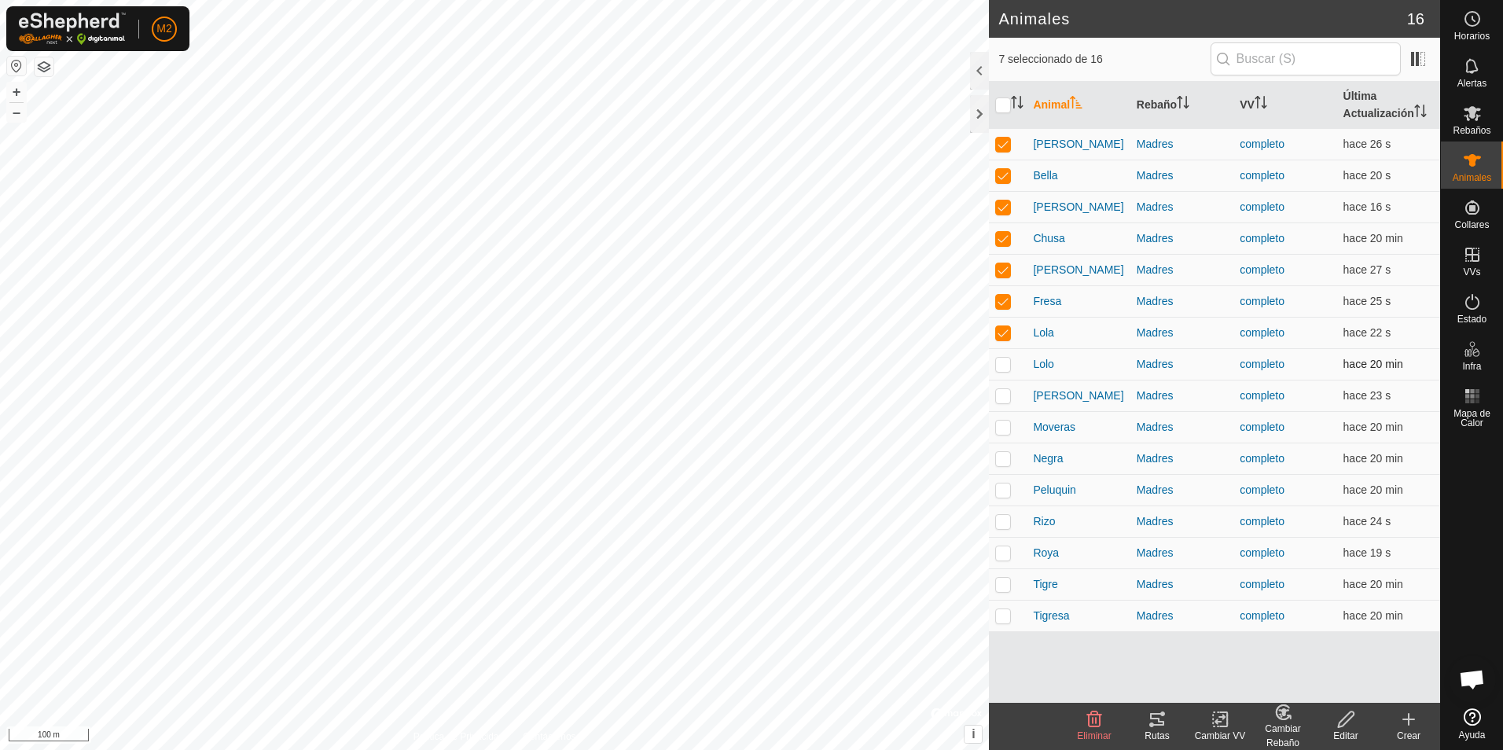
checkbox input "true"
click at [1003, 392] on p-checkbox at bounding box center [1003, 395] width 16 height 13
checkbox input "true"
click at [1006, 432] on p-checkbox at bounding box center [1003, 427] width 16 height 13
checkbox input "true"
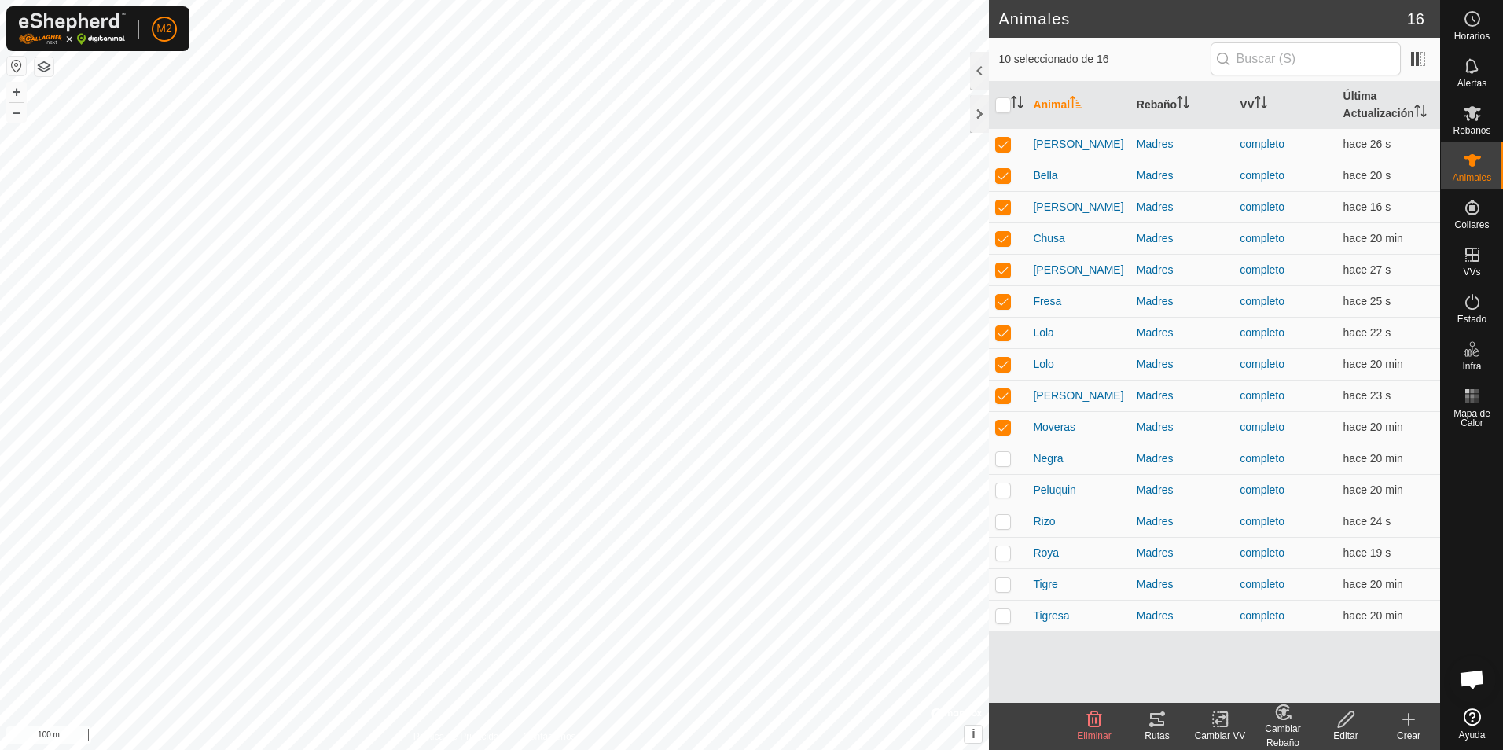
click at [1154, 726] on icon at bounding box center [1157, 719] width 14 height 13
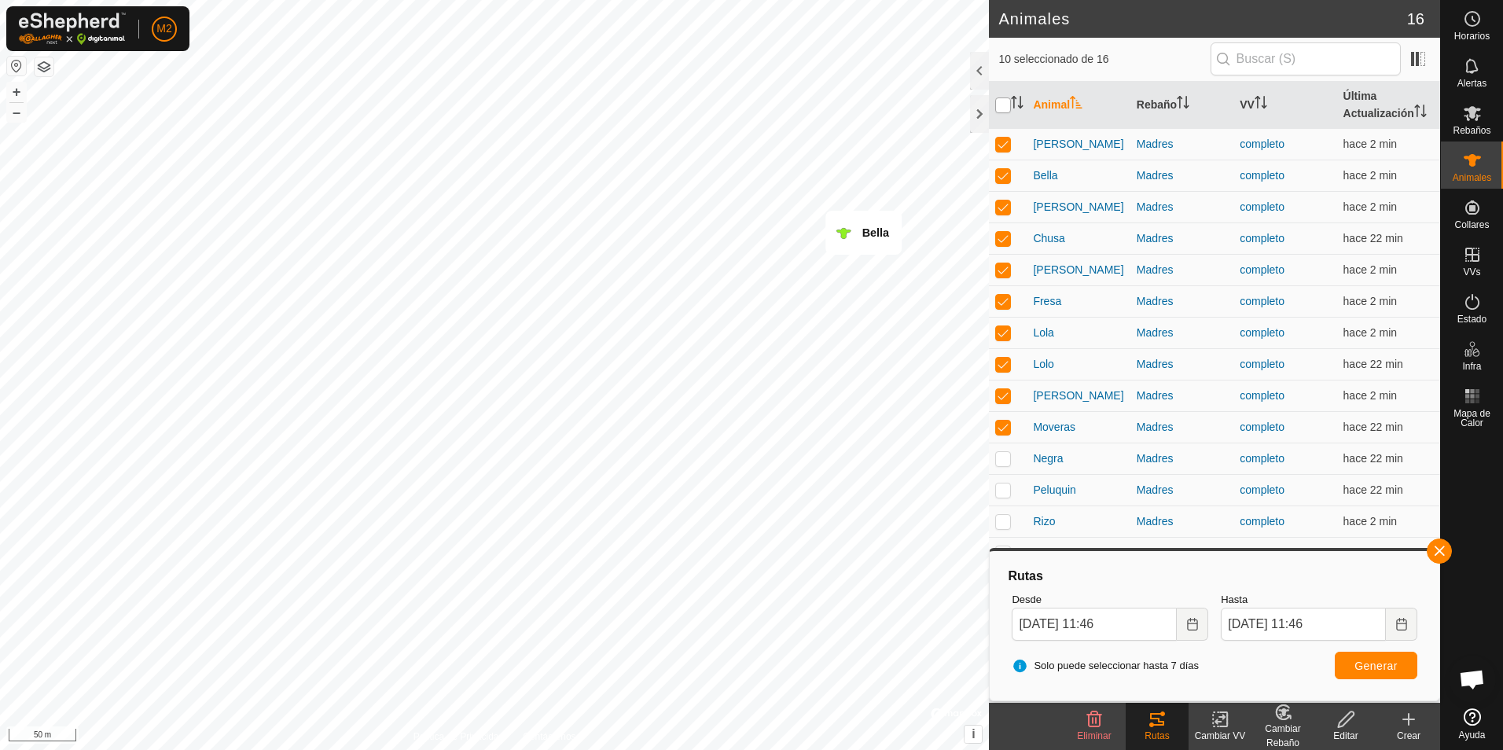
click at [1002, 105] on input "checkbox" at bounding box center [1003, 106] width 16 height 16
checkbox input "true"
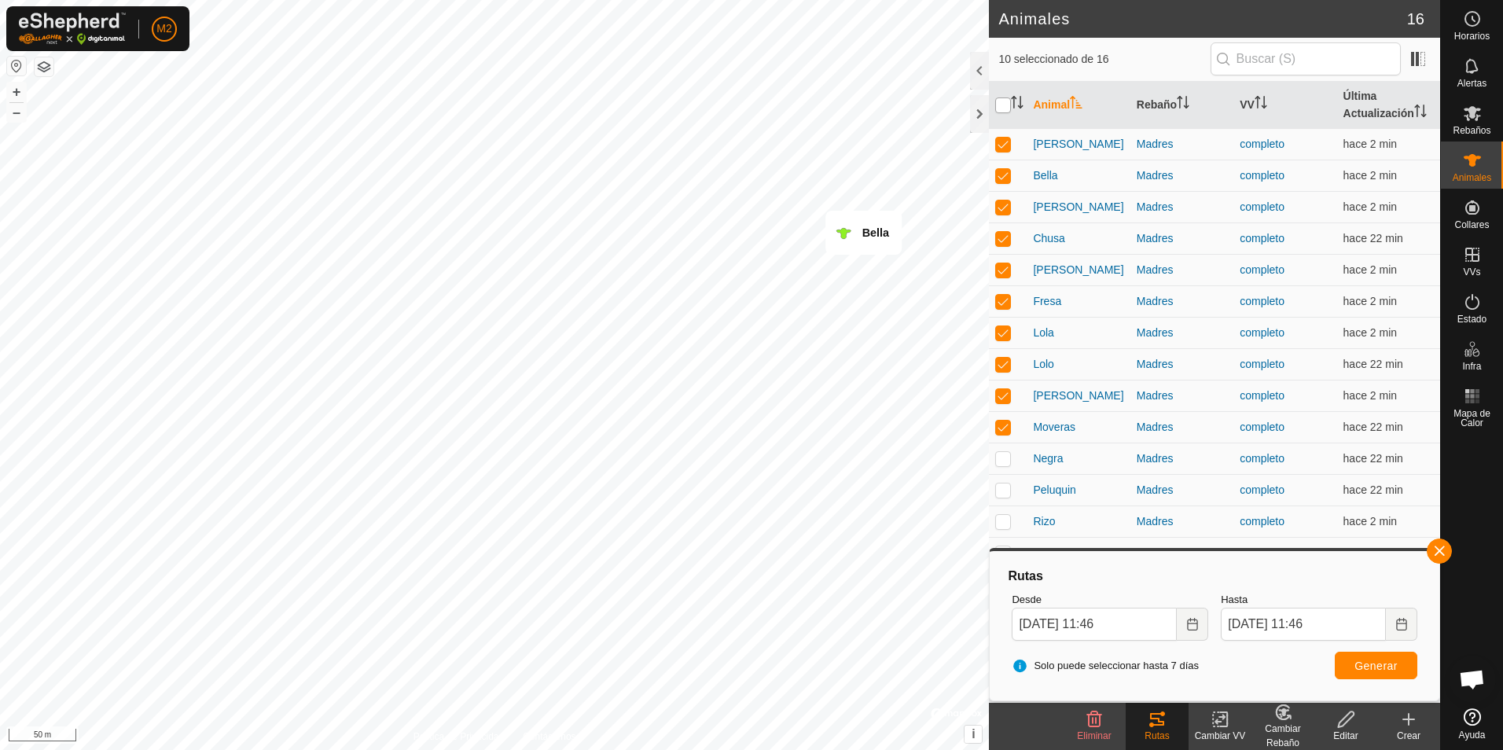
checkbox input "true"
click at [1002, 105] on input "checkbox" at bounding box center [1003, 106] width 16 height 16
checkbox input "false"
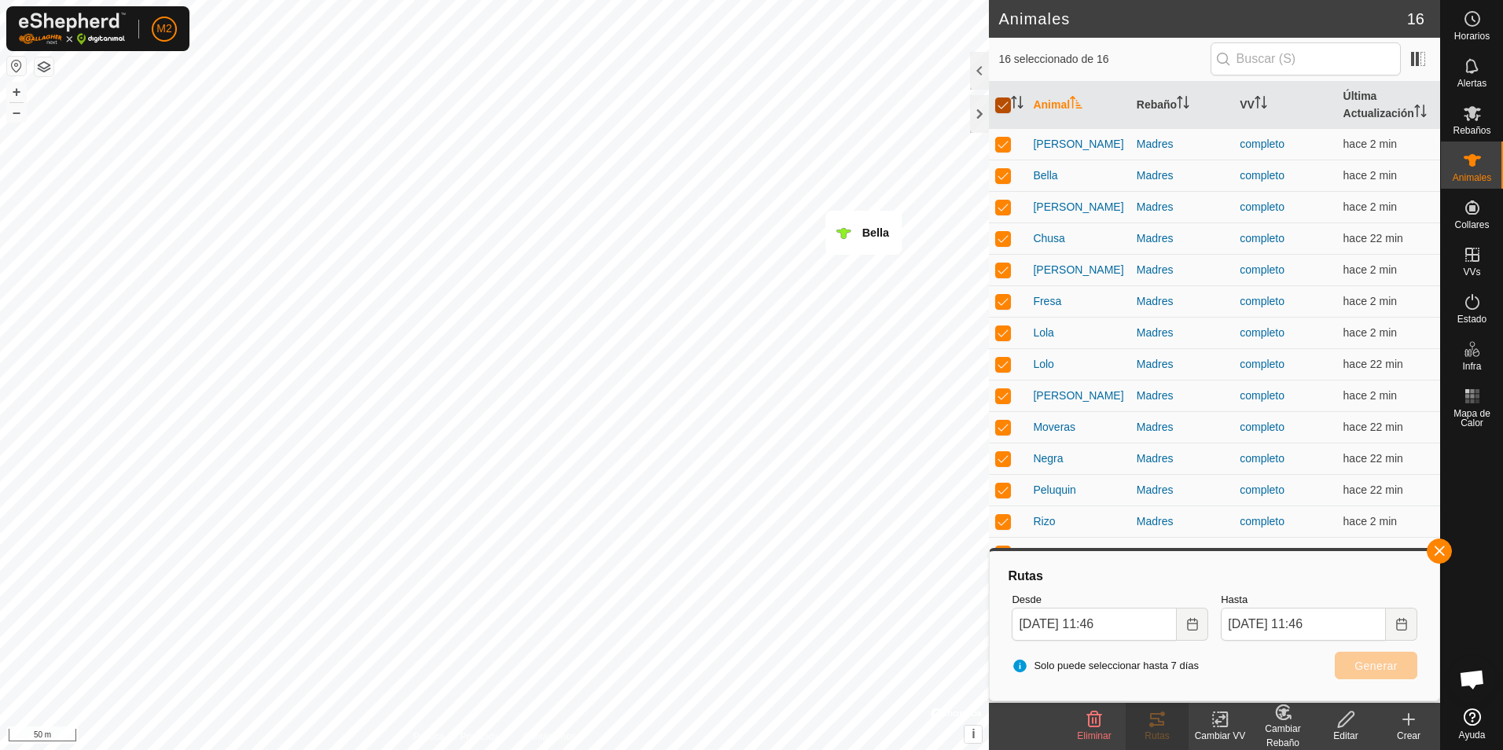
checkbox input "false"
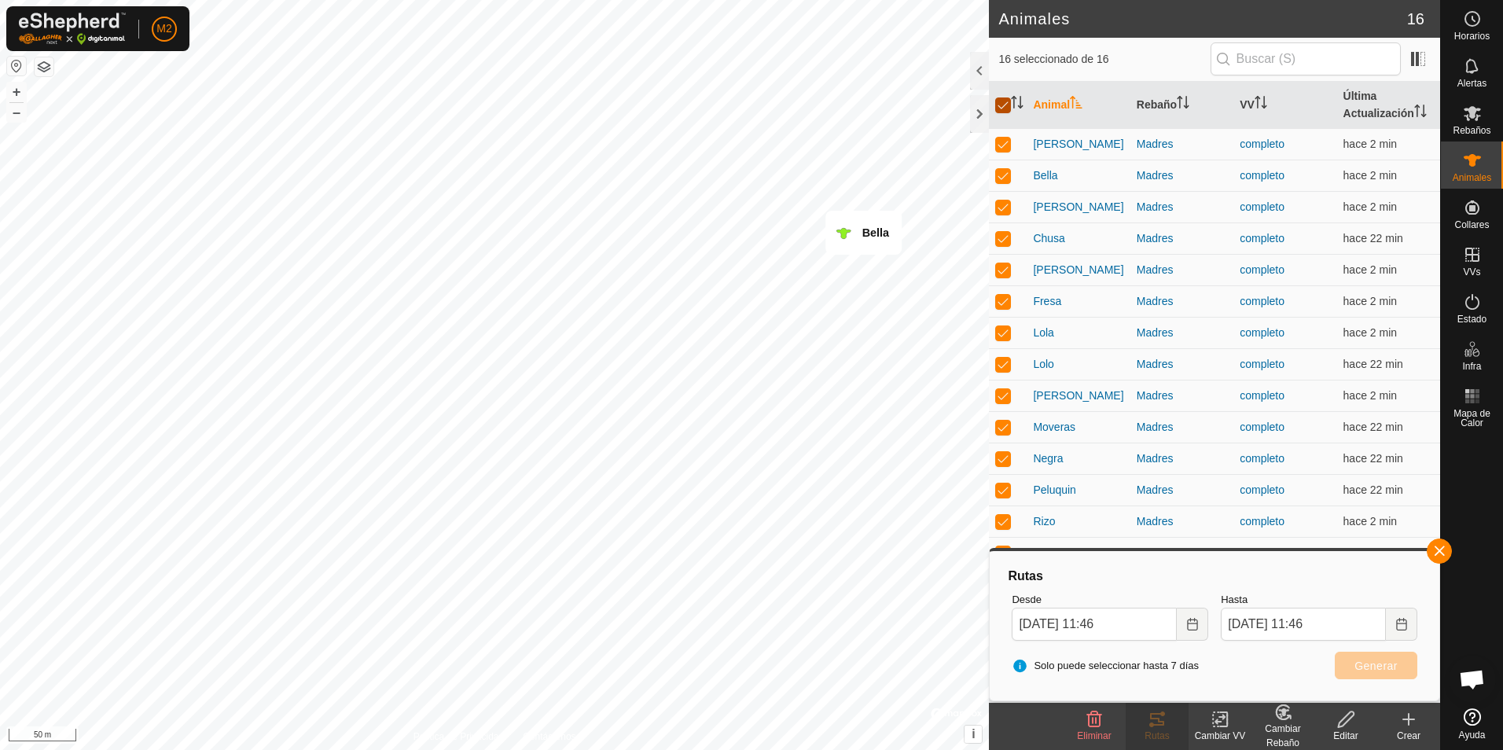
checkbox input "false"
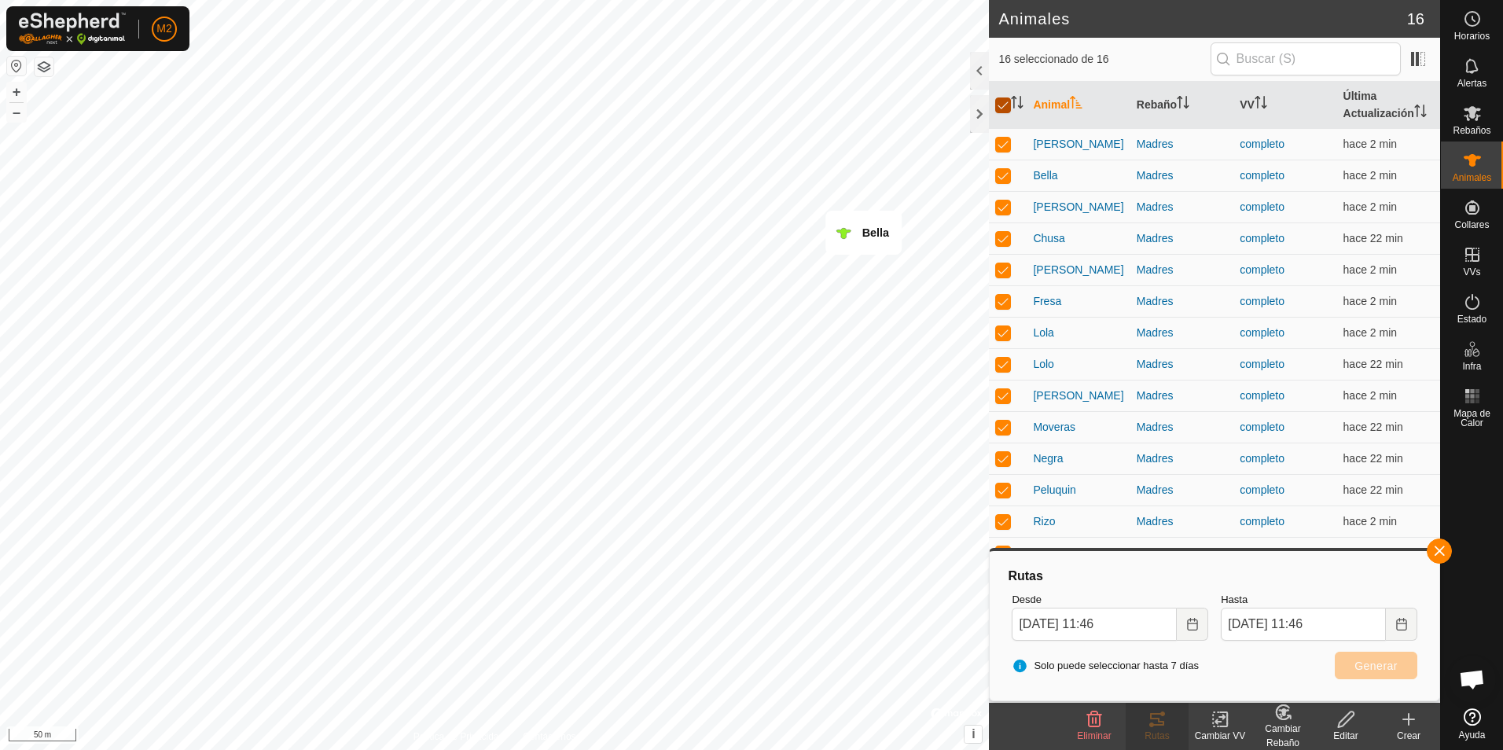
checkbox input "false"
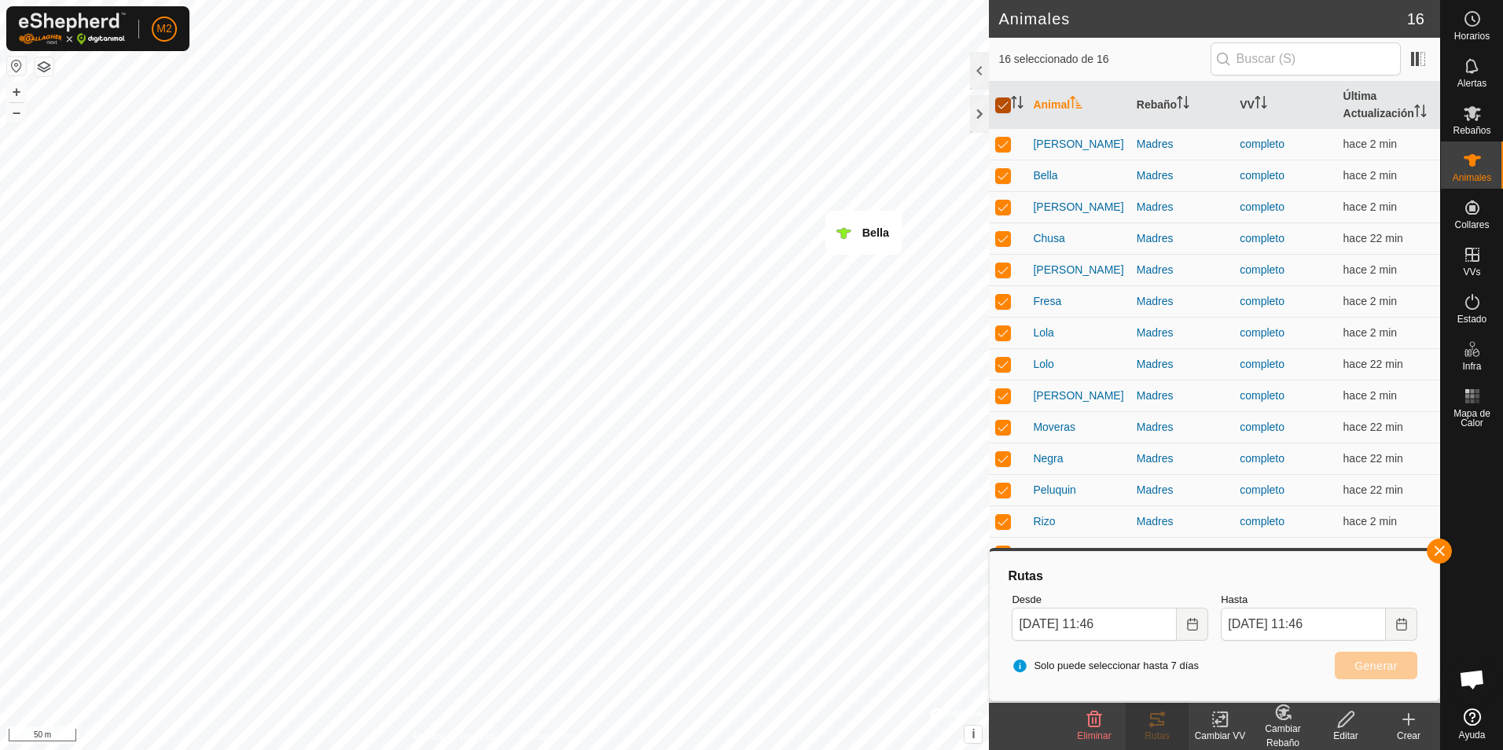
checkbox input "false"
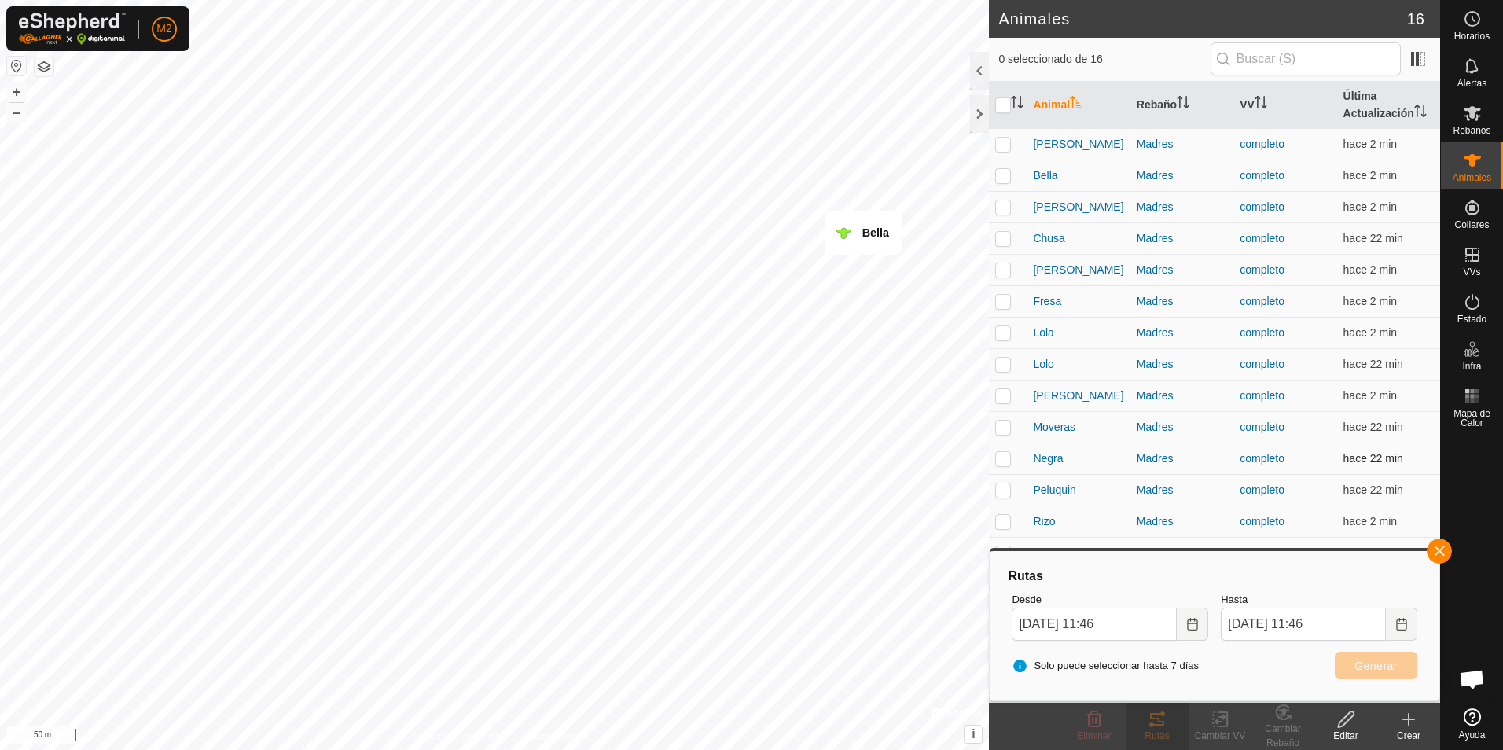
click at [1001, 461] on p-checkbox at bounding box center [1003, 458] width 16 height 13
checkbox input "true"
drag, startPoint x: 1437, startPoint y: 549, endPoint x: 1350, endPoint y: 544, distance: 87.4
click at [1437, 549] on button "button" at bounding box center [1439, 551] width 25 height 25
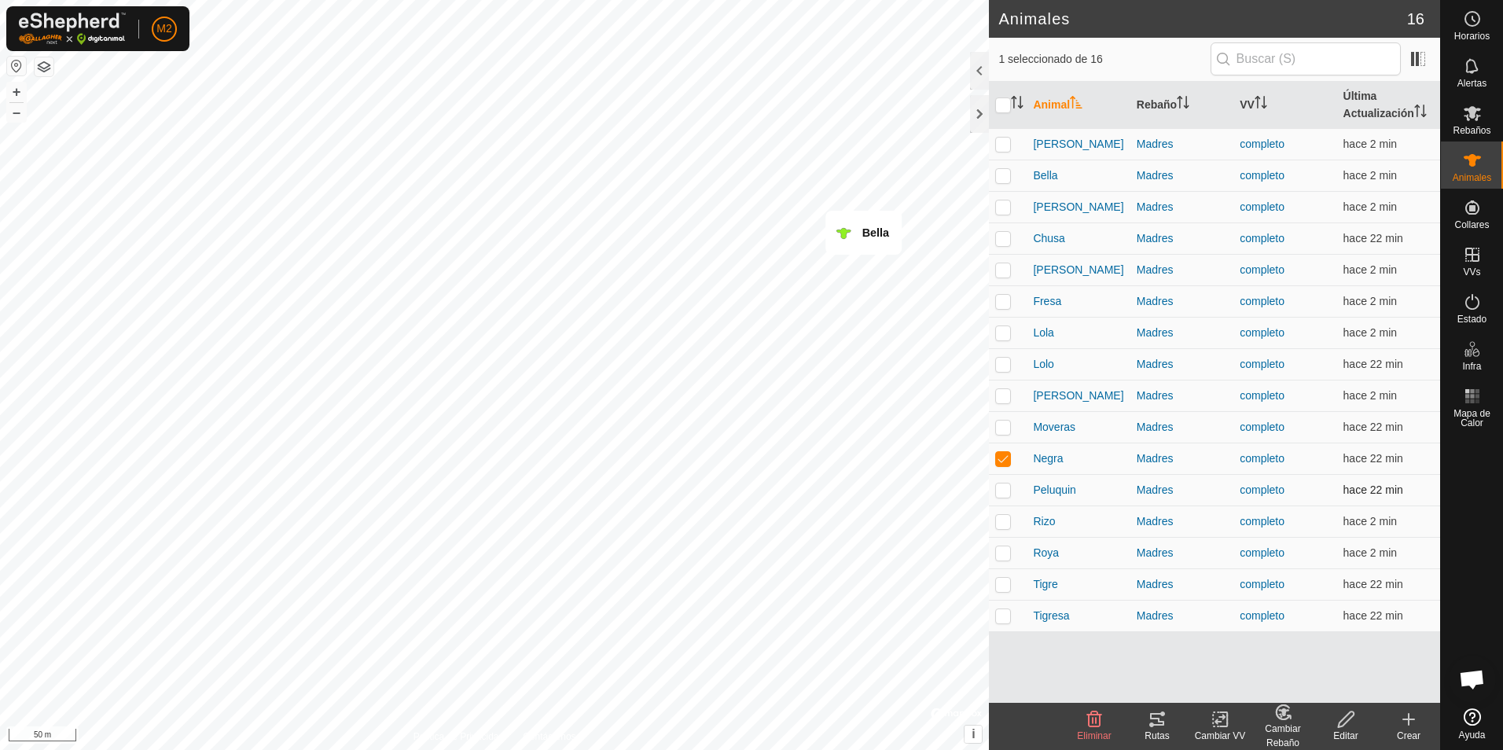
click at [1005, 491] on p-checkbox at bounding box center [1003, 490] width 16 height 13
checkbox input "true"
click at [1003, 518] on p-checkbox at bounding box center [1003, 521] width 16 height 13
checkbox input "true"
click at [1003, 554] on p-checkbox at bounding box center [1003, 552] width 16 height 13
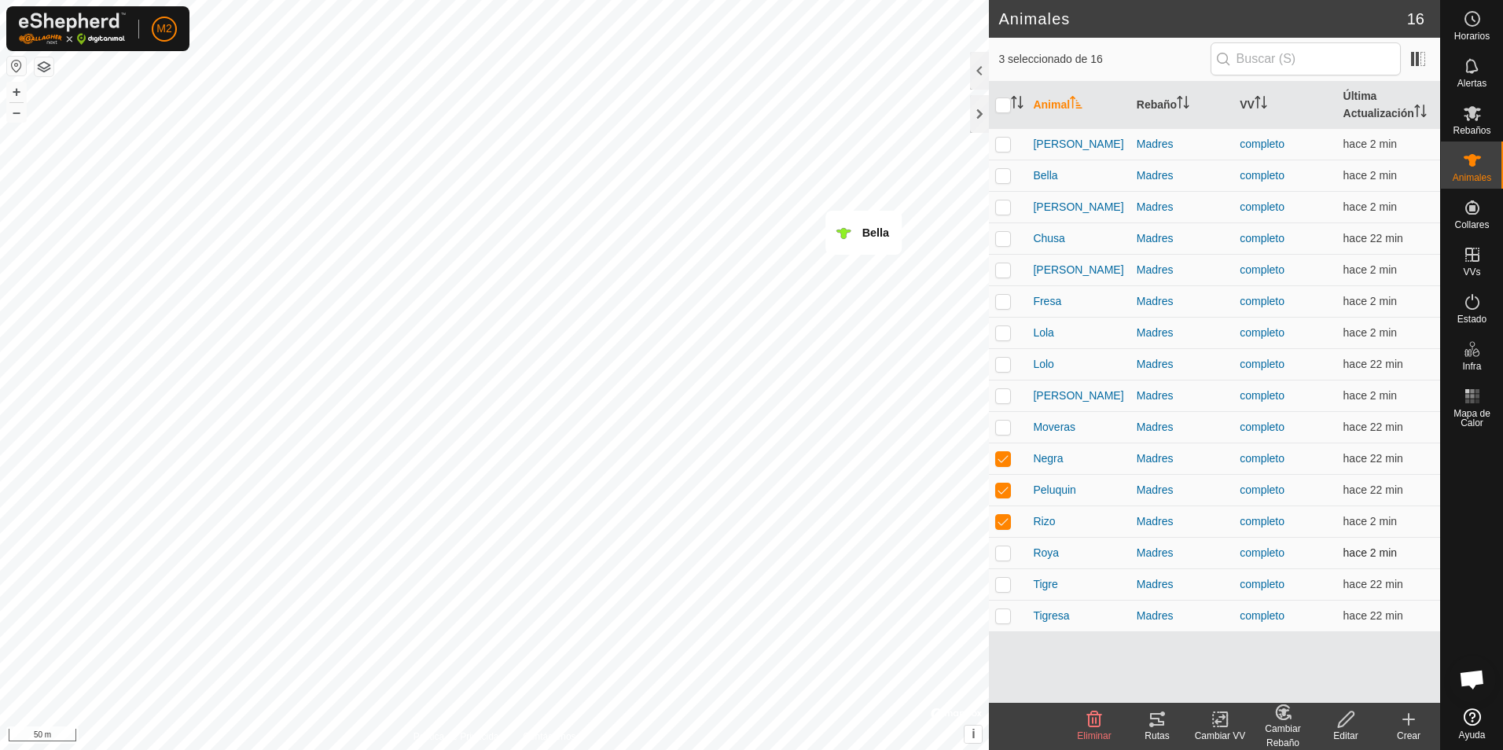
checkbox input "true"
click at [1006, 583] on p-checkbox at bounding box center [1003, 584] width 16 height 13
checkbox input "true"
click at [1003, 617] on p-checkbox at bounding box center [1003, 615] width 16 height 13
checkbox input "true"
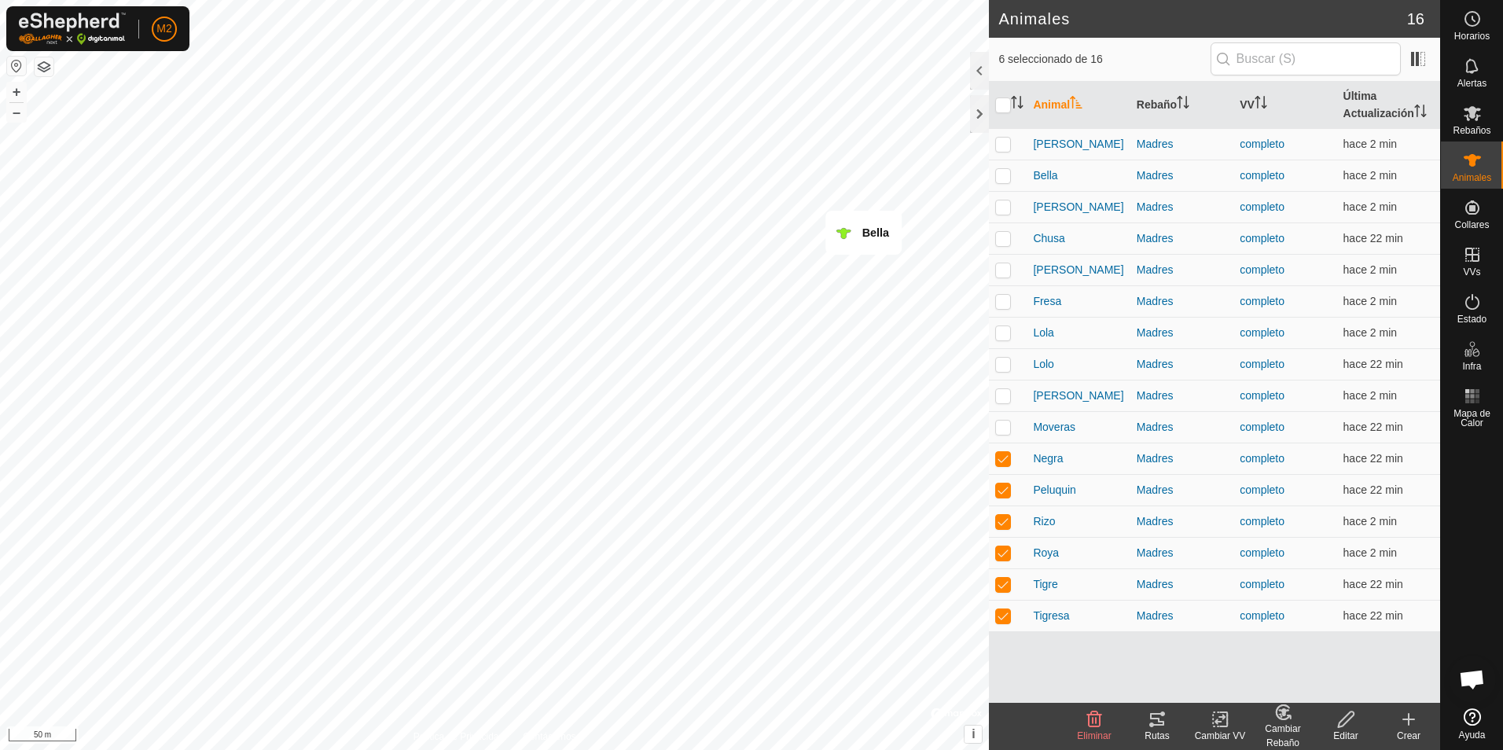
click at [1157, 726] on icon at bounding box center [1157, 719] width 14 height 13
